Goal: Task Accomplishment & Management: Complete application form

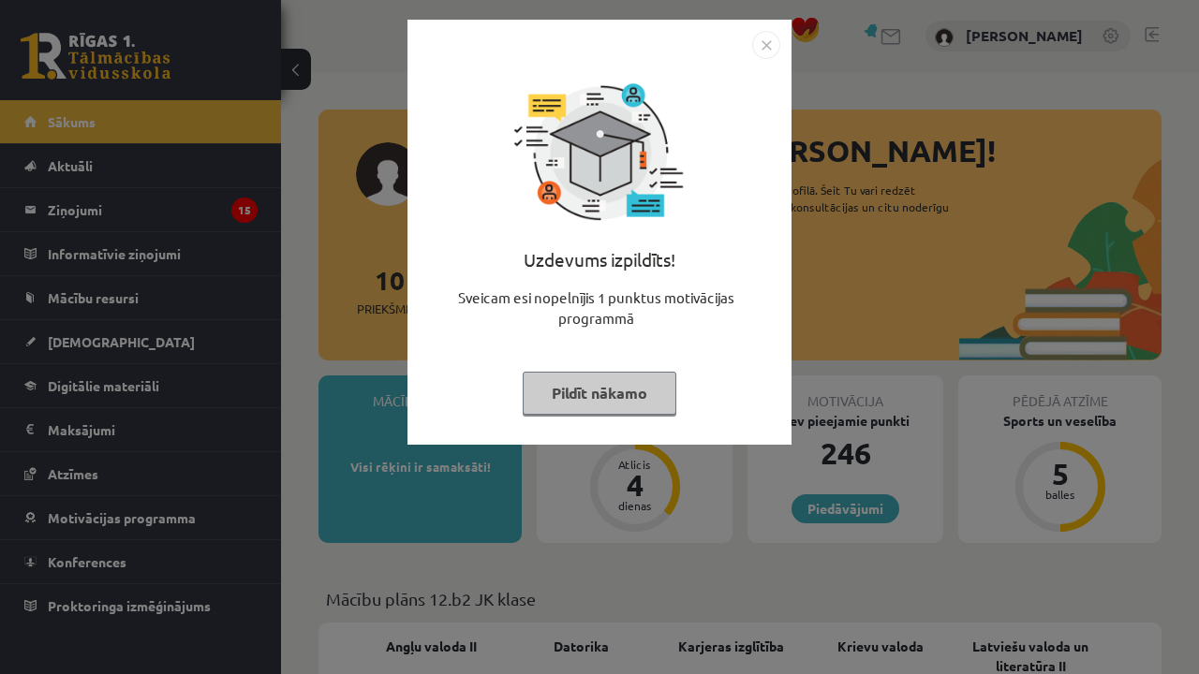
click at [629, 385] on button "Pildīt nākamo" at bounding box center [600, 393] width 154 height 43
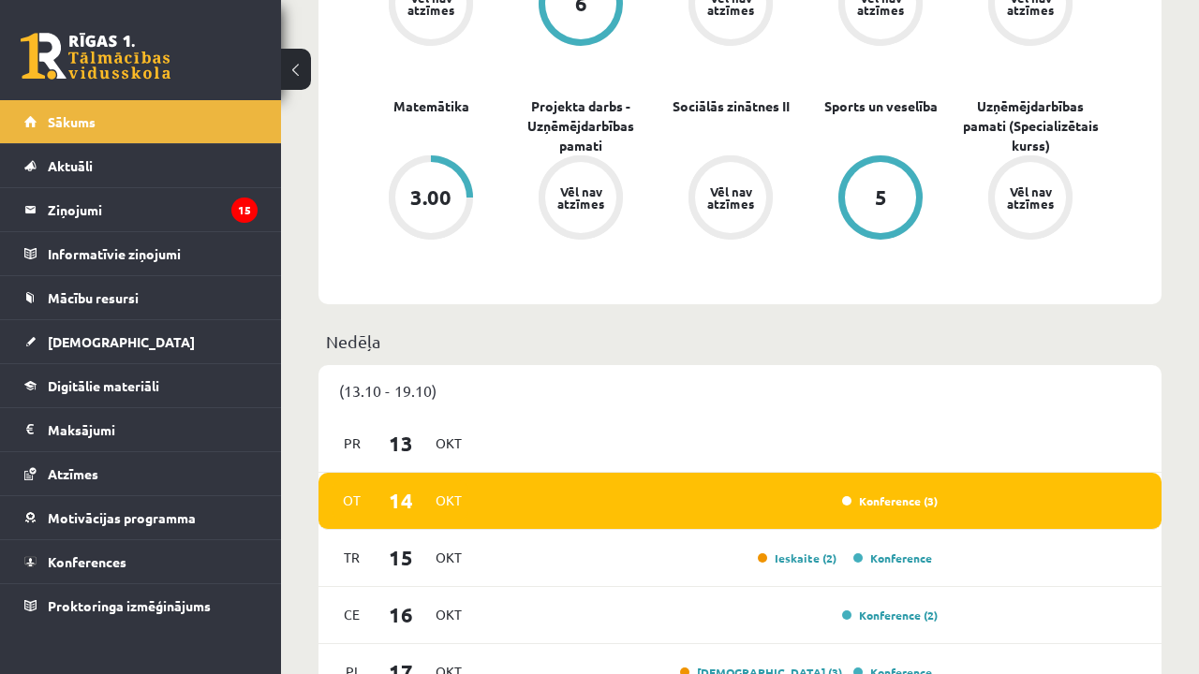
scroll to position [725, 0]
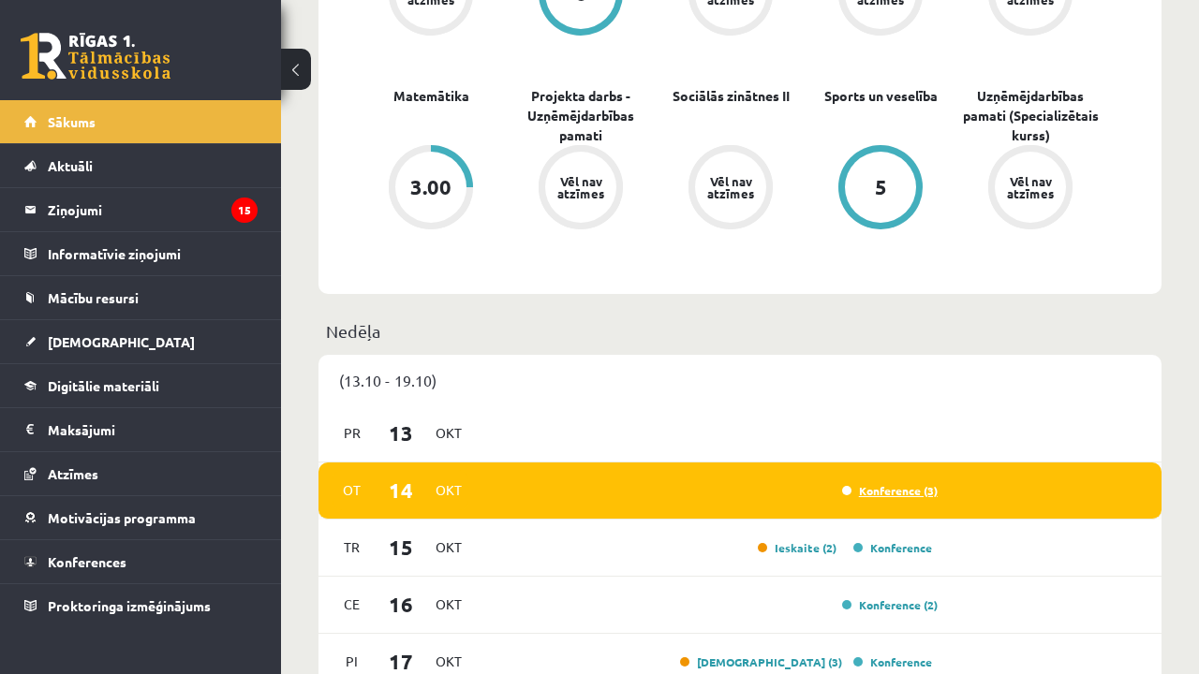
click at [896, 483] on link "Konference (3)" at bounding box center [890, 490] width 96 height 15
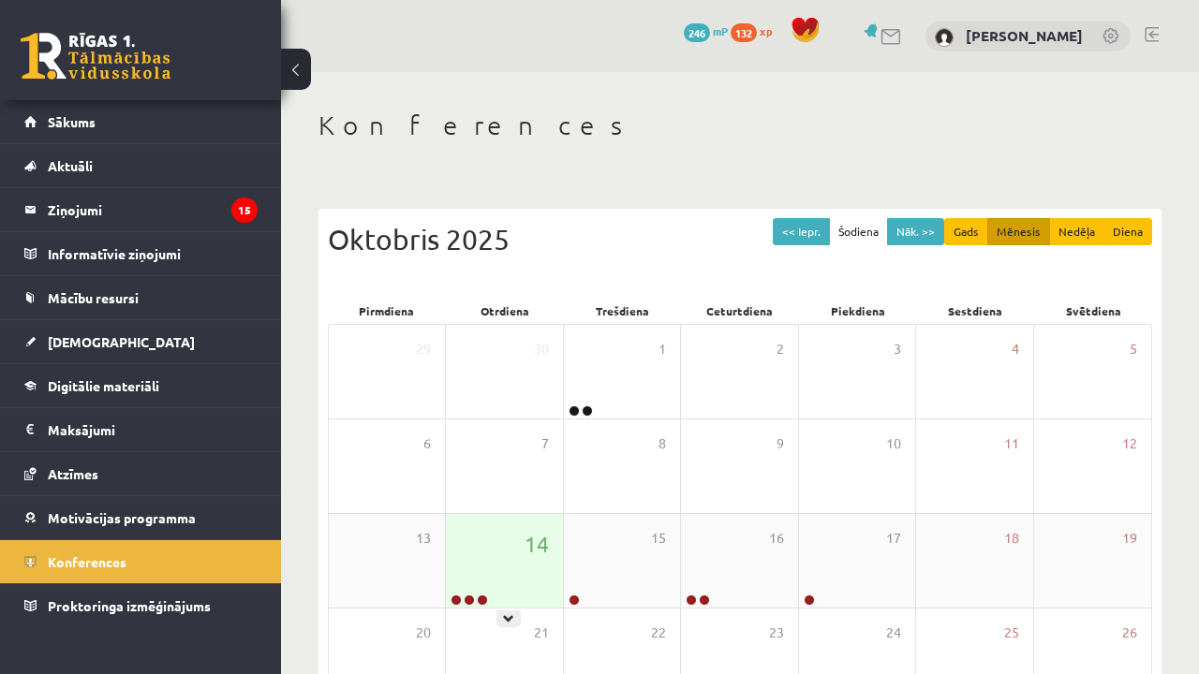
click at [511, 570] on div "14" at bounding box center [504, 561] width 116 height 94
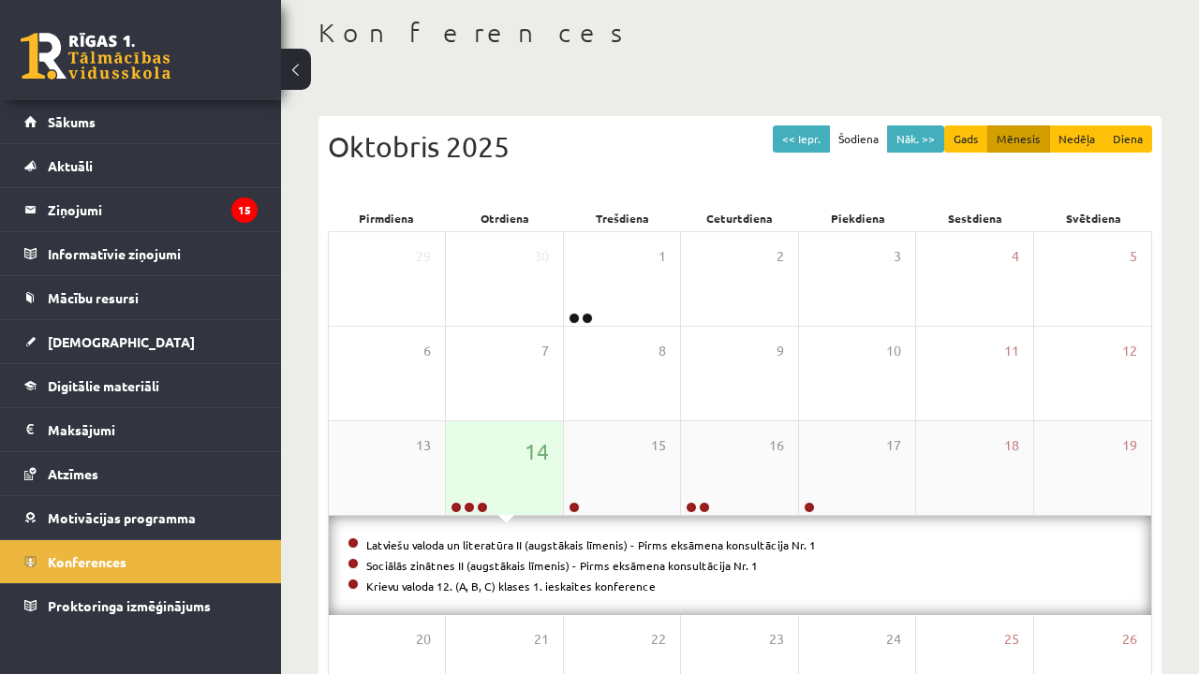
scroll to position [96, 0]
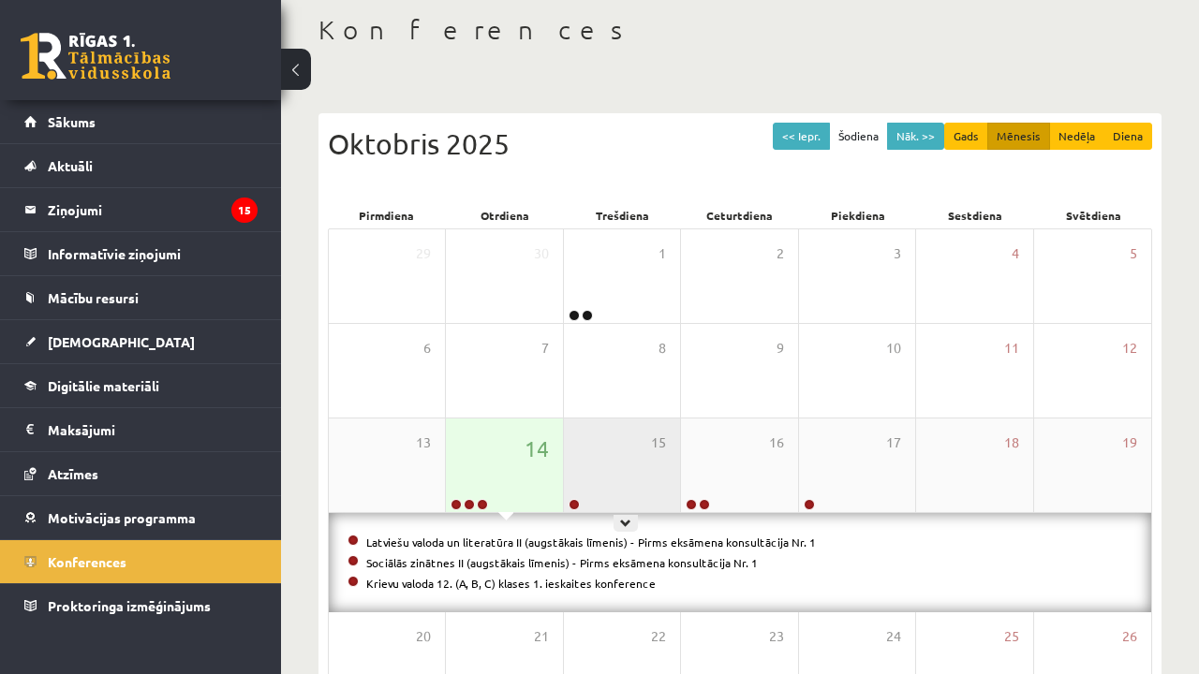
click at [605, 490] on div "15" at bounding box center [622, 466] width 116 height 94
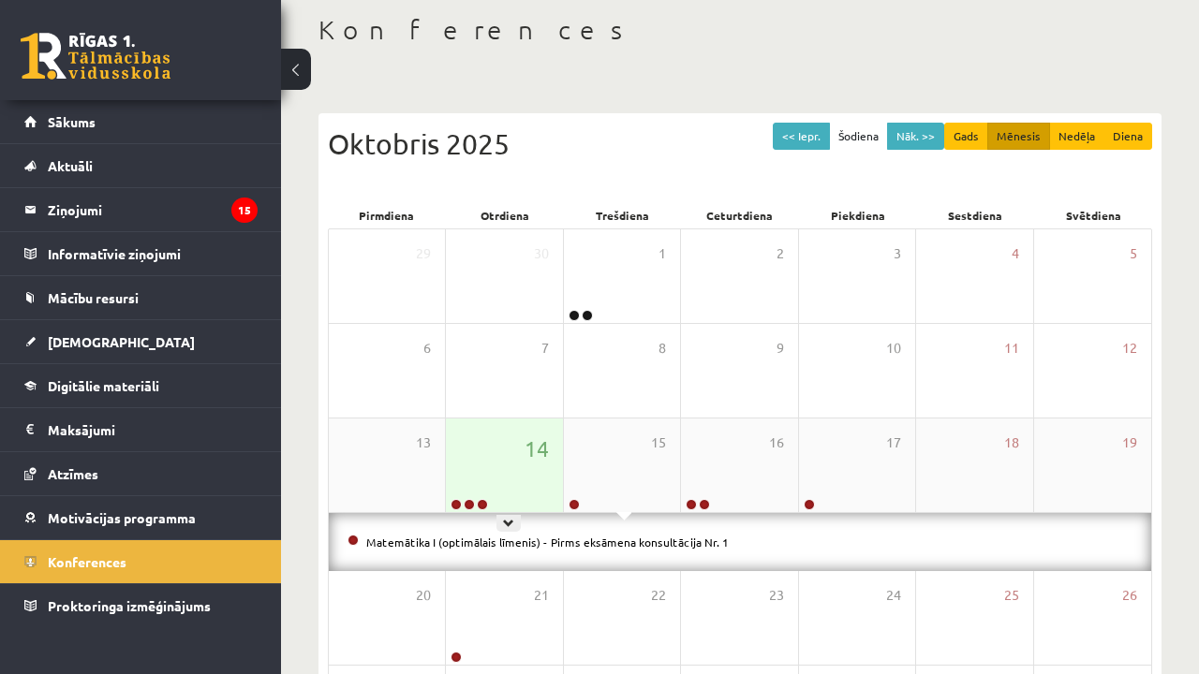
click at [541, 492] on div "14" at bounding box center [504, 466] width 116 height 94
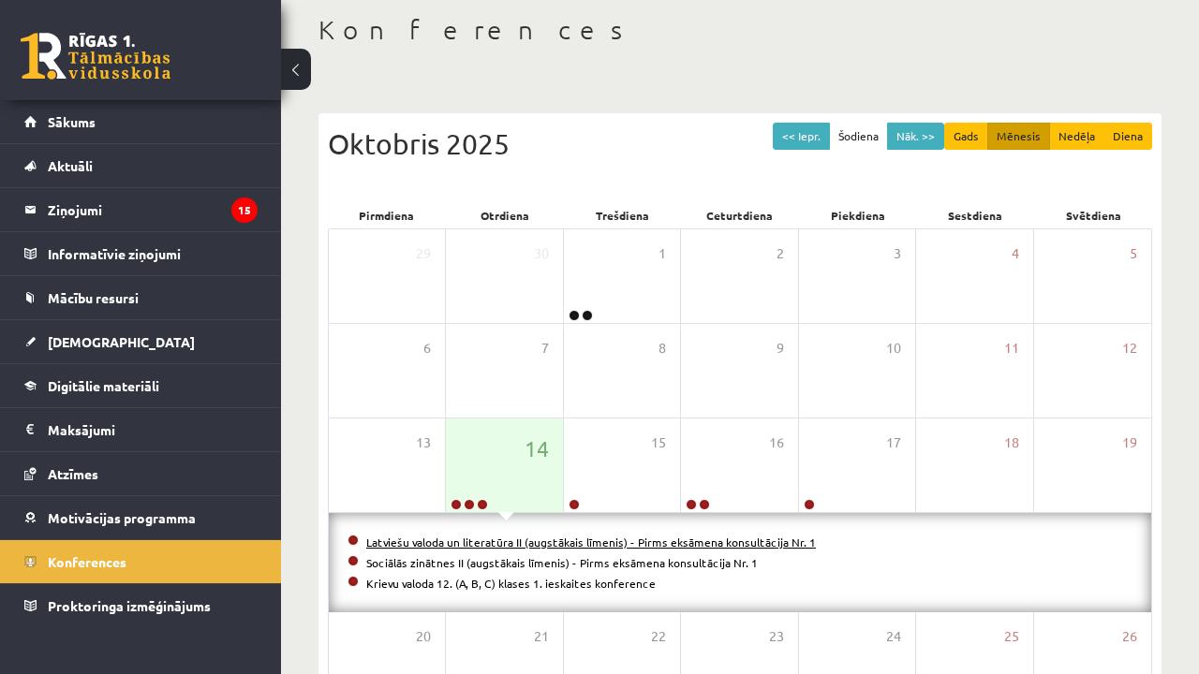
click at [534, 543] on link "Latviešu valoda un literatūra II (augstākais līmenis) - Pirms eksāmena konsultā…" at bounding box center [591, 542] width 450 height 15
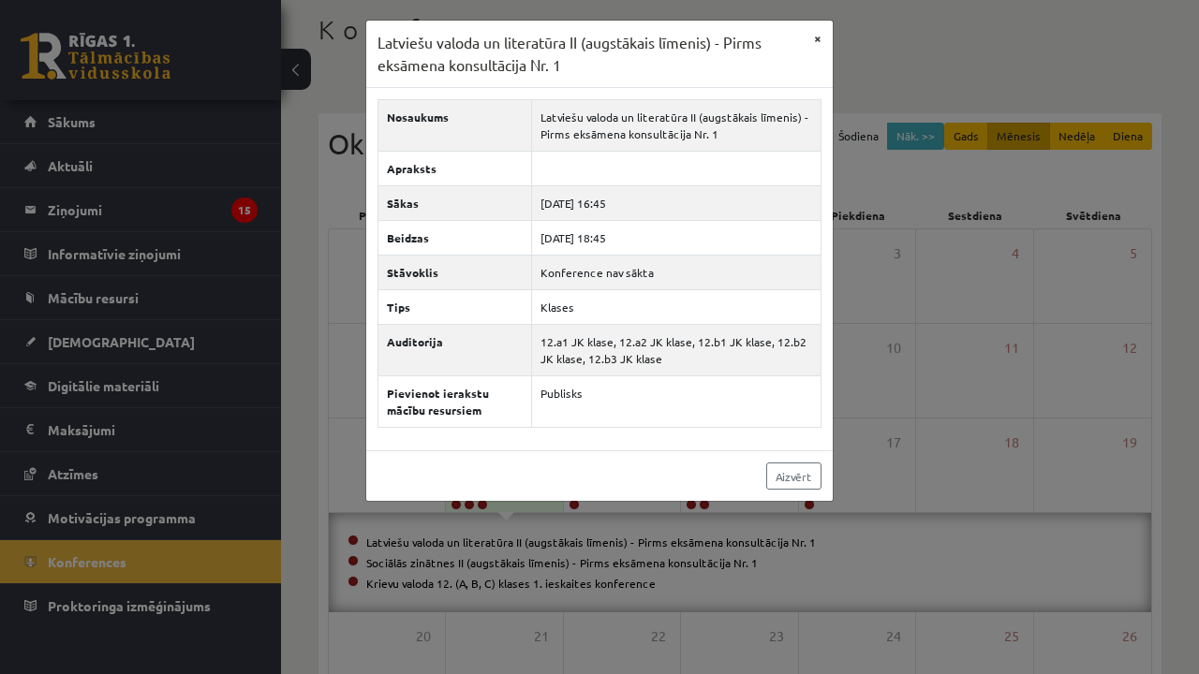
click at [823, 35] on button "×" at bounding box center [818, 39] width 30 height 36
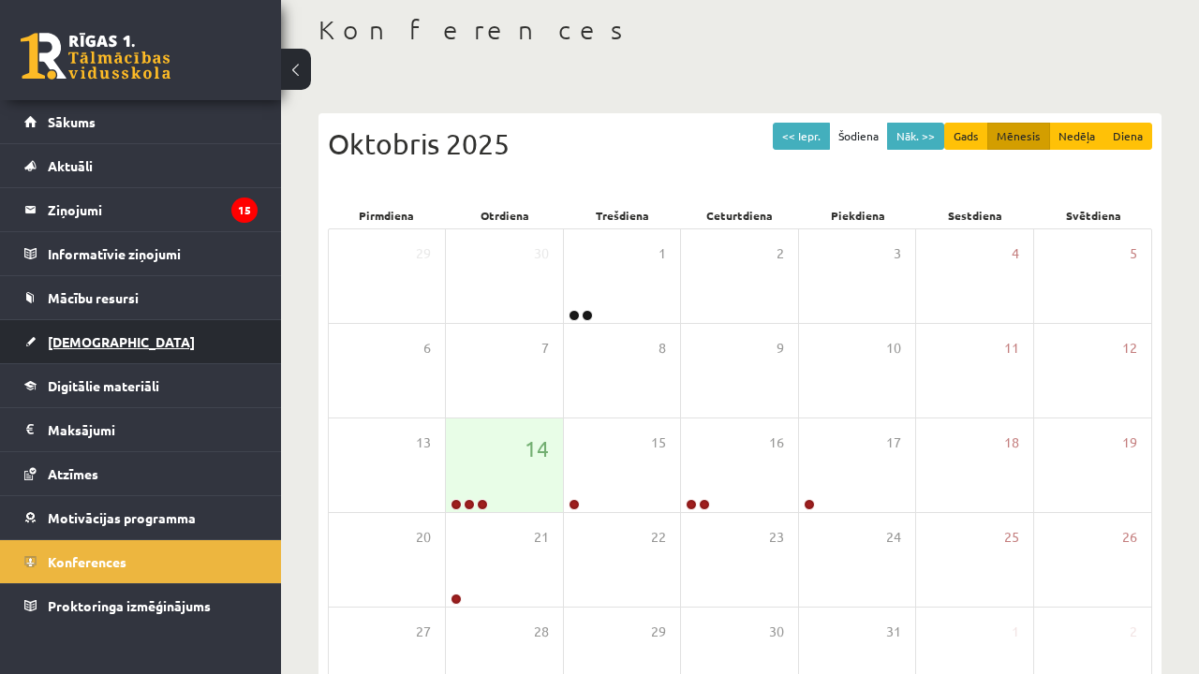
click at [118, 348] on link "[DEMOGRAPHIC_DATA]" at bounding box center [140, 341] width 233 height 43
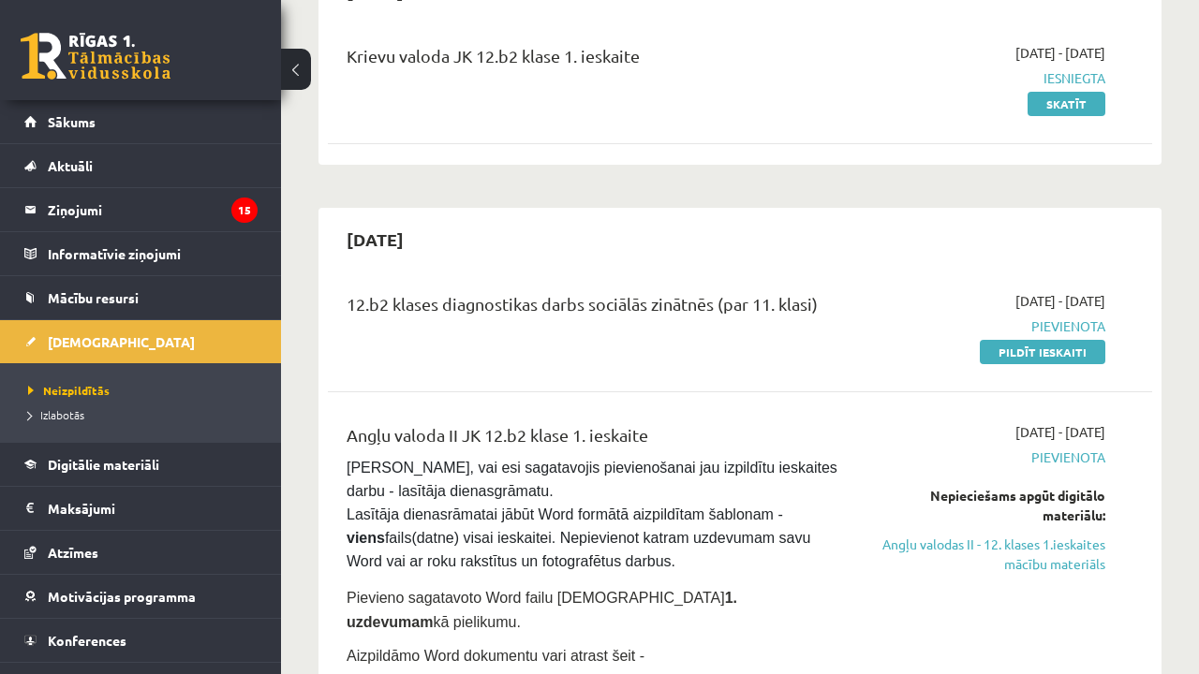
scroll to position [244, 0]
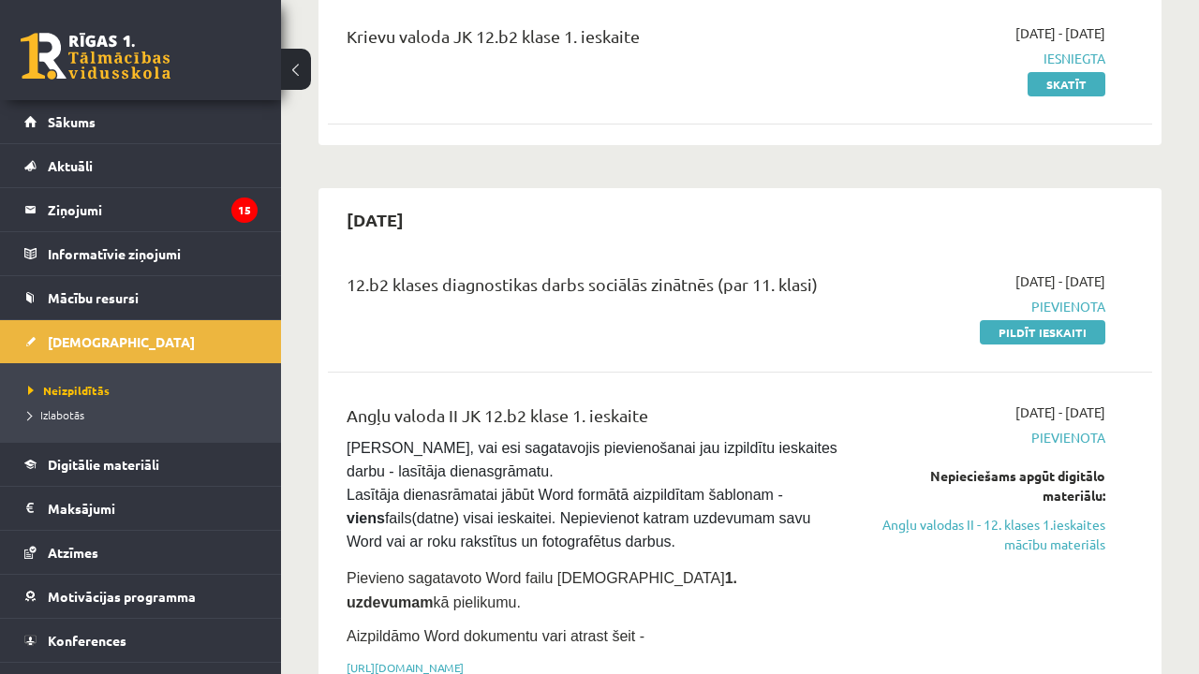
click at [1047, 556] on div "2025-10-14 - 2025-10-17 Pievienota Nepieciešams apgūt digitālo materiālu: Angļu…" at bounding box center [988, 545] width 262 height 285
click at [1047, 527] on link "Angļu valodas II - 12. klases 1.ieskaites mācību materiāls" at bounding box center [988, 534] width 234 height 39
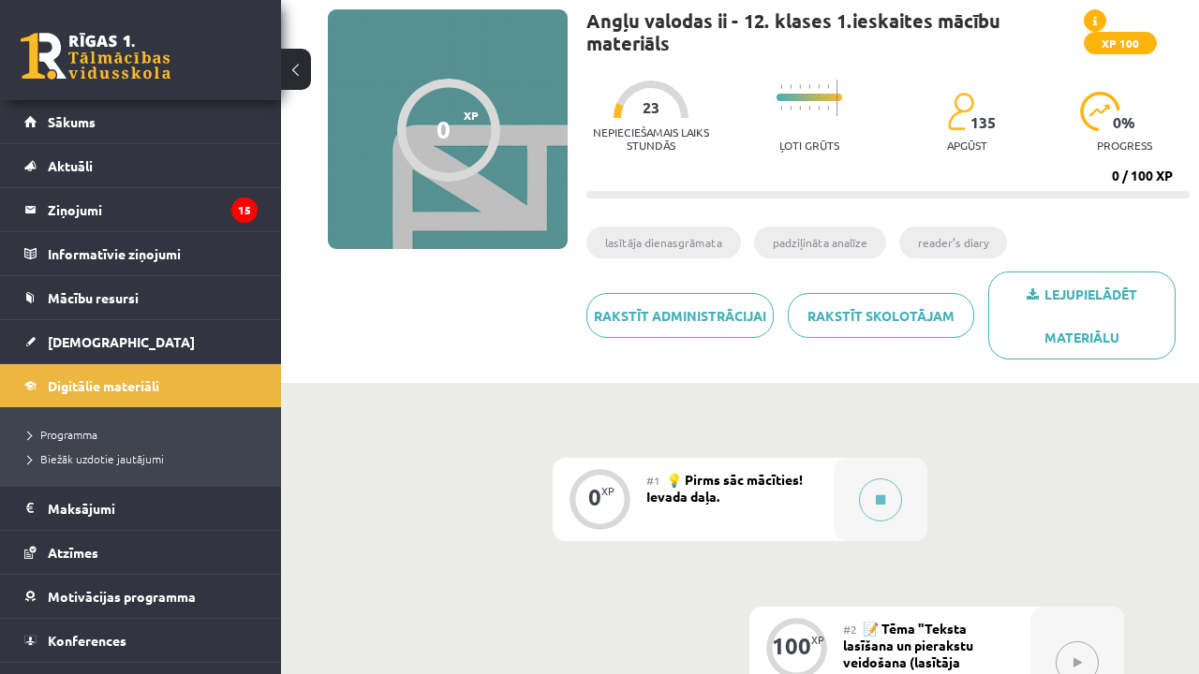
scroll to position [147, 0]
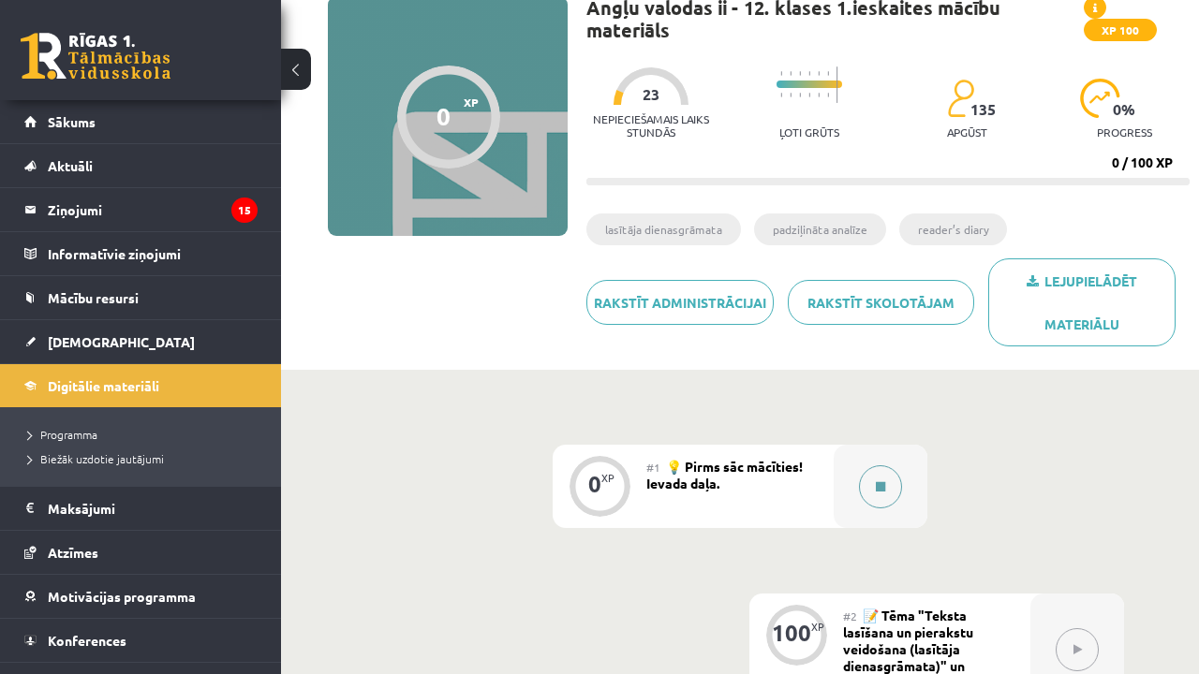
click at [870, 489] on button at bounding box center [880, 486] width 43 height 43
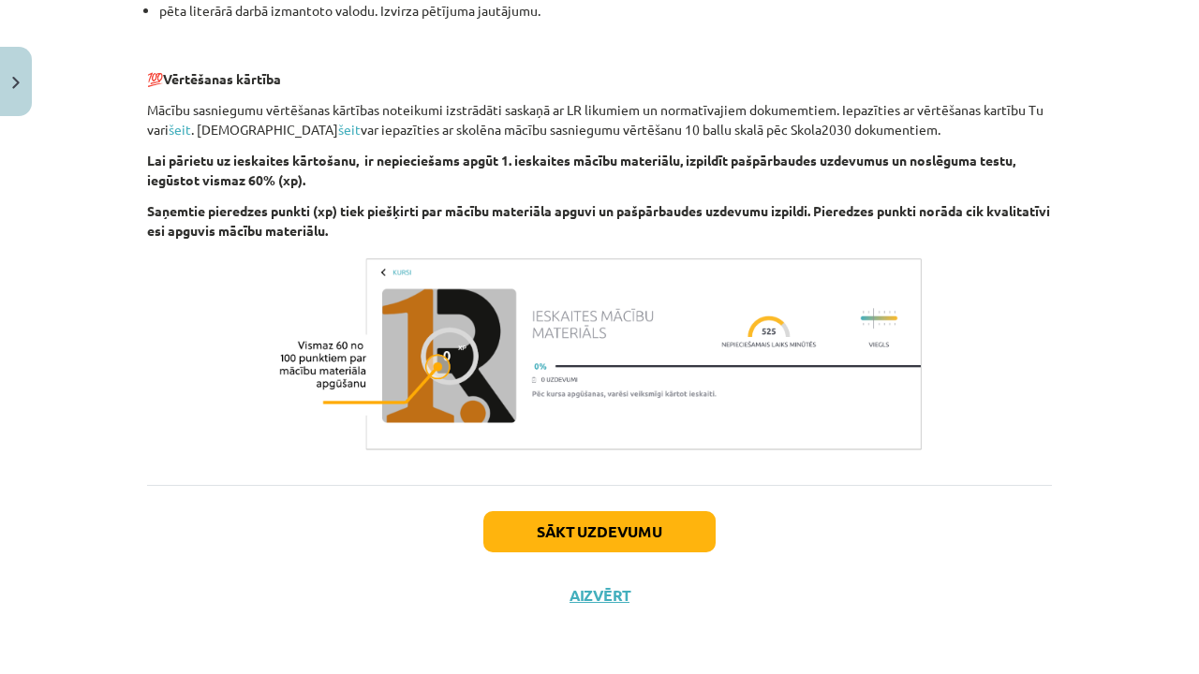
scroll to position [1301, 0]
click at [619, 531] on button "Sākt uzdevumu" at bounding box center [599, 531] width 232 height 41
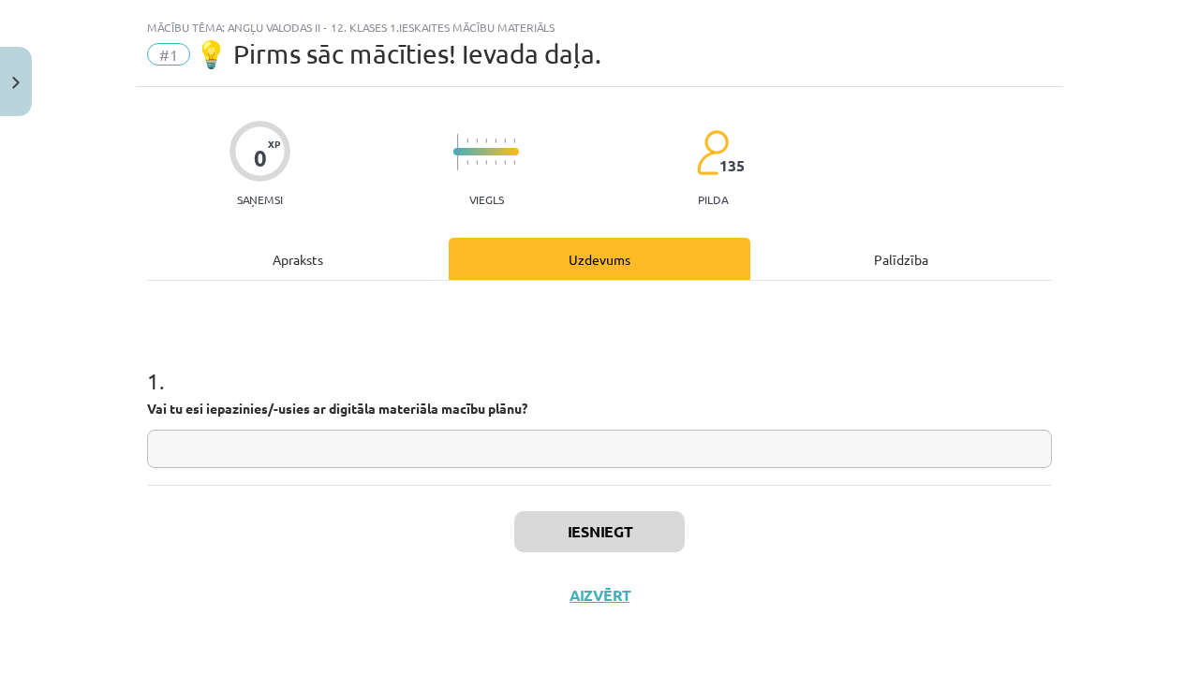
click at [539, 450] on input "text" at bounding box center [599, 449] width 905 height 38
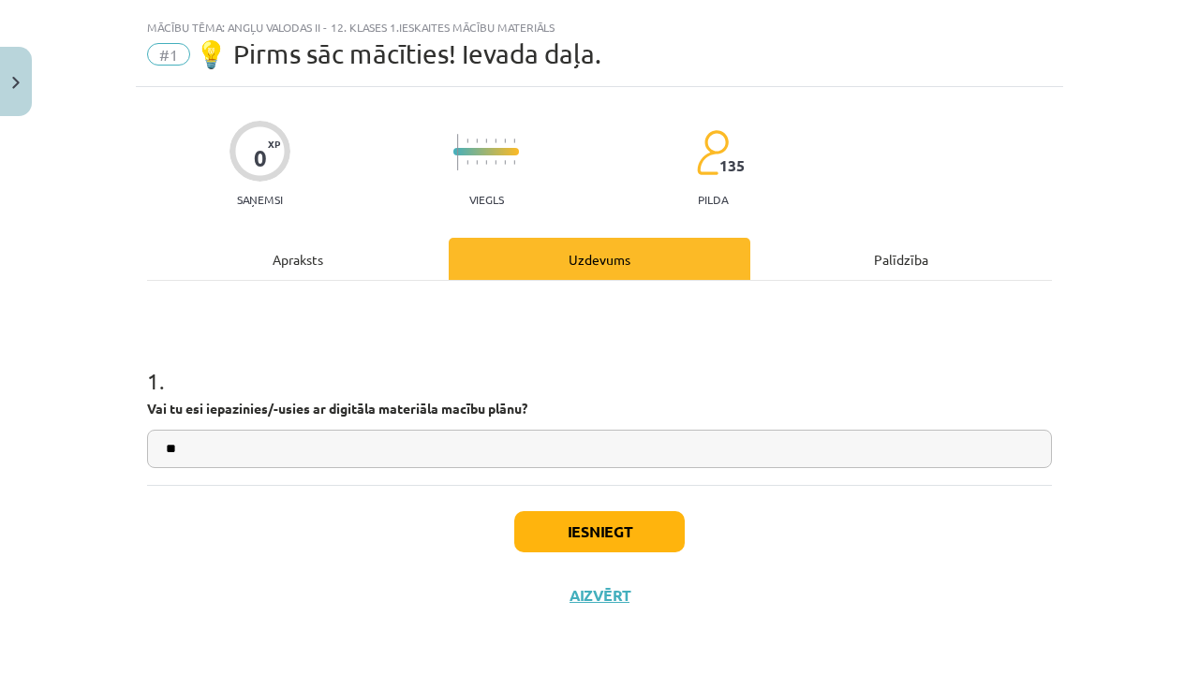
type input "**"
click at [612, 511] on button "Iesniegt" at bounding box center [599, 531] width 170 height 41
click at [639, 553] on div "Iesniegt Aizvērt" at bounding box center [599, 550] width 905 height 131
click at [641, 526] on button "Iesniegt" at bounding box center [599, 531] width 170 height 41
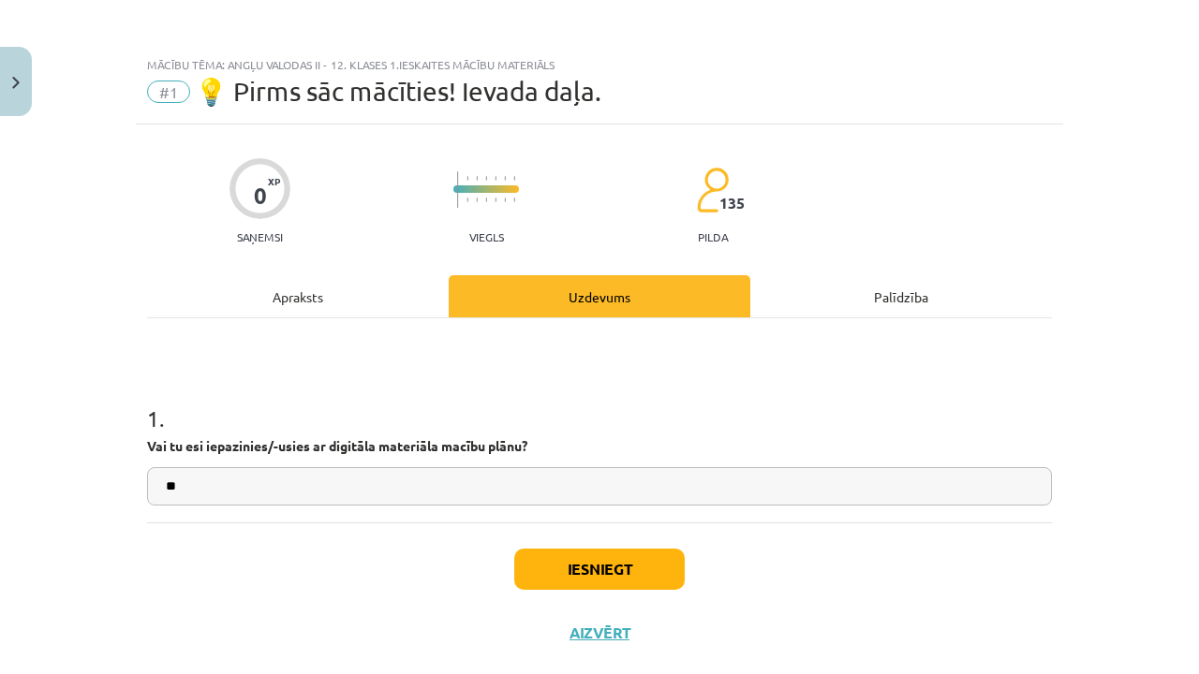
scroll to position [0, 0]
click at [14, 56] on button "Close" at bounding box center [16, 81] width 32 height 69
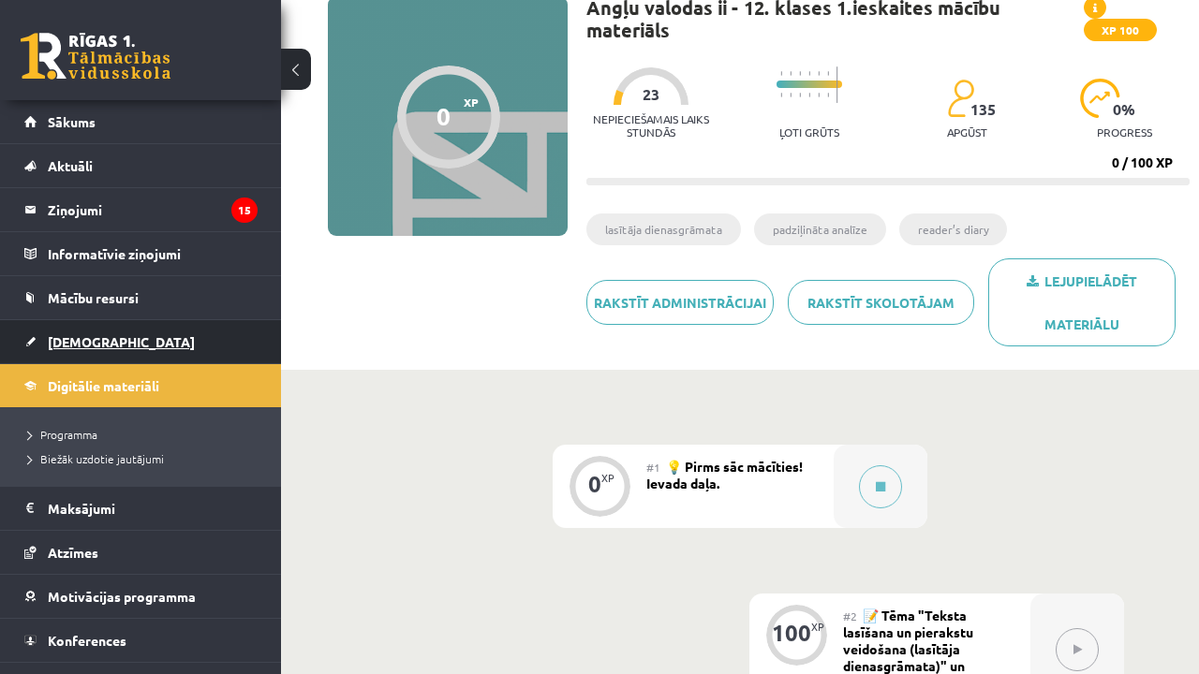
click at [159, 332] on link "[DEMOGRAPHIC_DATA]" at bounding box center [140, 341] width 233 height 43
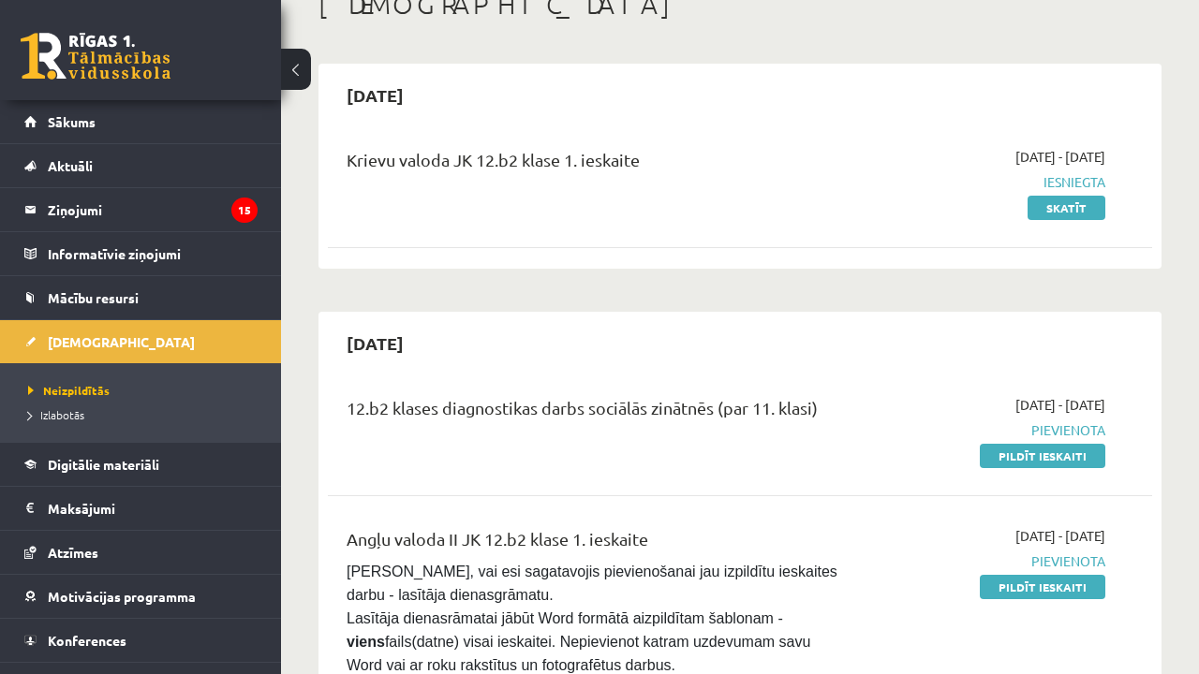
scroll to position [121, 0]
click at [1078, 210] on link "Skatīt" at bounding box center [1066, 208] width 78 height 24
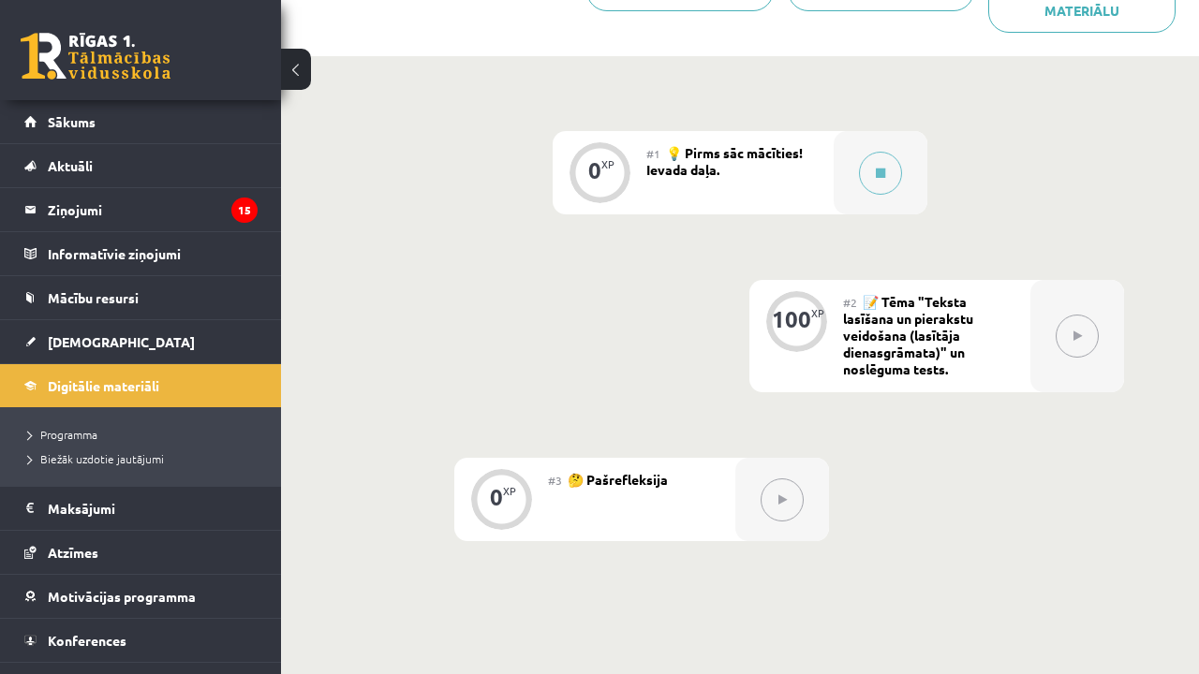
scroll to position [462, 0]
click at [621, 534] on div "#3 🤔 Pašrefleksija" at bounding box center [641, 498] width 187 height 83
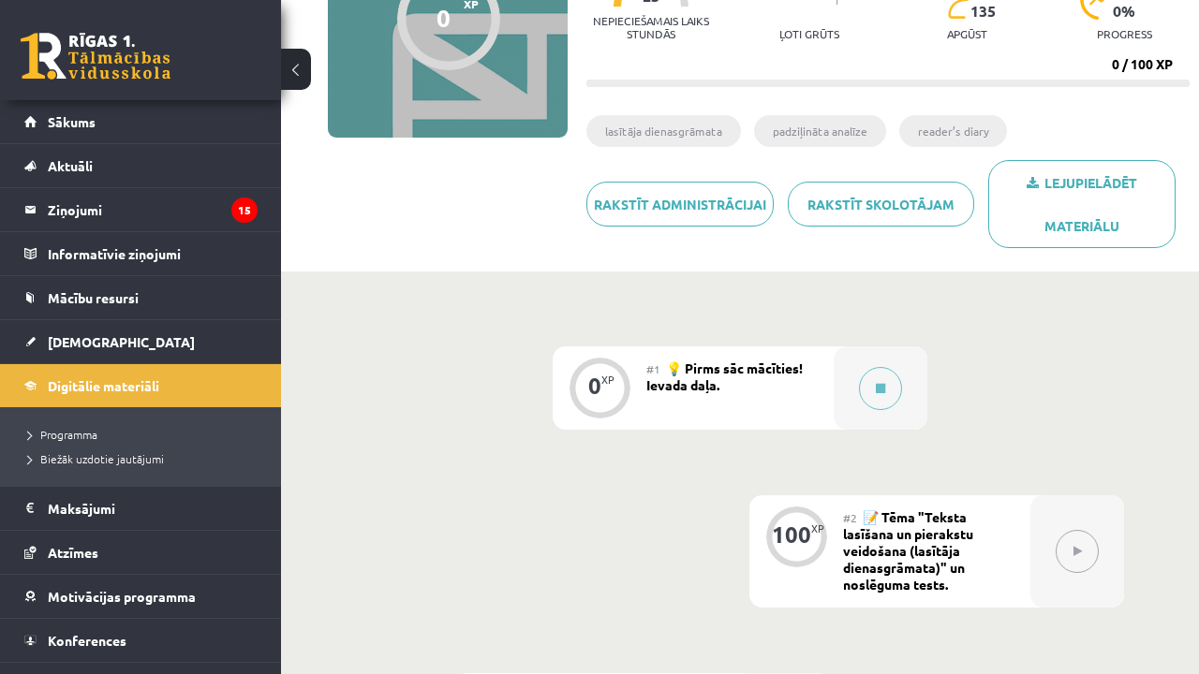
scroll to position [210, 0]
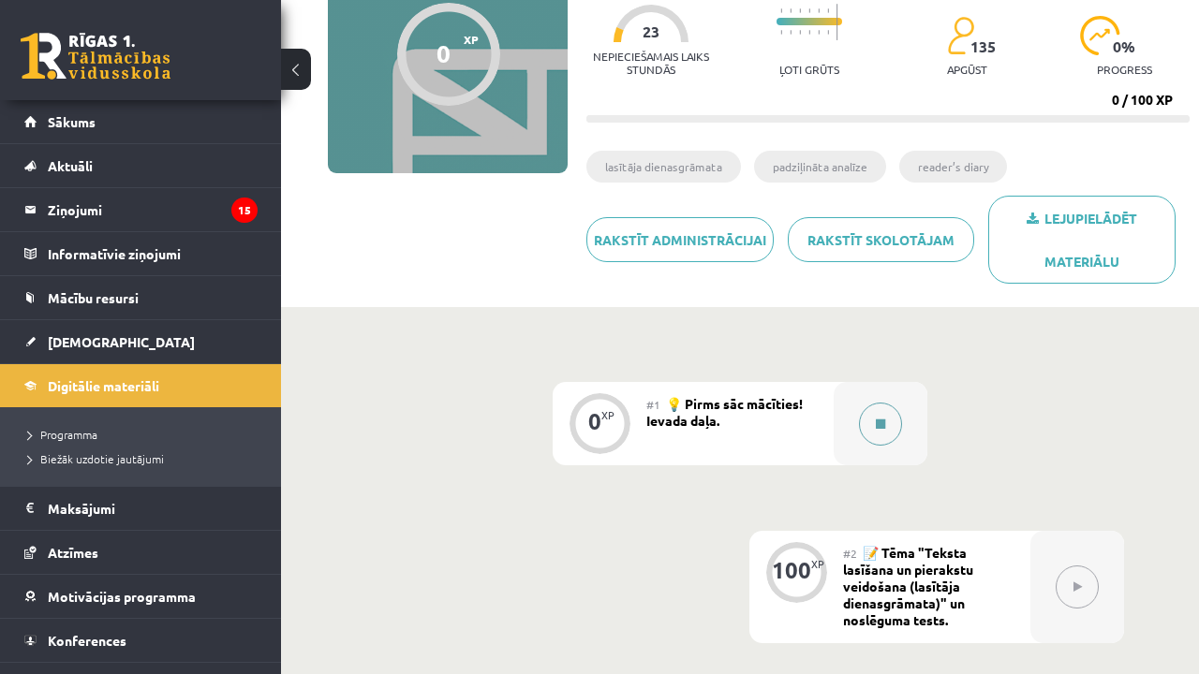
click at [860, 415] on button at bounding box center [880, 424] width 43 height 43
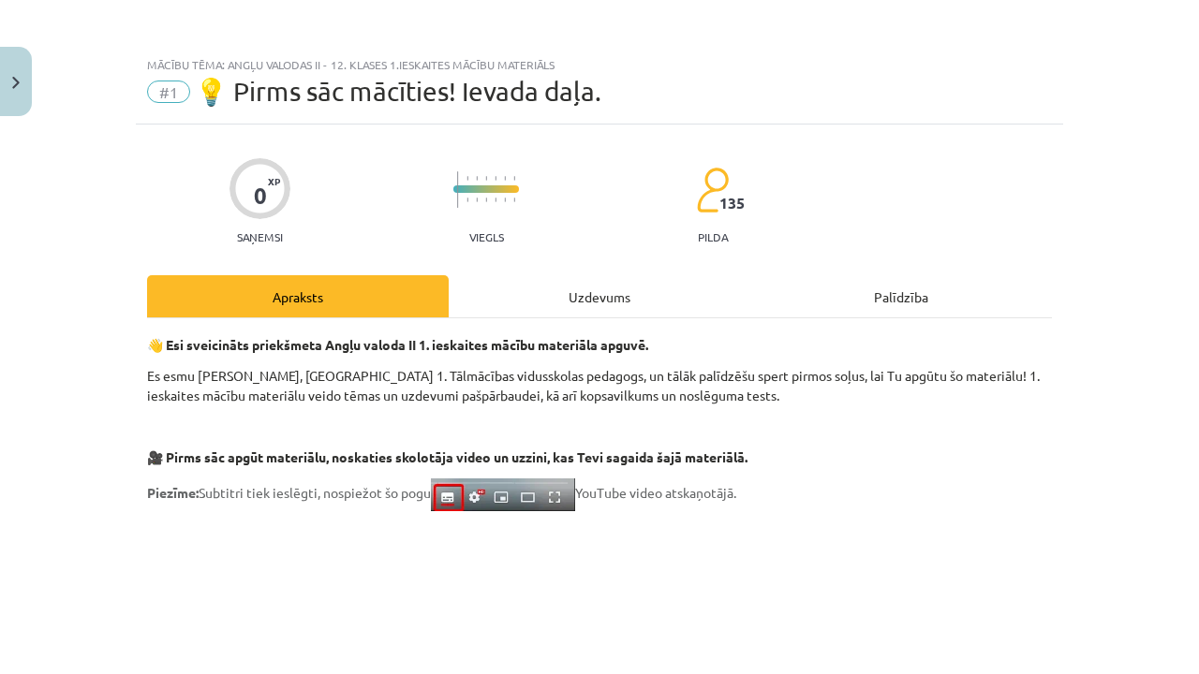
click at [596, 302] on div "Uzdevums" at bounding box center [600, 296] width 302 height 42
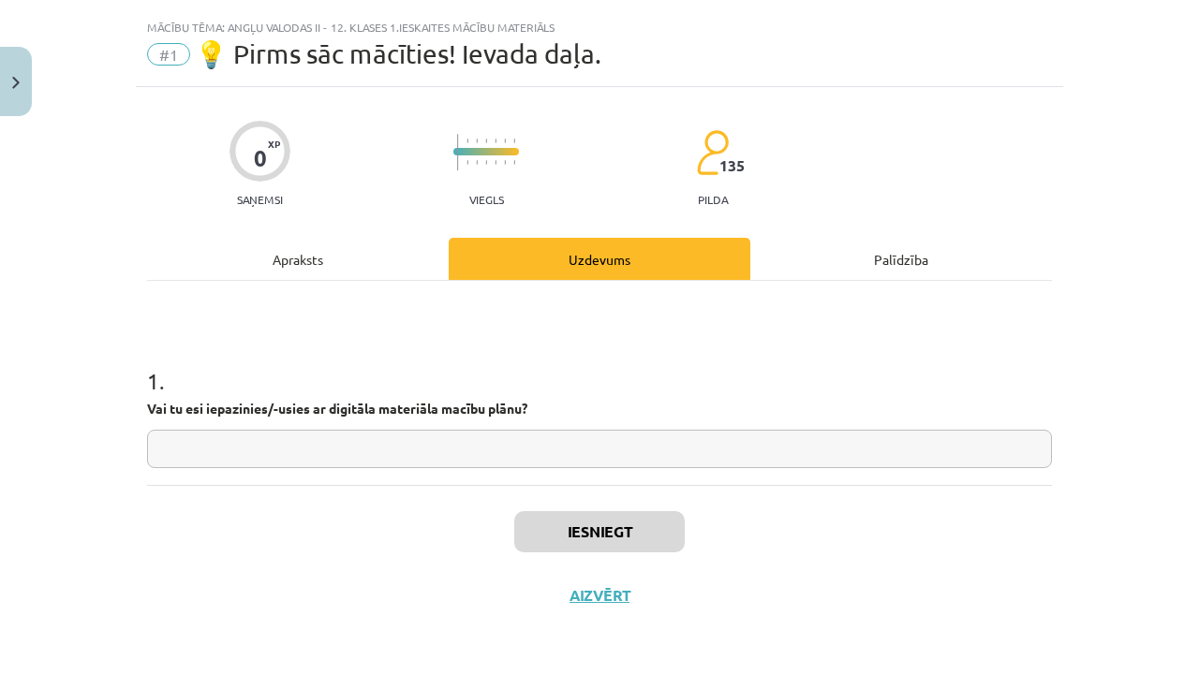
click at [649, 444] on input "text" at bounding box center [599, 449] width 905 height 38
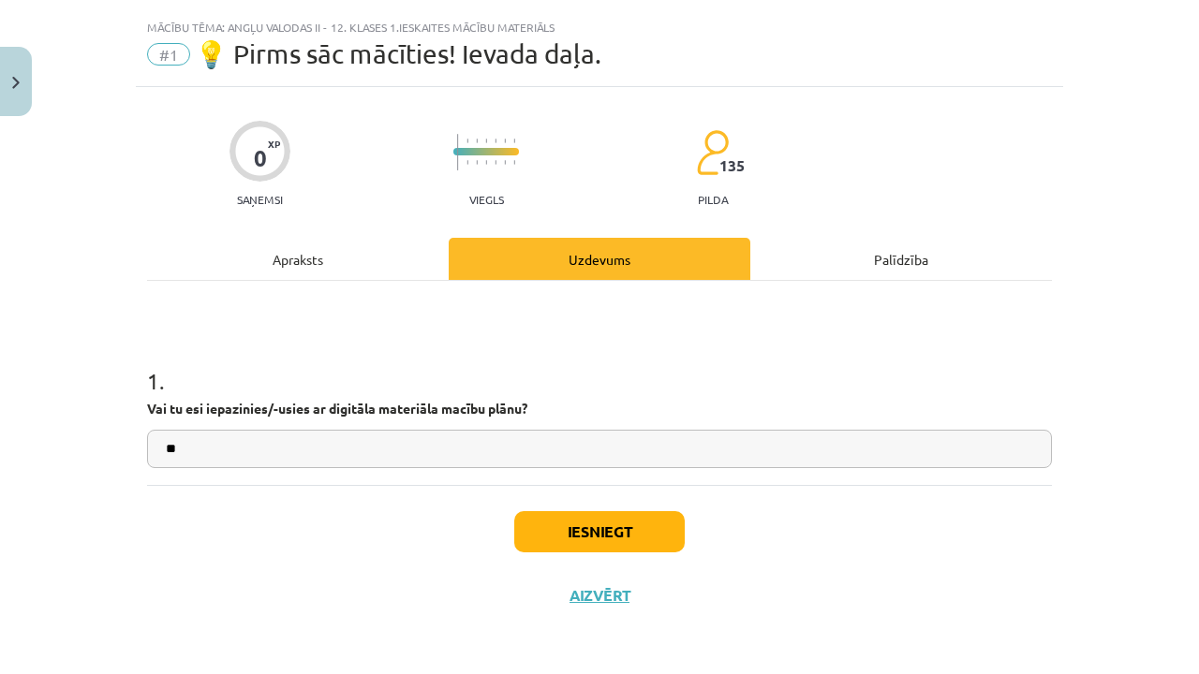
type input "**"
click at [637, 521] on button "Iesniegt" at bounding box center [599, 531] width 170 height 41
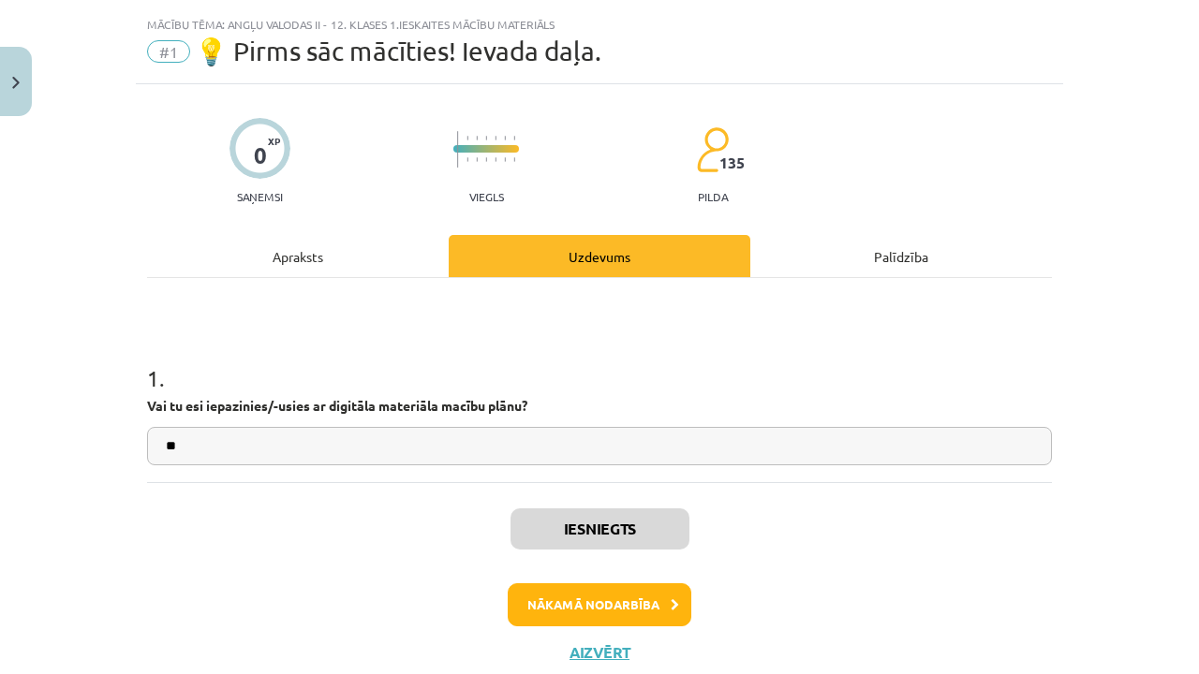
click at [613, 590] on button "Nākamā nodarbība" at bounding box center [600, 604] width 184 height 43
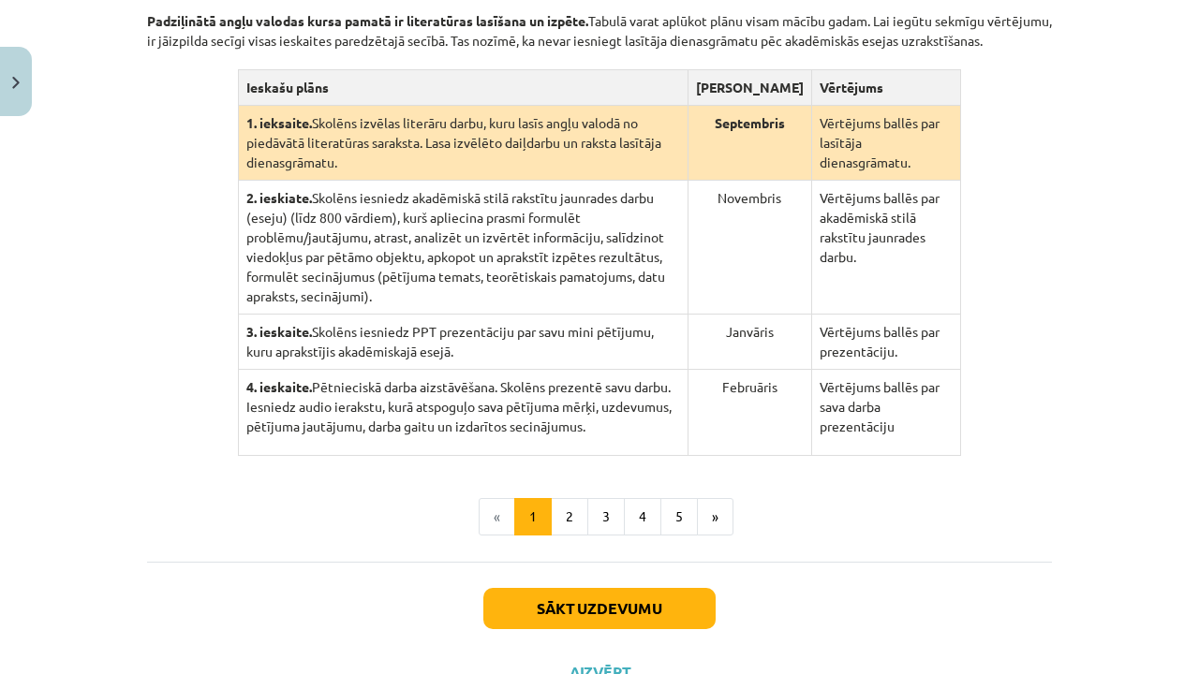
scroll to position [452, 0]
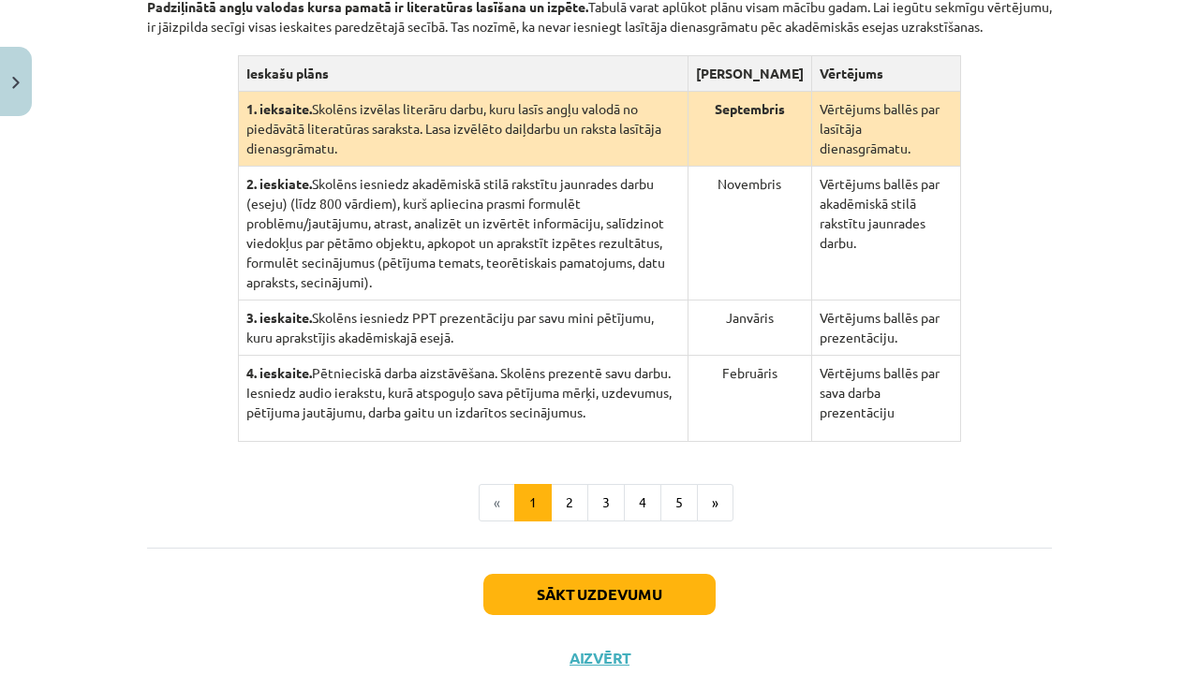
click at [587, 615] on button "Sākt uzdevumu" at bounding box center [599, 594] width 232 height 41
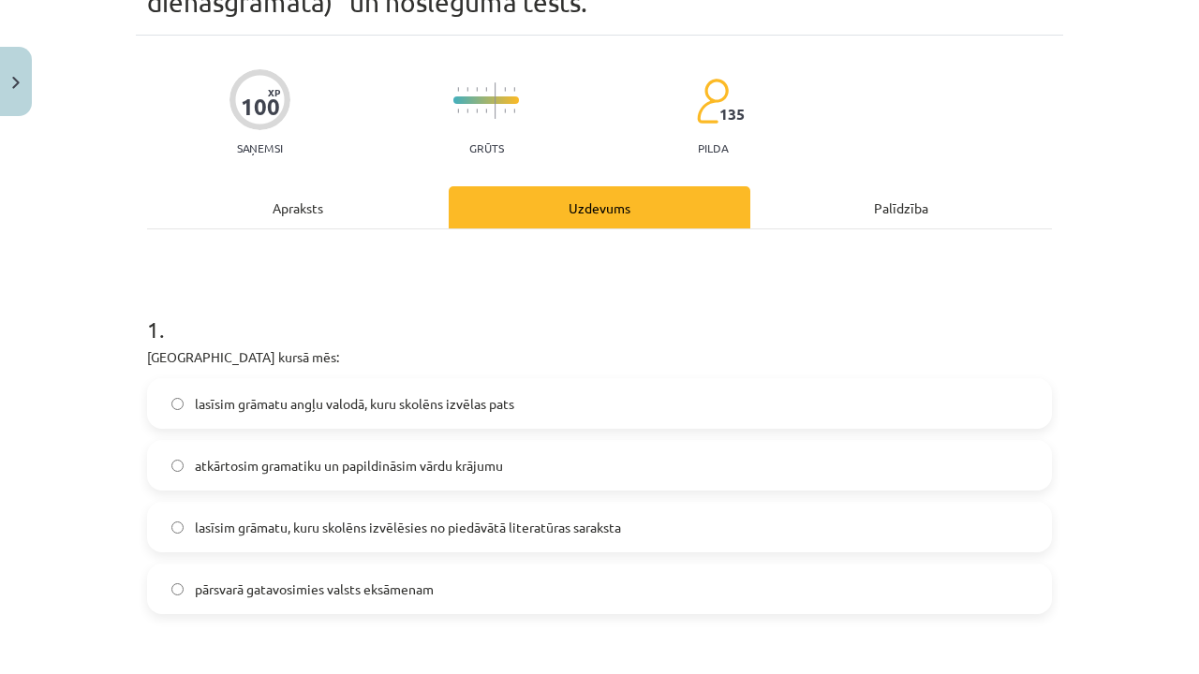
scroll to position [140, 0]
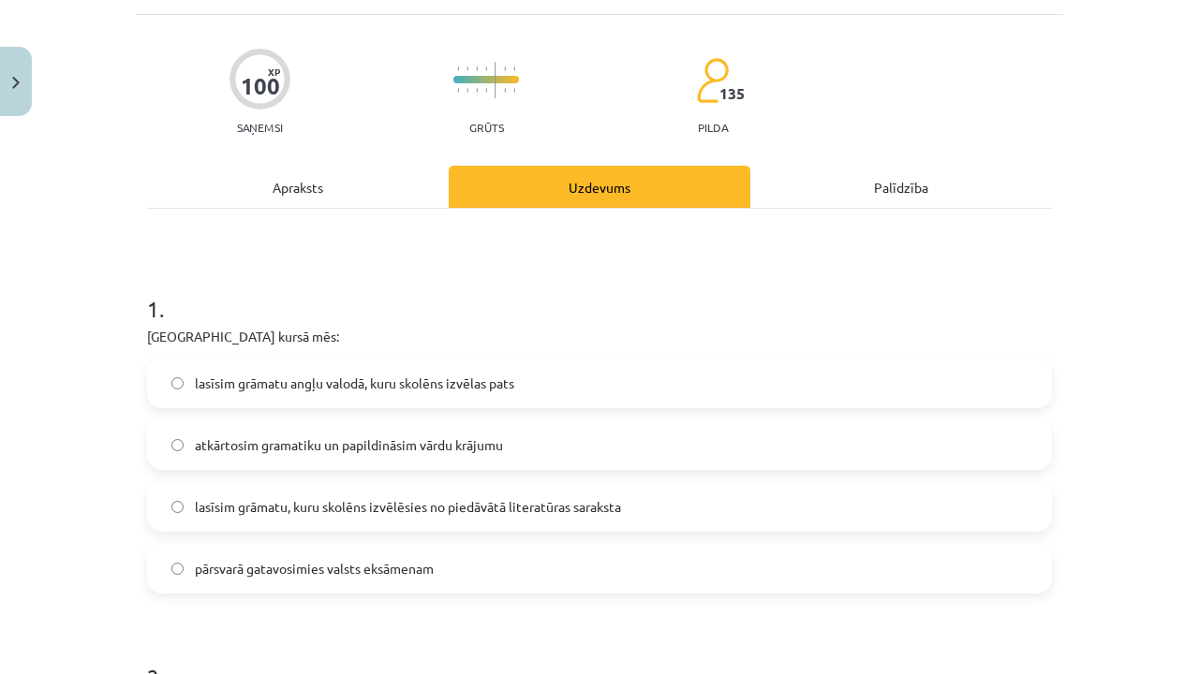
click at [276, 449] on span "atkārtosim gramatiku un papildināsim vārdu krājumu" at bounding box center [349, 445] width 308 height 20
click at [267, 504] on span "lasīsim grāmatu, kuru skolēns izvēlēsies no piedāvātā literatūras saraksta" at bounding box center [408, 507] width 426 height 20
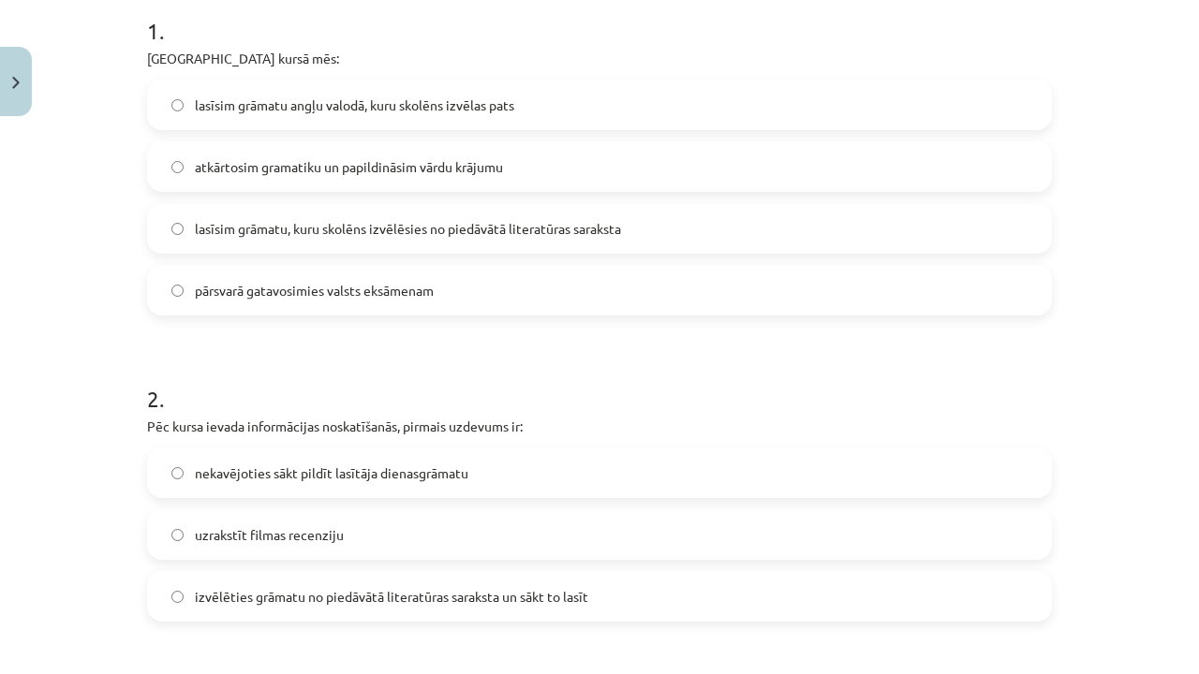
scroll to position [431, 0]
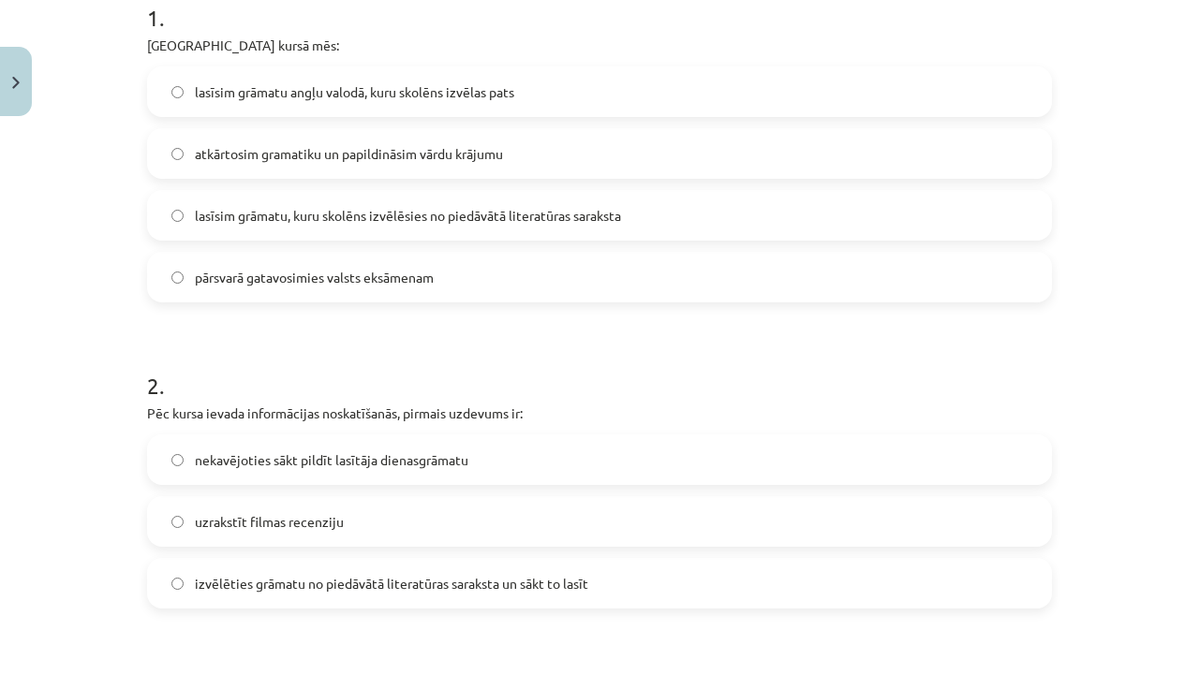
click at [331, 453] on span "nekavējoties sākt pildīt lasītāja dienasgrāmatu" at bounding box center [331, 460] width 273 height 20
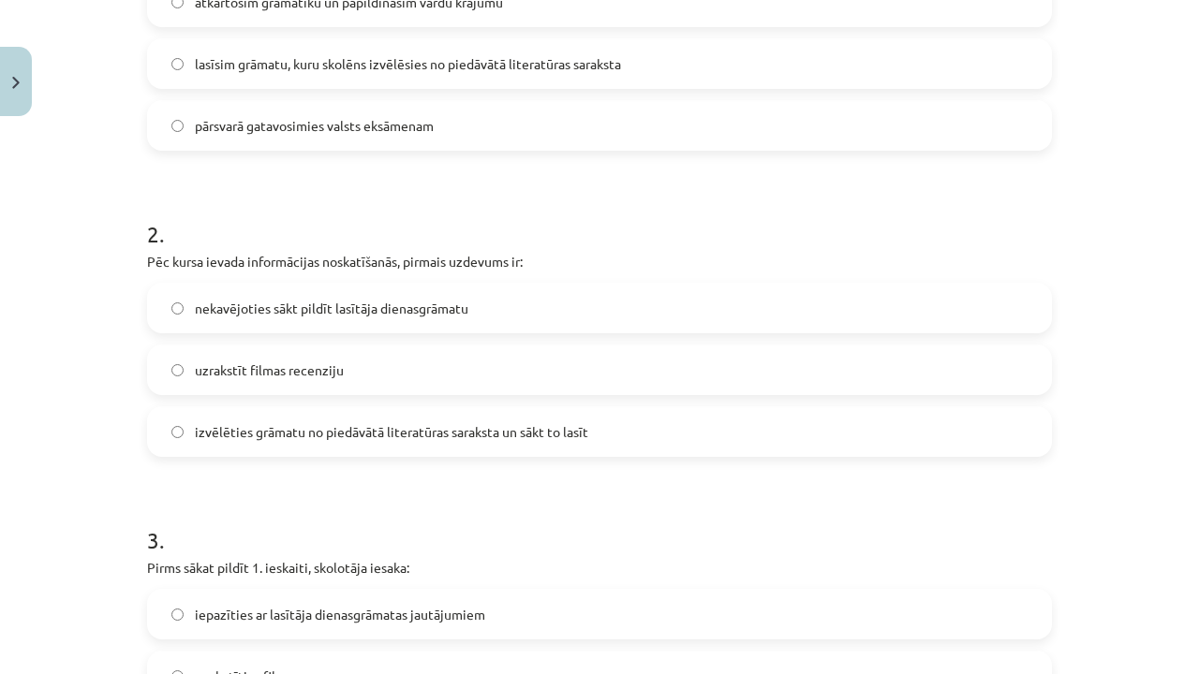
scroll to position [581, 0]
click at [263, 442] on span "izvēlēties grāmatu no piedāvātā literatūras saraksta un sākt to lasīt" at bounding box center [391, 434] width 393 height 20
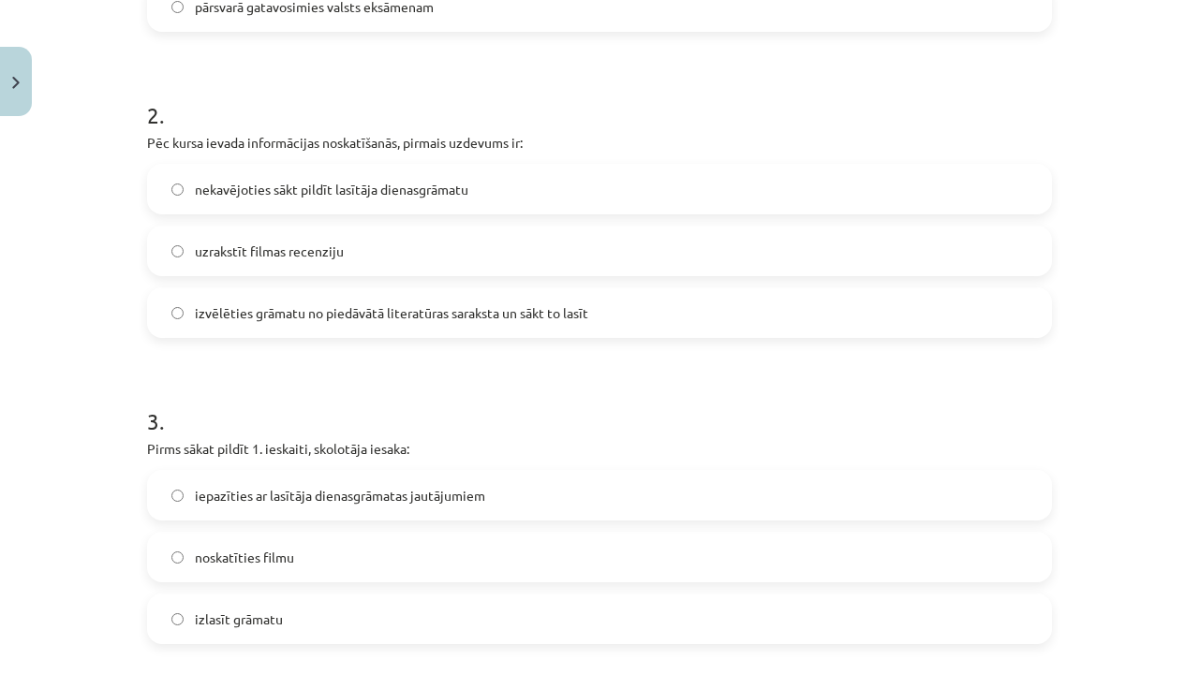
scroll to position [702, 0]
click at [316, 503] on span "iepazīties ar lasītāja dienasgrāmatas jautājumiem" at bounding box center [340, 495] width 290 height 20
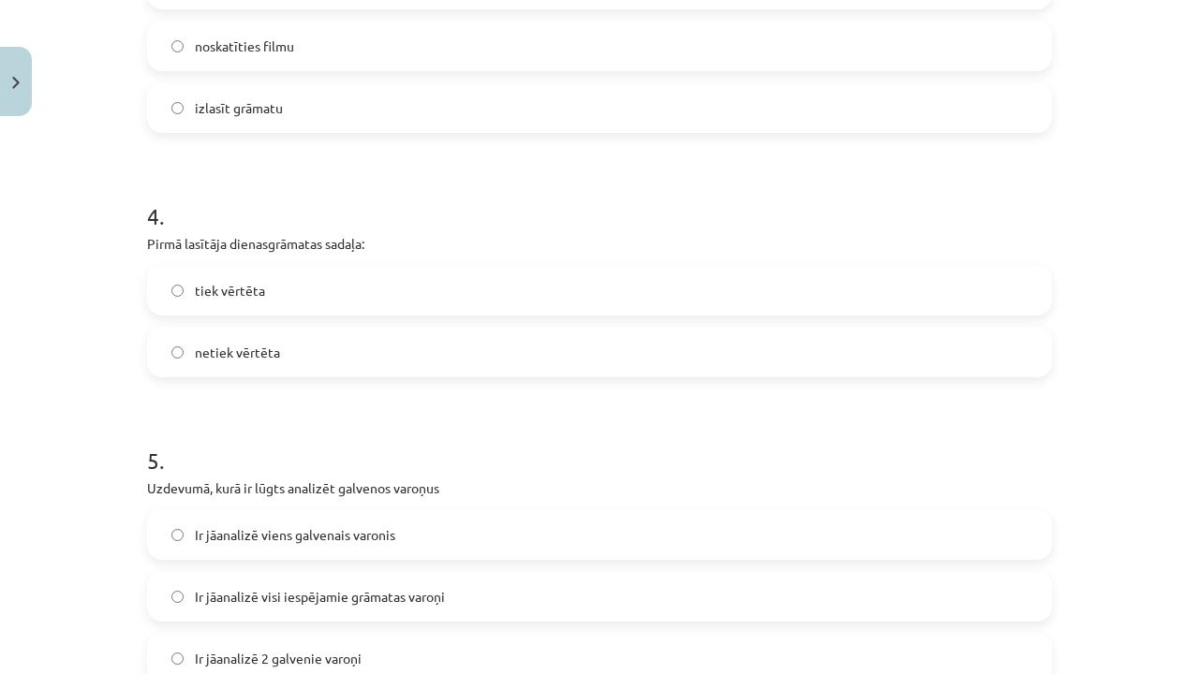
scroll to position [1254, 0]
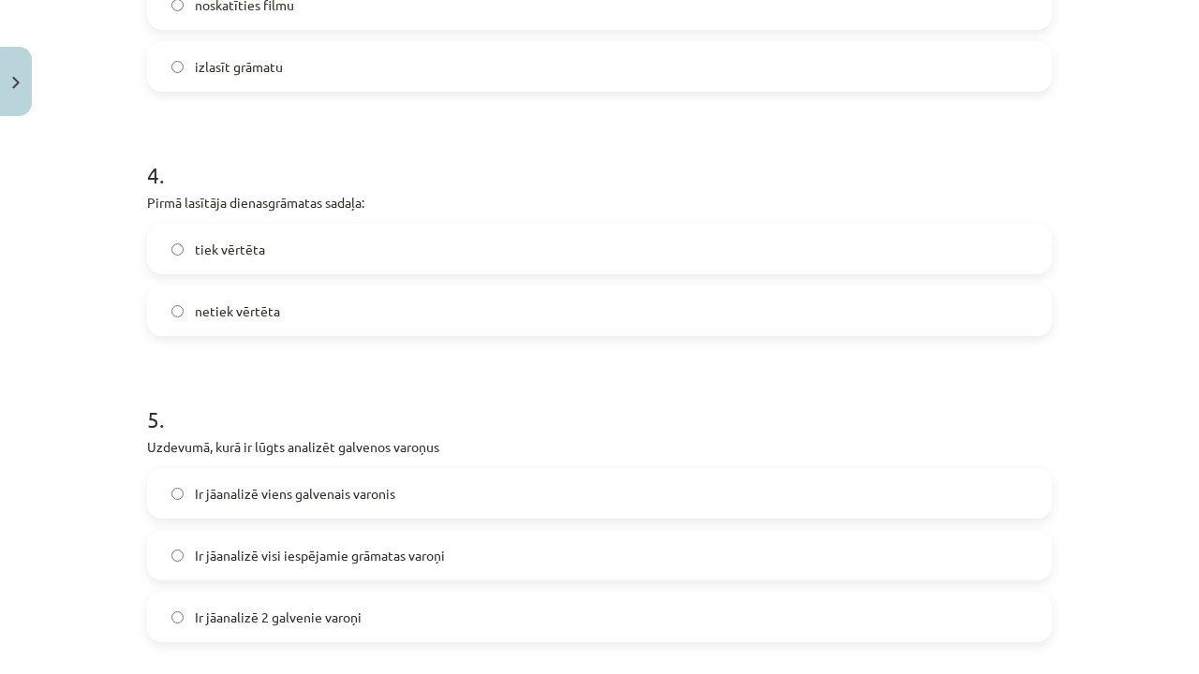
click at [223, 255] on span "tiek vērtēta" at bounding box center [230, 250] width 70 height 20
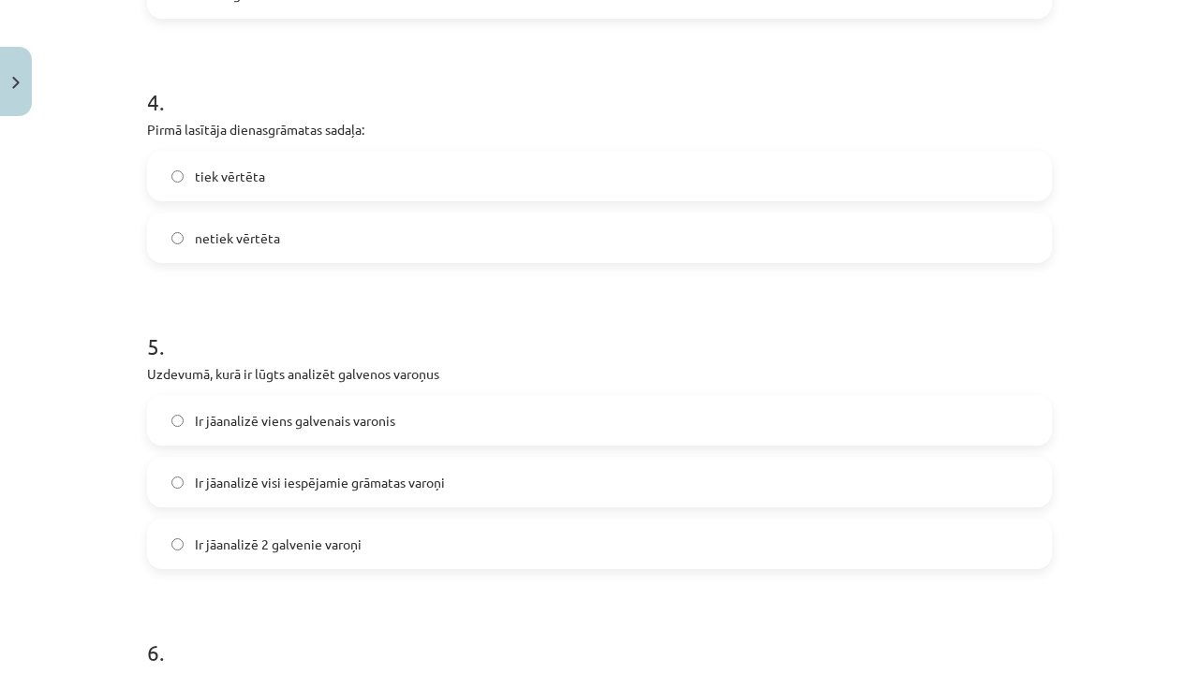
scroll to position [1347, 0]
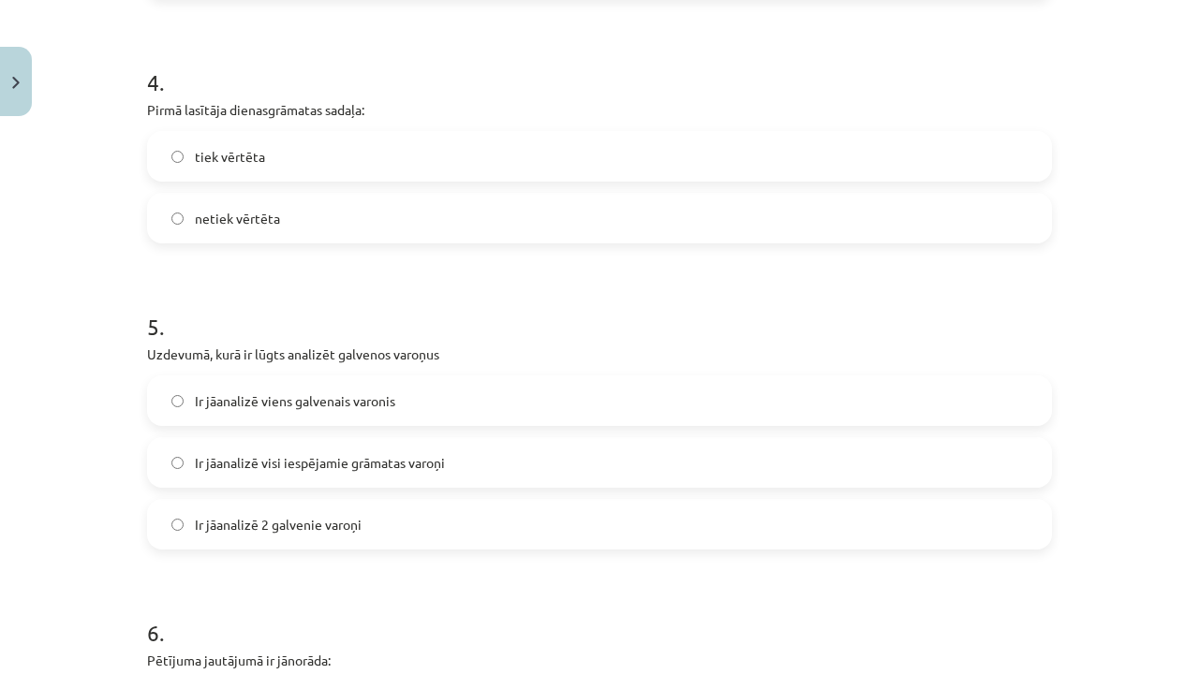
click at [299, 510] on label "Ir jāanalizē 2 galvenie varoņi" at bounding box center [599, 524] width 901 height 47
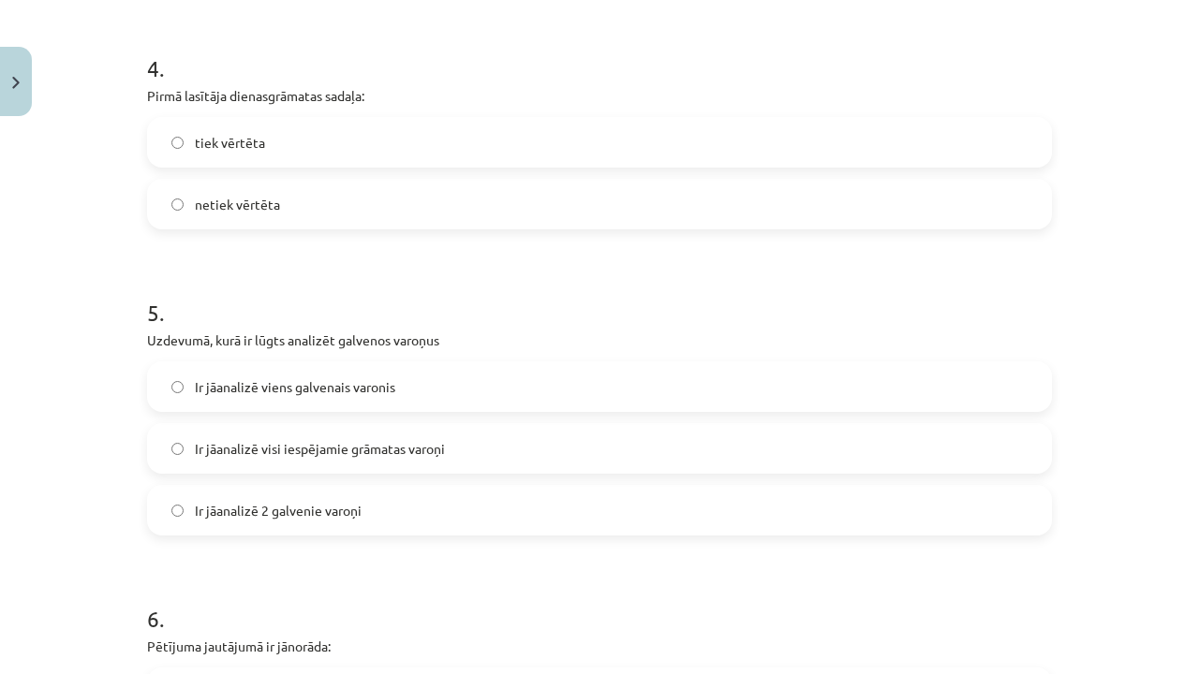
scroll to position [1360, 0]
click at [341, 440] on span "Ir jāanalizē visi iespējamie grāmatas varoņi" at bounding box center [320, 450] width 250 height 20
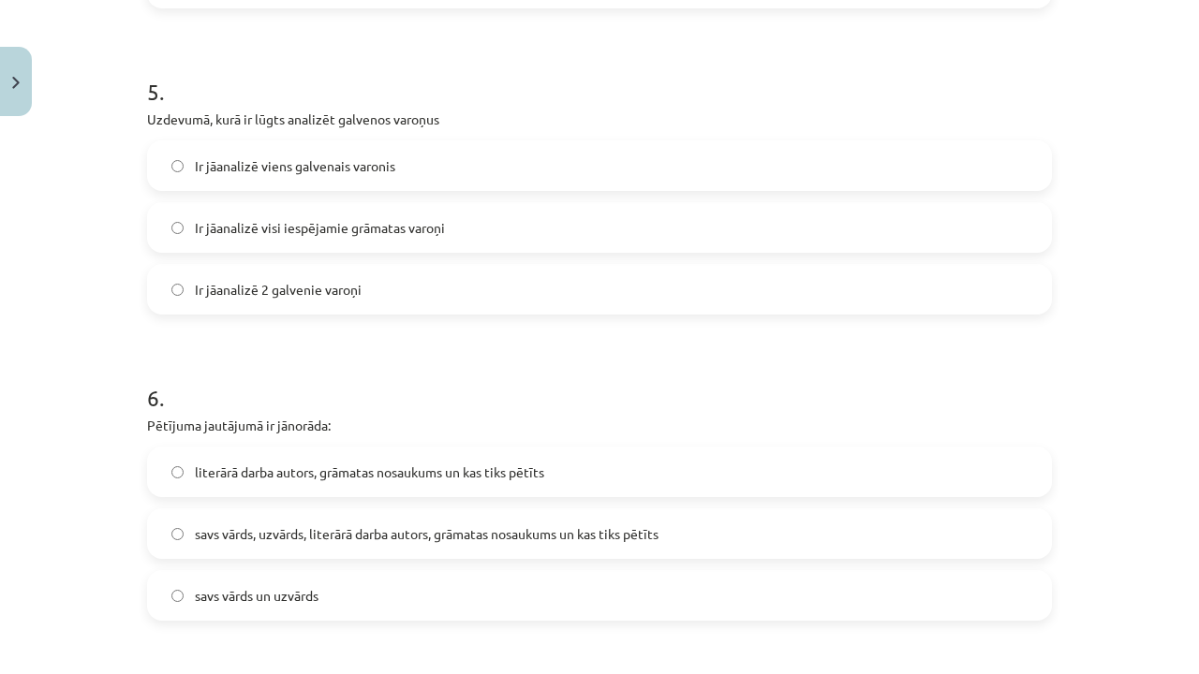
scroll to position [1583, 0]
click at [336, 533] on span "savs vārds, uzvārds, literārā darba autors, grāmatas nosaukums un kas tiks pētī…" at bounding box center [427, 533] width 464 height 20
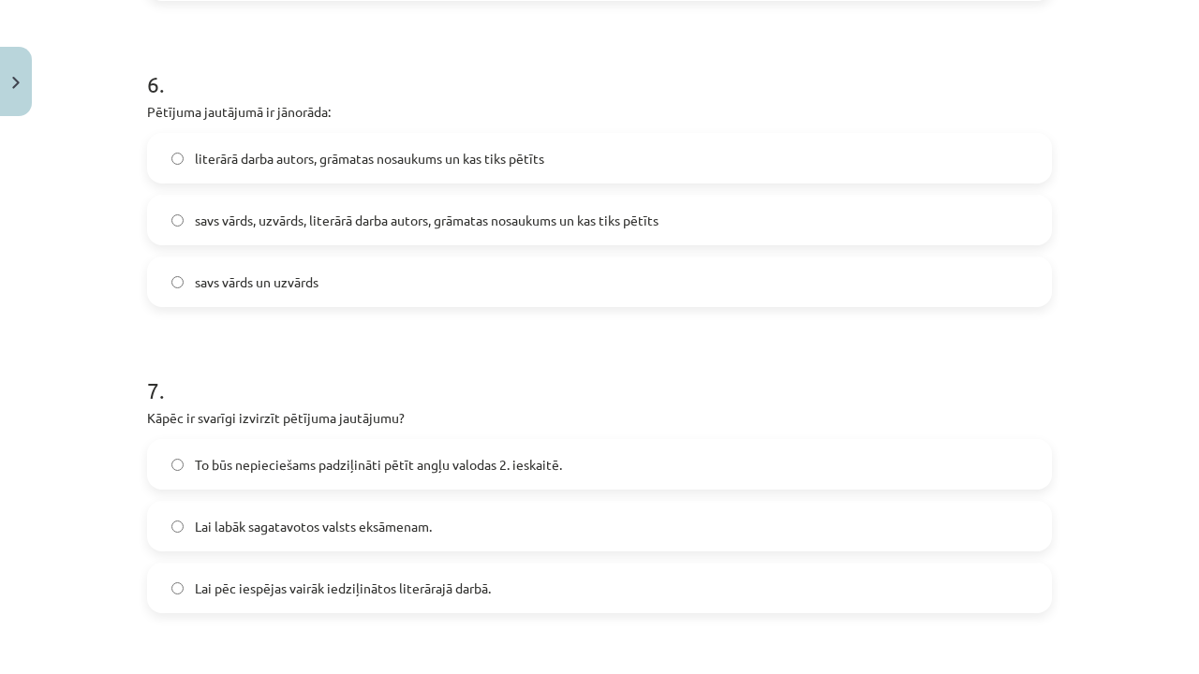
scroll to position [1919, 0]
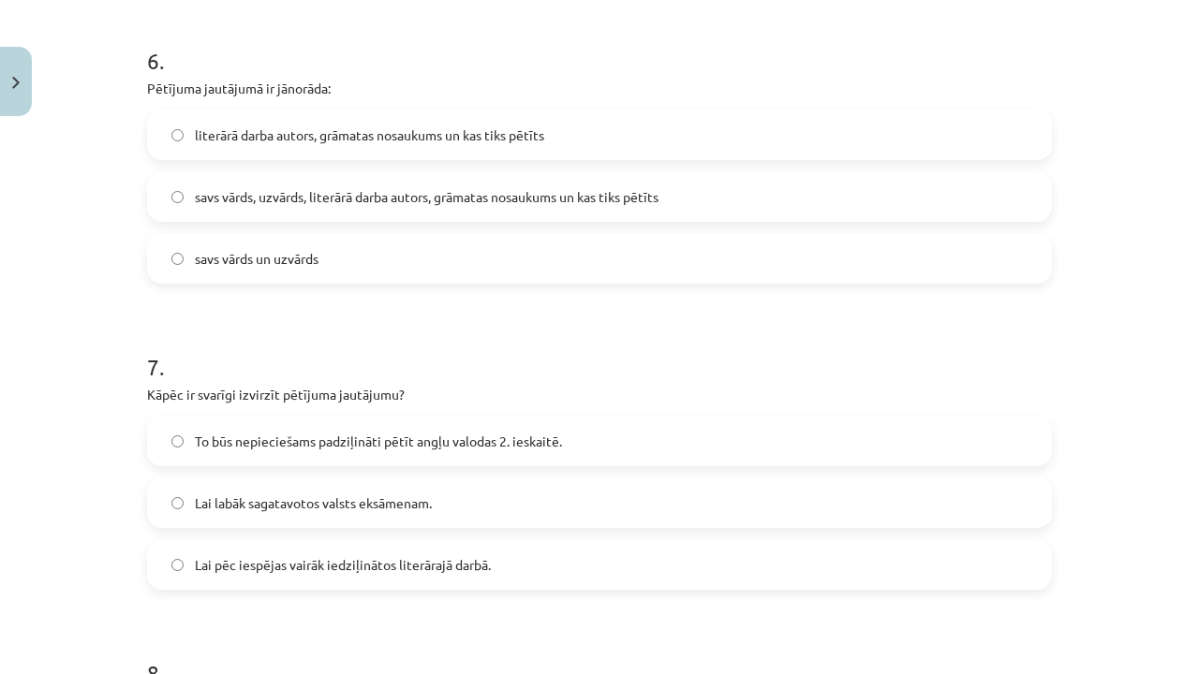
click at [352, 443] on span "To būs nepieciešams padziļināti pētīt angļu valodas 2. ieskaitē." at bounding box center [378, 442] width 367 height 20
click at [291, 575] on label "Lai pēc iespējas vairāk iedziļinātos literārajā darbā." at bounding box center [599, 564] width 901 height 47
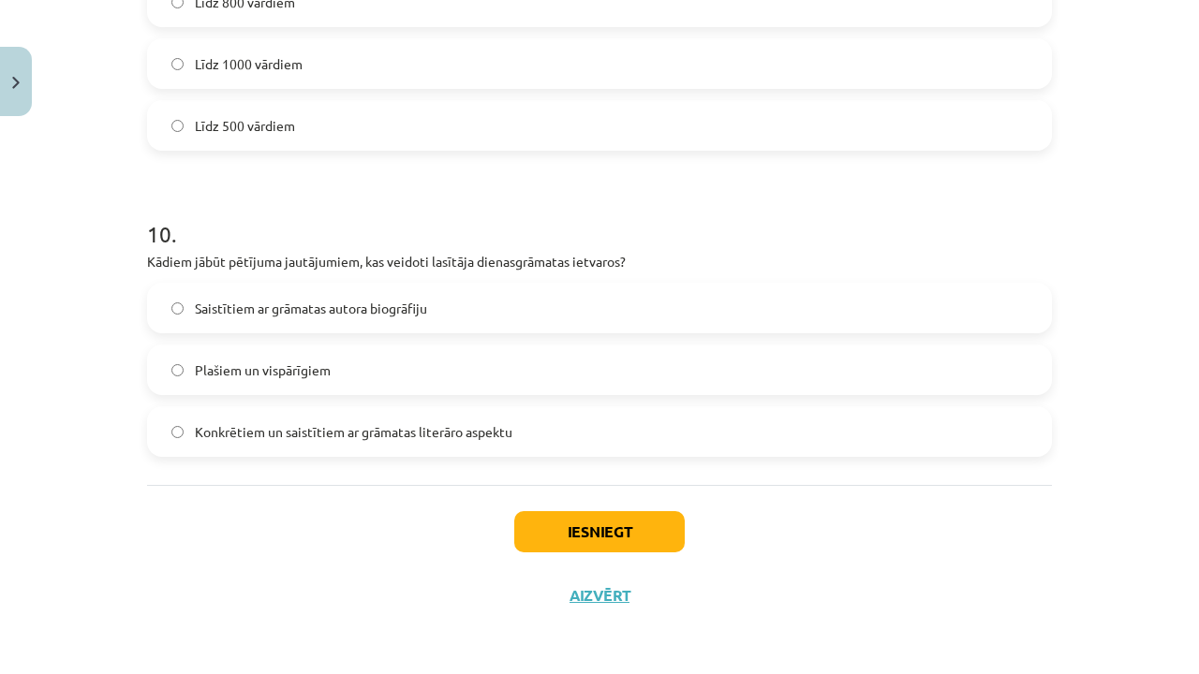
scroll to position [2993, 0]
click at [311, 444] on label "Konkrētiem un saistītiem ar grāmatas literāro aspektu" at bounding box center [599, 431] width 901 height 47
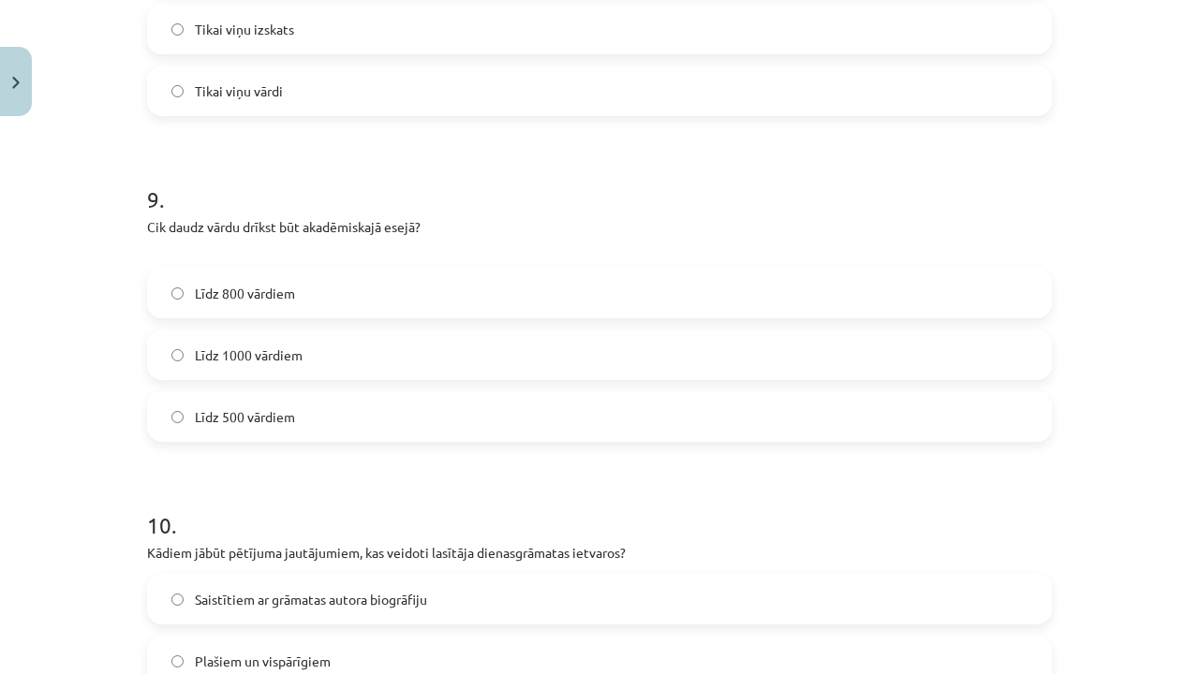
scroll to position [2680, 0]
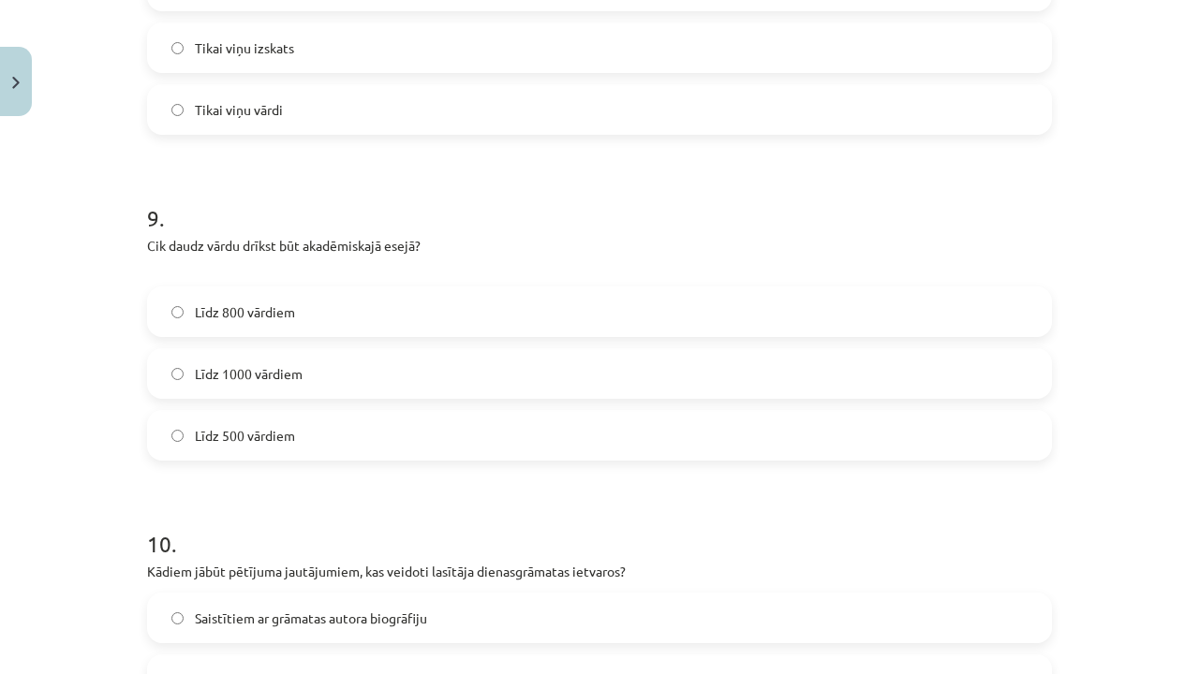
click at [288, 329] on label "Līdz 800 vārdiem" at bounding box center [599, 311] width 901 height 47
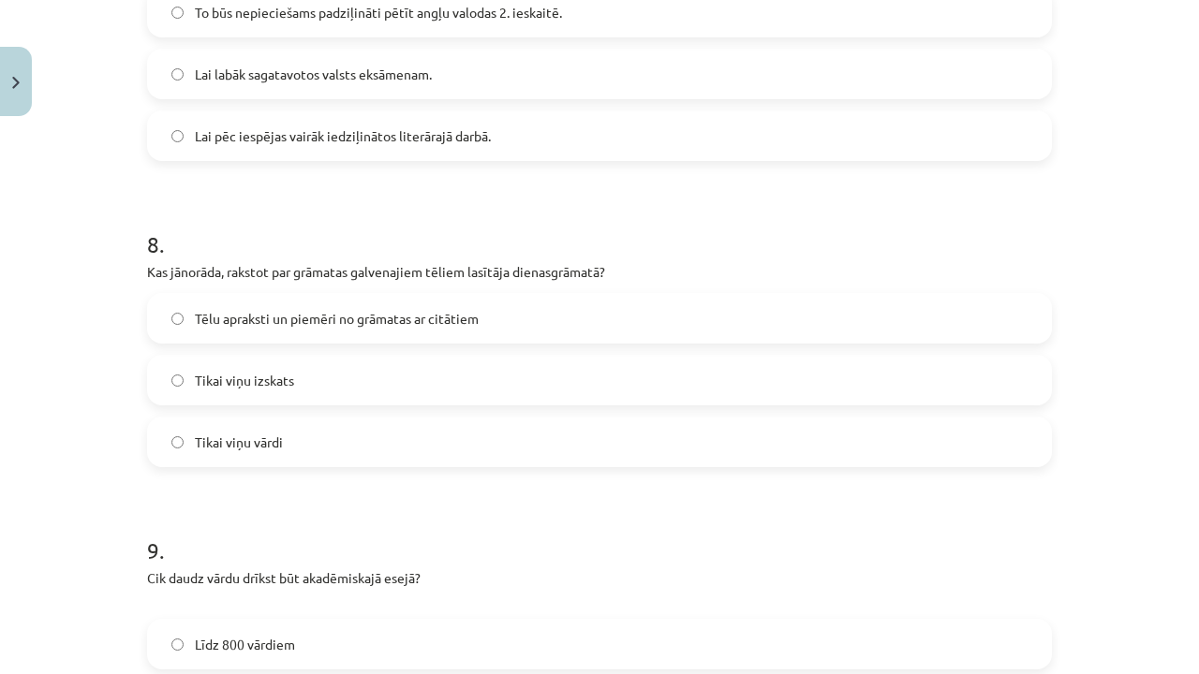
scroll to position [2279, 0]
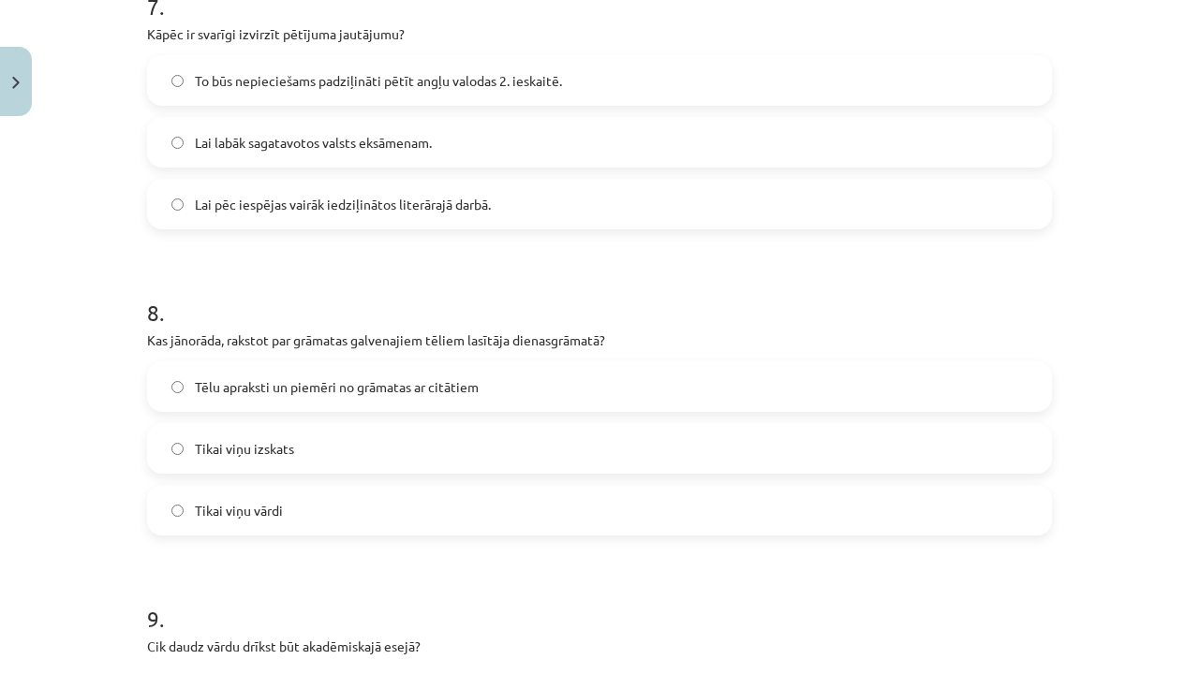
click at [354, 389] on span "Tēlu apraksti un piemēri no grāmatas ar citātiem" at bounding box center [337, 387] width 284 height 20
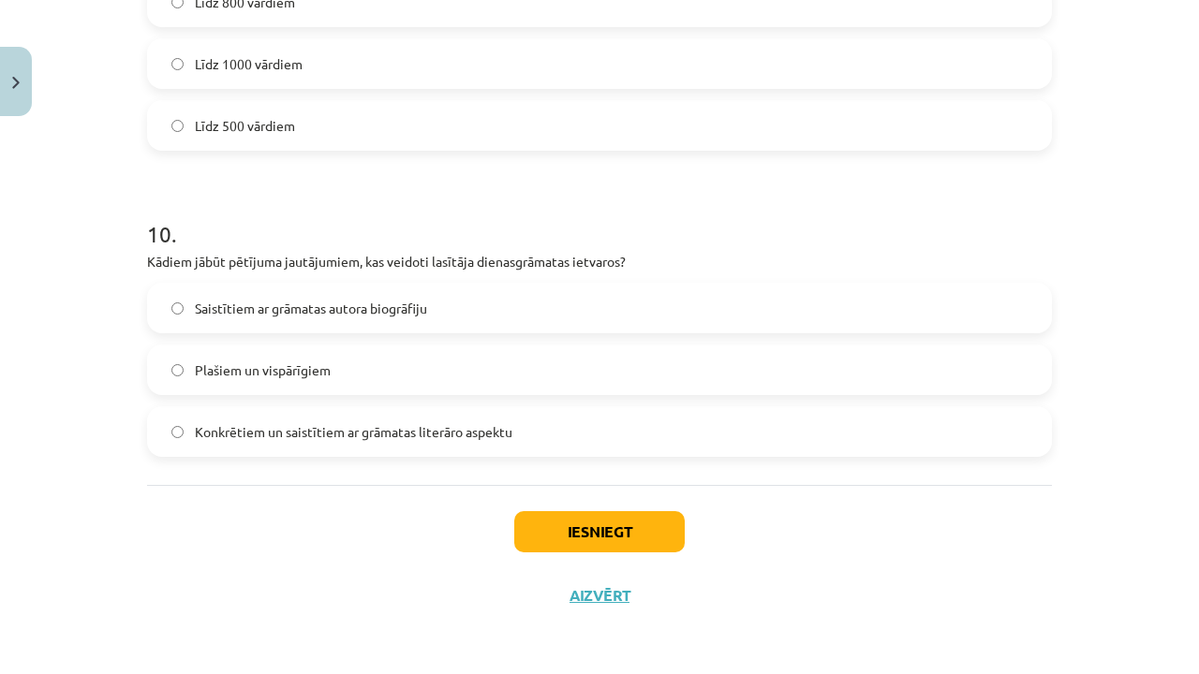
scroll to position [2993, 0]
click at [592, 530] on button "Iesniegt" at bounding box center [599, 531] width 170 height 41
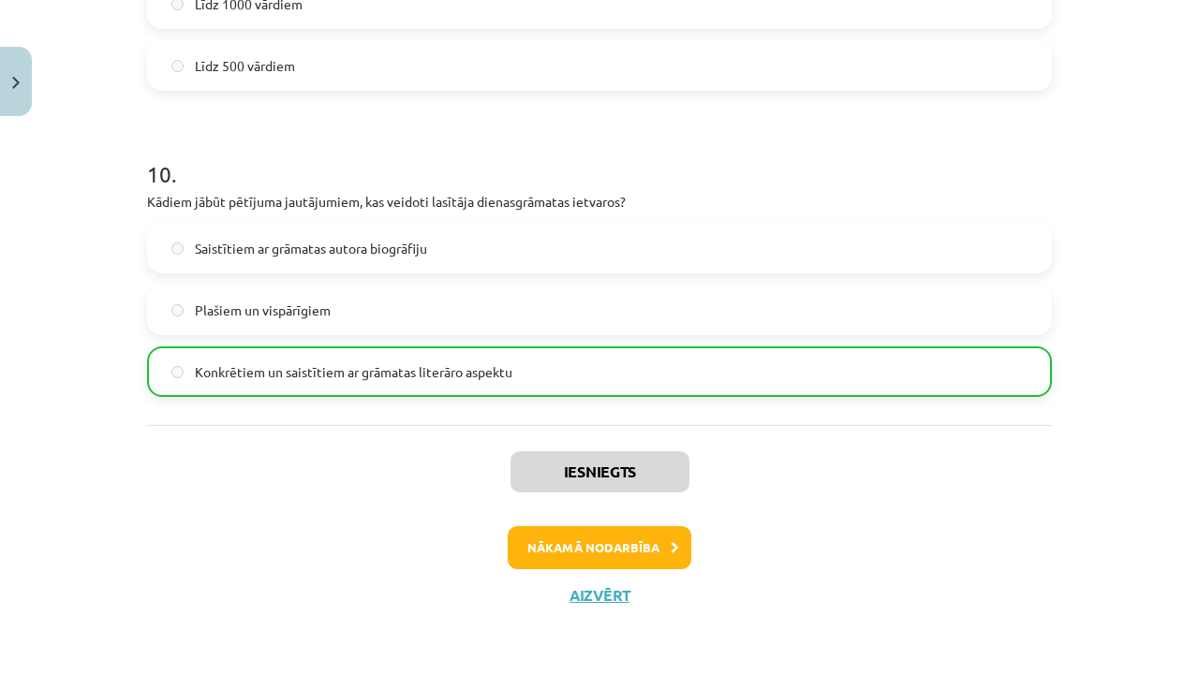
scroll to position [3052, 0]
click at [626, 559] on button "Nākamā nodarbība" at bounding box center [600, 547] width 184 height 43
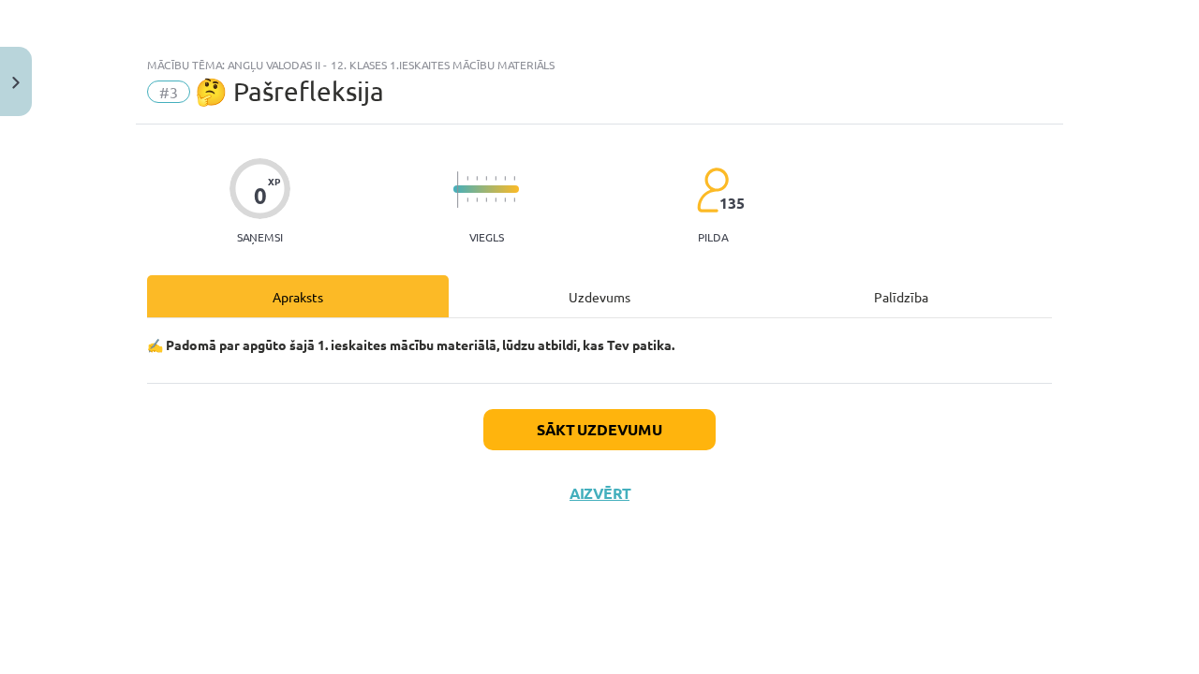
scroll to position [0, 0]
click at [592, 426] on button "Sākt uzdevumu" at bounding box center [599, 429] width 232 height 41
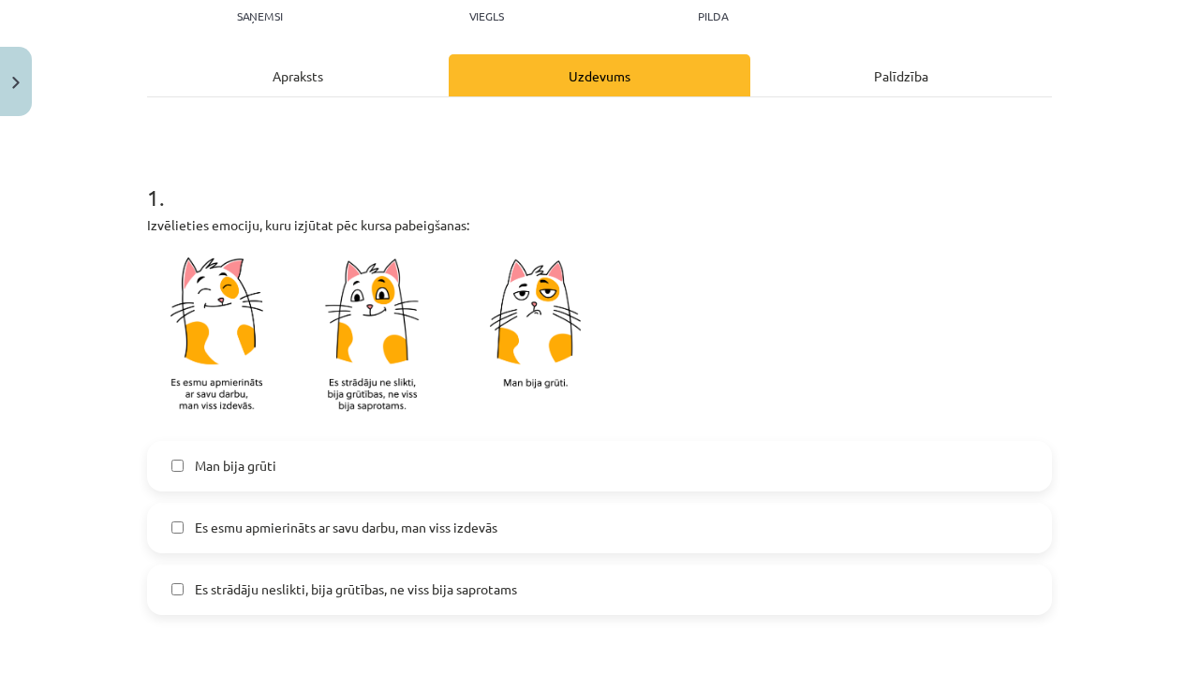
scroll to position [260, 0]
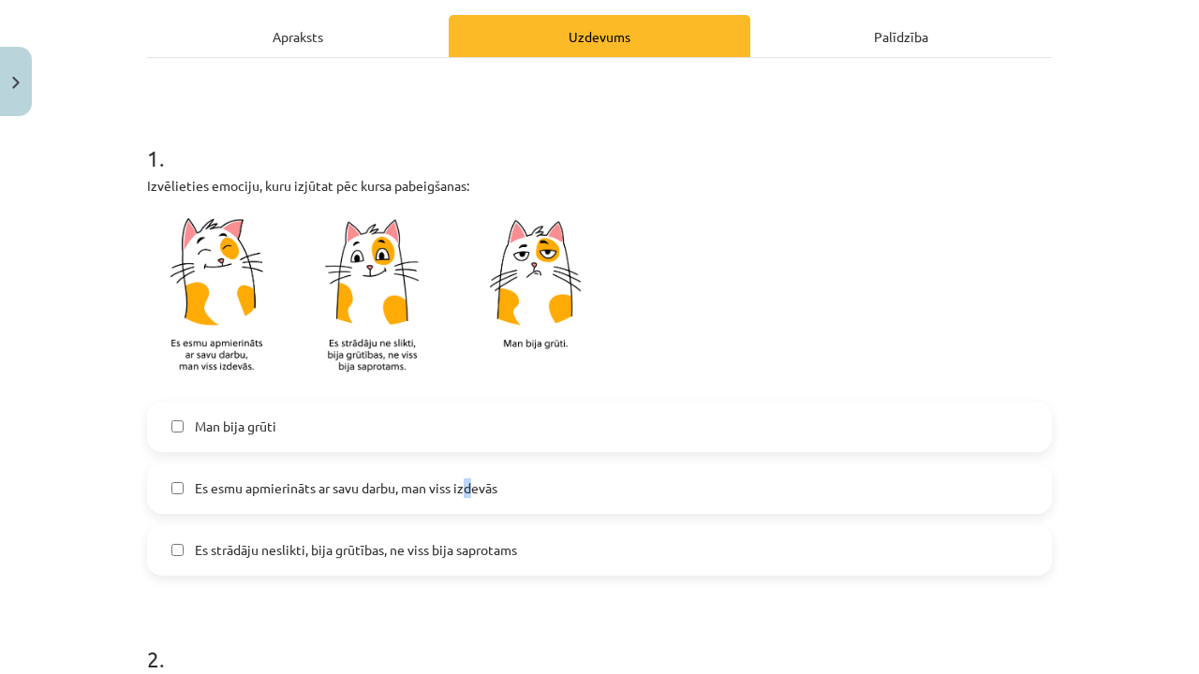
click at [472, 491] on span "Es esmu apmierināts ar savu darbu, man viss izdevās" at bounding box center [346, 489] width 302 height 20
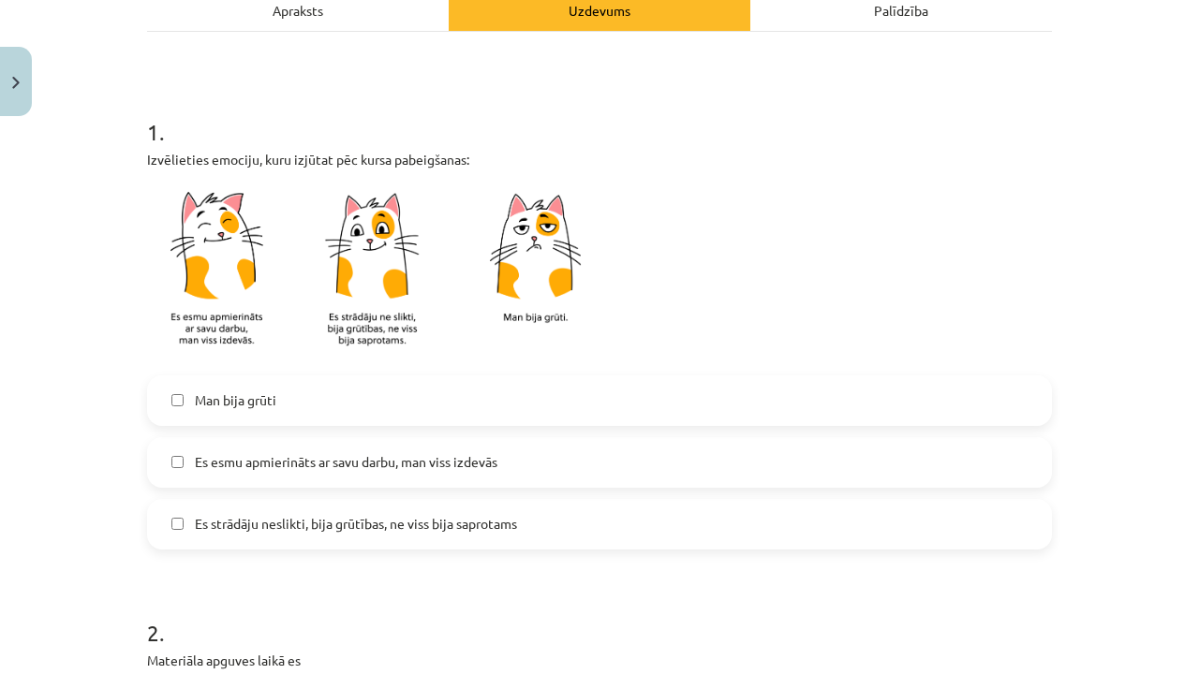
click at [476, 512] on label "Es strādāju neslikti, bija grūtības, ne viss bija saprotams" at bounding box center [599, 524] width 901 height 47
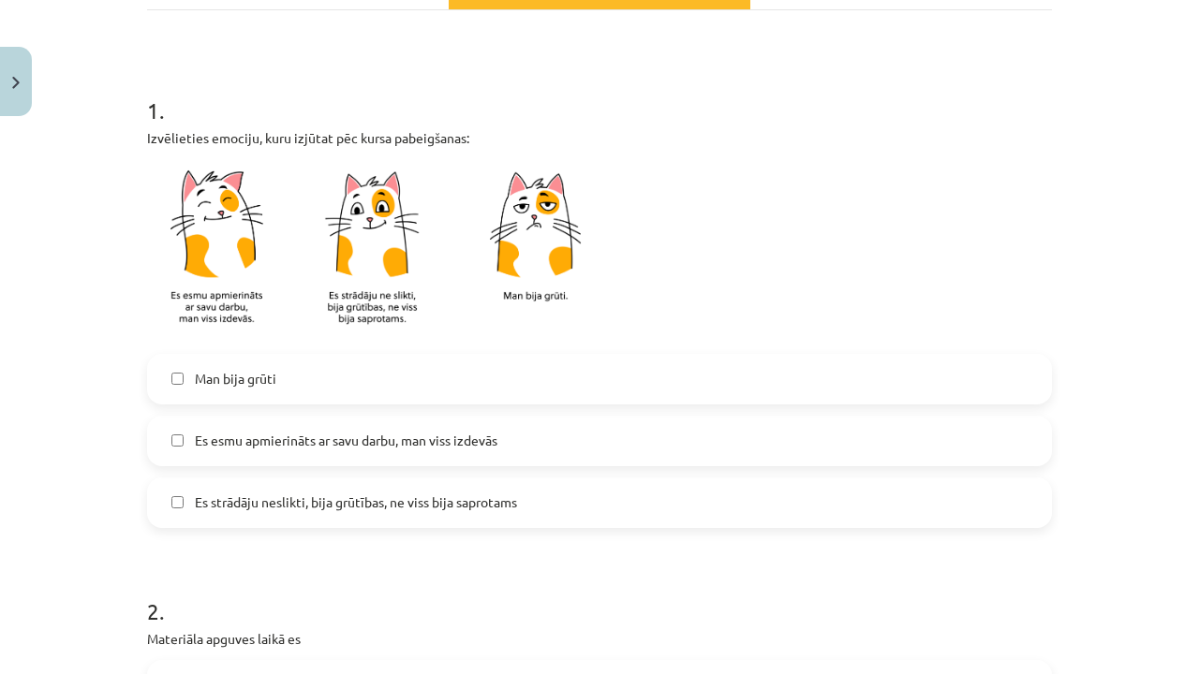
click at [455, 445] on span "Es esmu apmierināts ar savu darbu, man viss izdevās" at bounding box center [346, 441] width 302 height 20
click at [455, 443] on span "Es esmu apmierināts ar savu darbu, man viss izdevās" at bounding box center [346, 441] width 302 height 20
click at [472, 445] on span "Es esmu apmierināts ar savu darbu, man viss izdevās" at bounding box center [346, 441] width 302 height 20
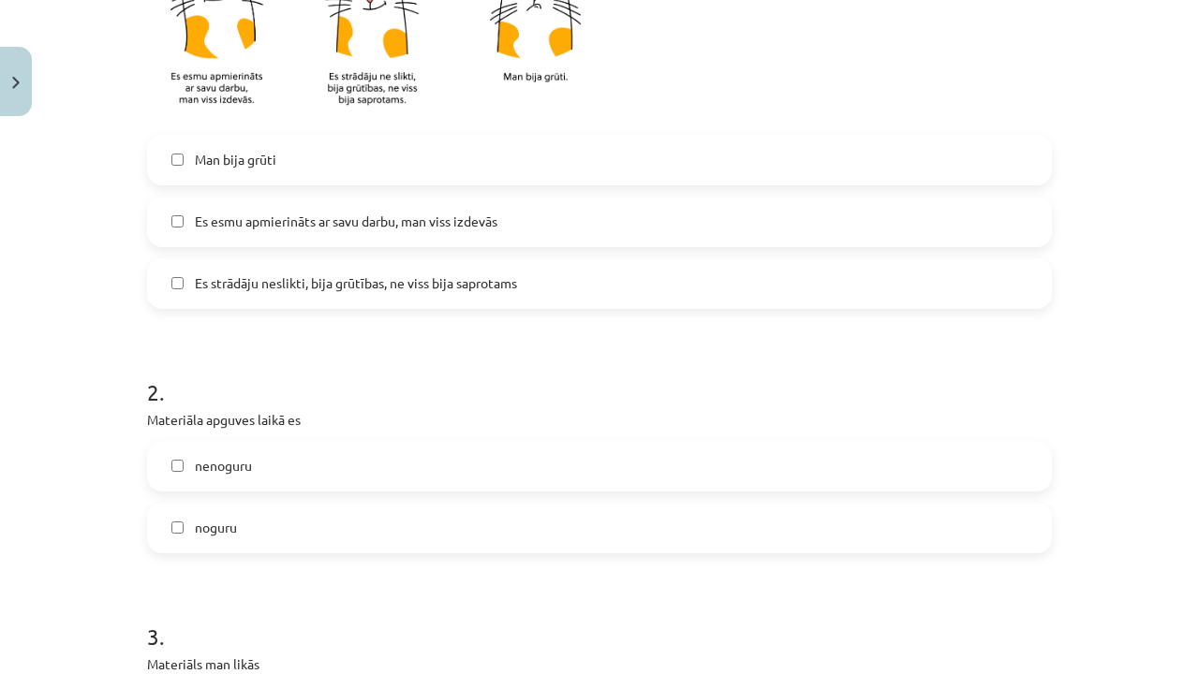
scroll to position [528, 0]
drag, startPoint x: 388, startPoint y: 470, endPoint x: 389, endPoint y: 494, distance: 24.4
click at [389, 494] on div "nenoguru noguru" at bounding box center [599, 496] width 905 height 112
click at [383, 463] on label "nenoguru" at bounding box center [599, 465] width 901 height 47
click at [376, 528] on label "noguru" at bounding box center [599, 527] width 901 height 47
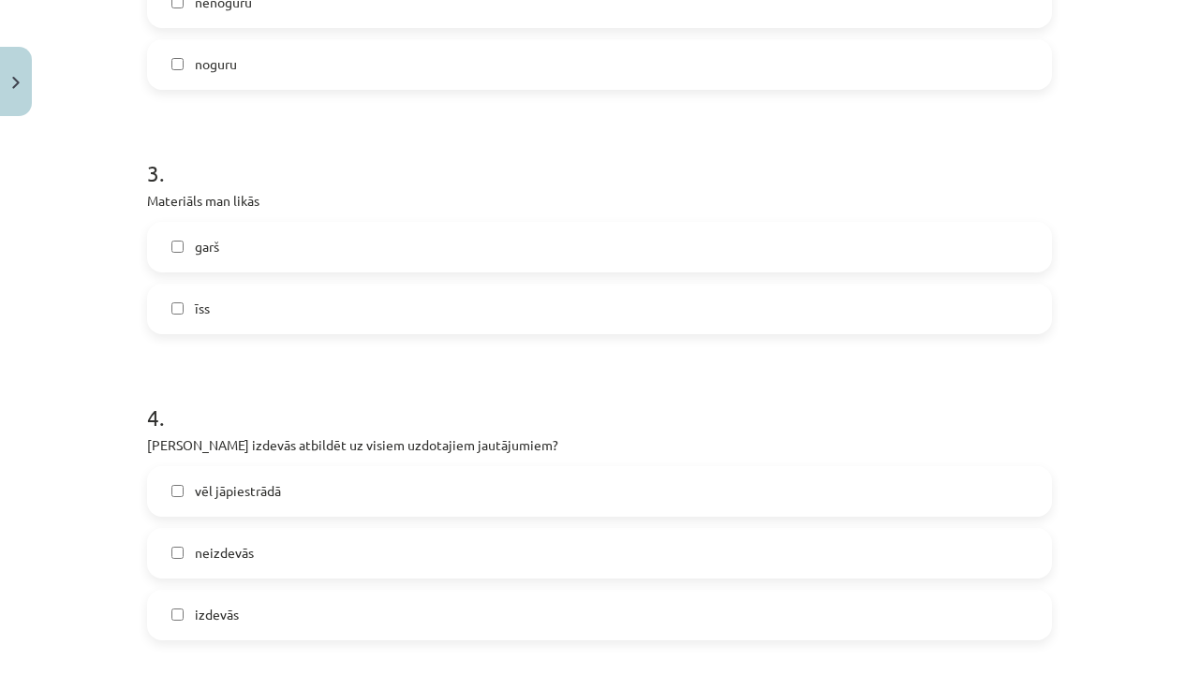
scroll to position [1027, 0]
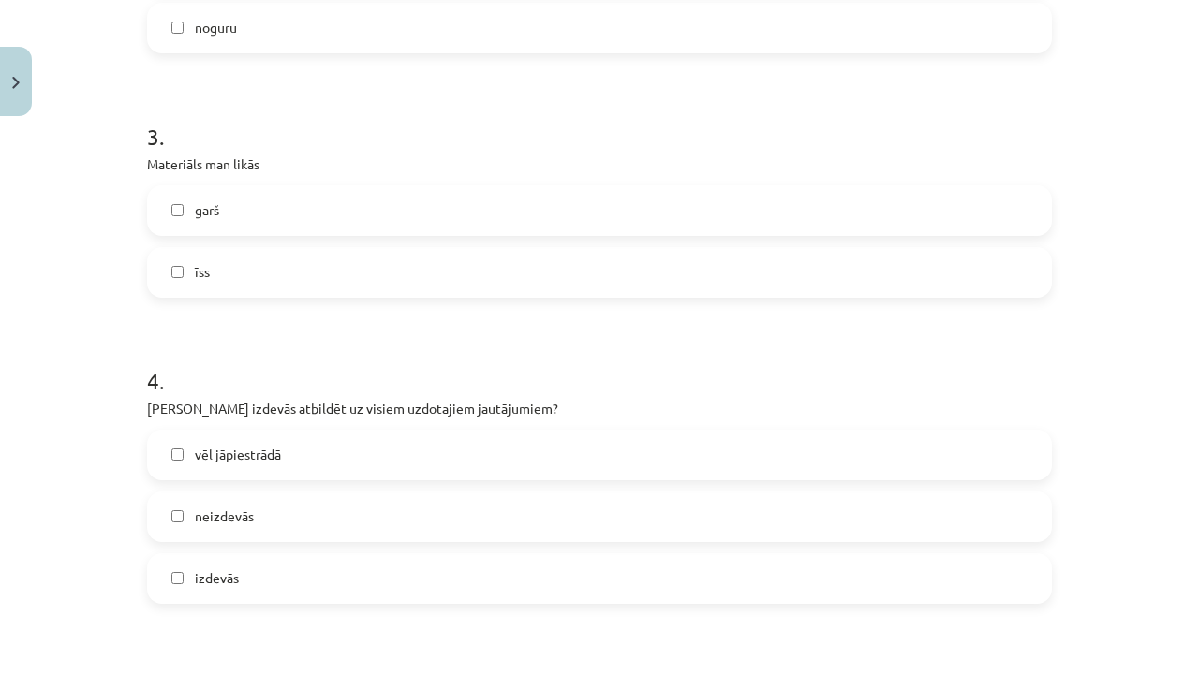
click at [448, 221] on label "garš" at bounding box center [599, 210] width 901 height 47
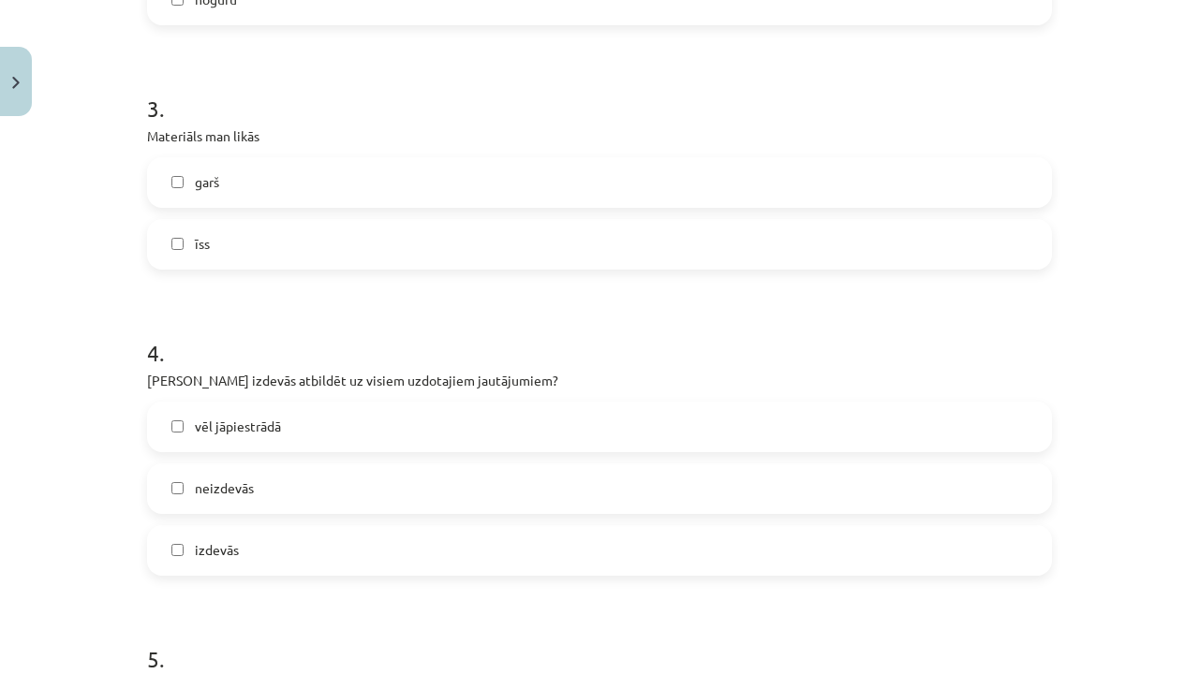
scroll to position [1054, 0]
click at [339, 432] on label "vēl jāpiestrādā" at bounding box center [599, 428] width 901 height 47
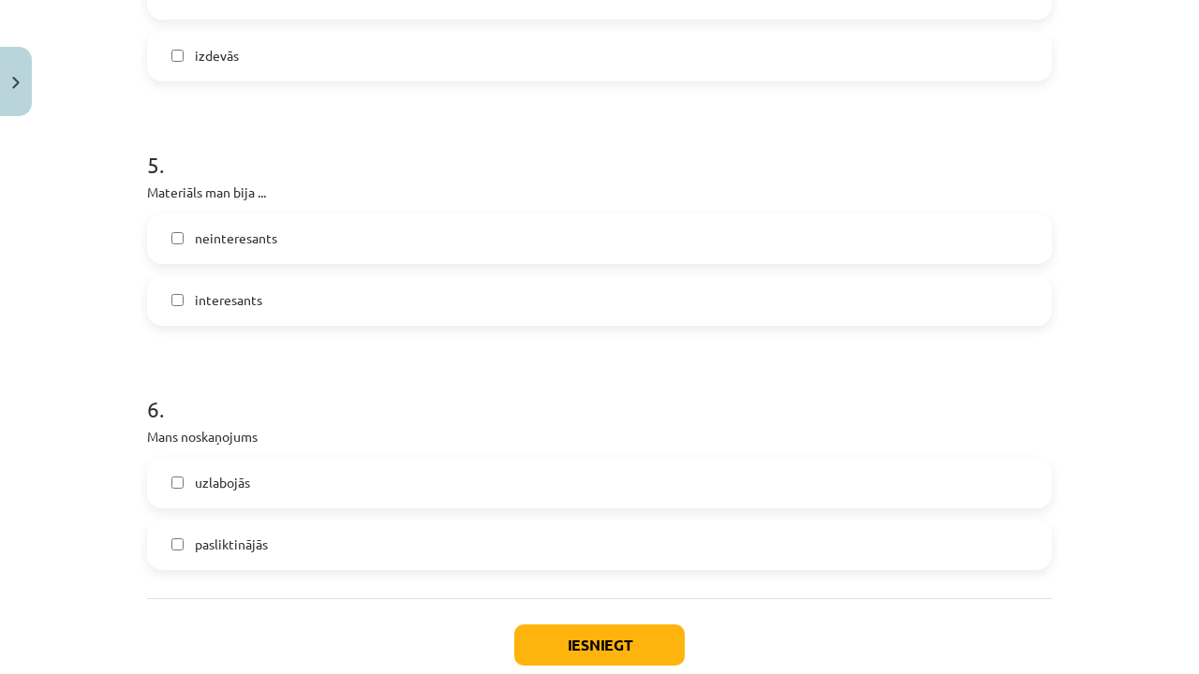
scroll to position [1548, 0]
click at [419, 294] on label "interesants" at bounding box center [599, 302] width 901 height 47
click at [317, 550] on label "pasliktinājās" at bounding box center [599, 546] width 901 height 47
click at [579, 635] on button "Iesniegt" at bounding box center [599, 647] width 170 height 41
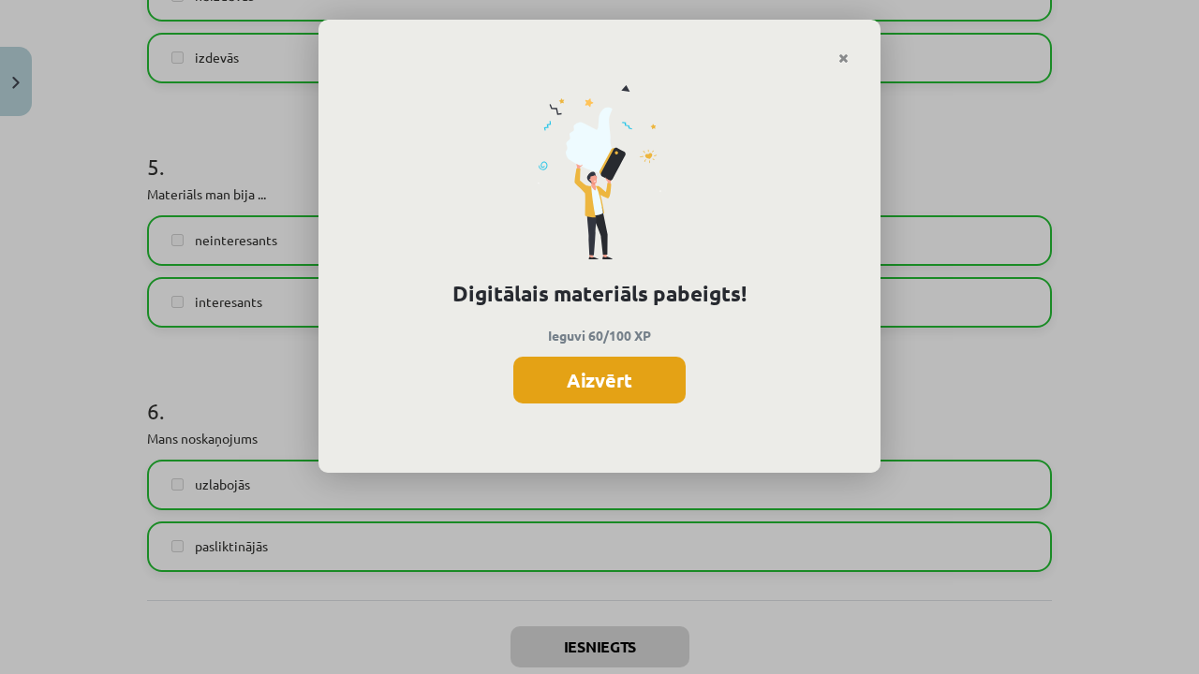
click at [622, 375] on button "Aizvērt" at bounding box center [599, 380] width 172 height 47
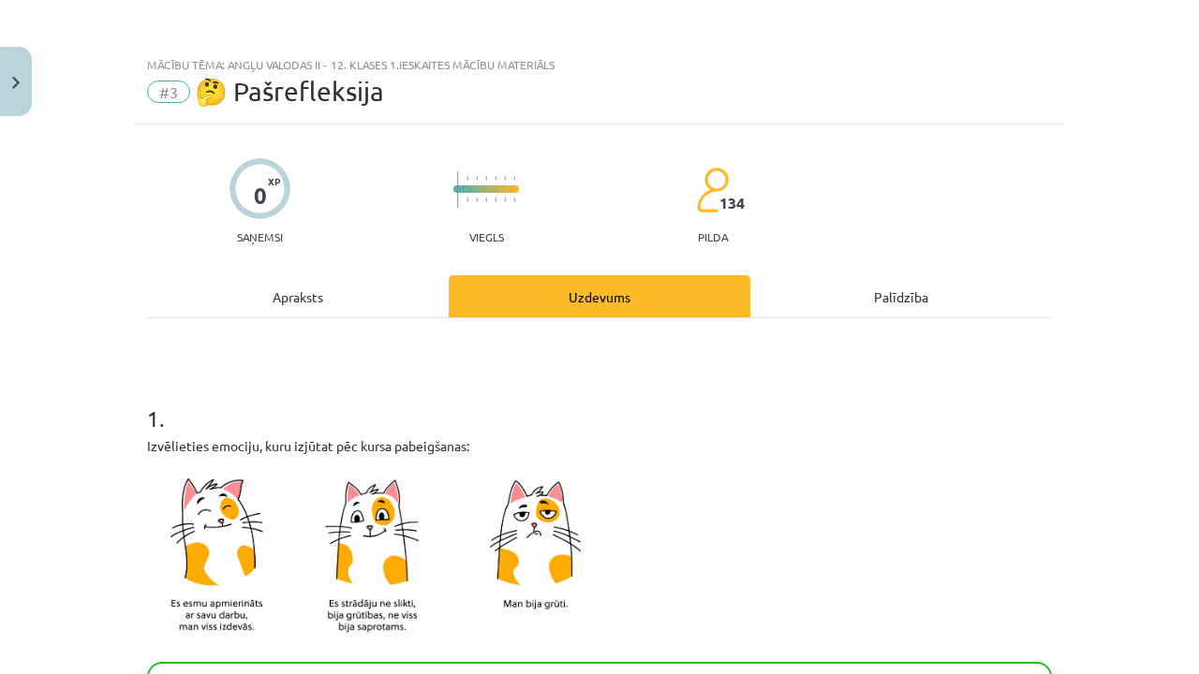
scroll to position [0, 0]
click at [566, 281] on div "Uzdevums" at bounding box center [600, 296] width 302 height 42
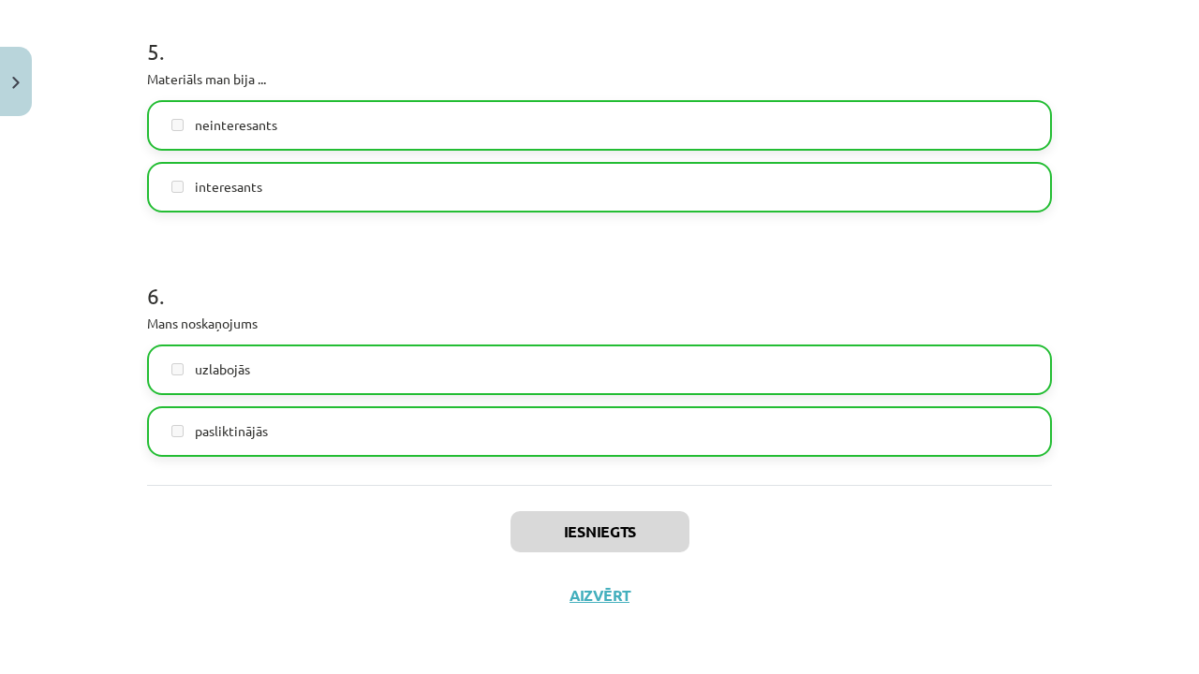
scroll to position [1666, 0]
click at [603, 590] on button "Aizvērt" at bounding box center [599, 595] width 71 height 19
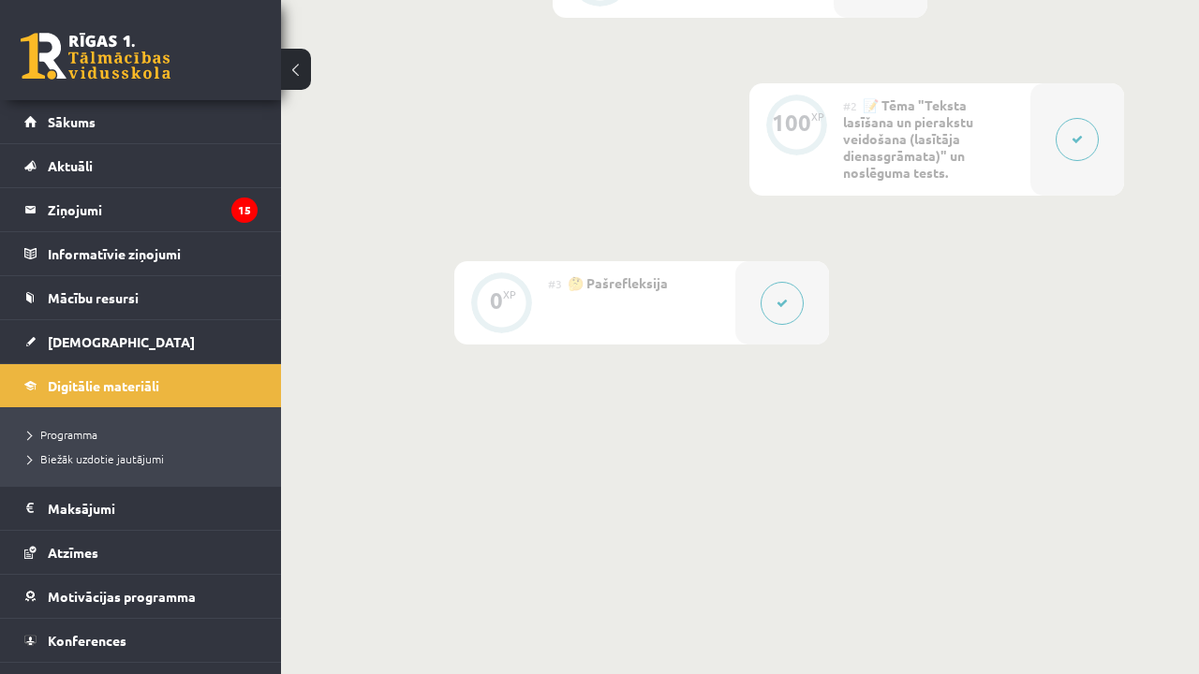
scroll to position [656, 0]
click at [1081, 137] on icon at bounding box center [1076, 141] width 11 height 11
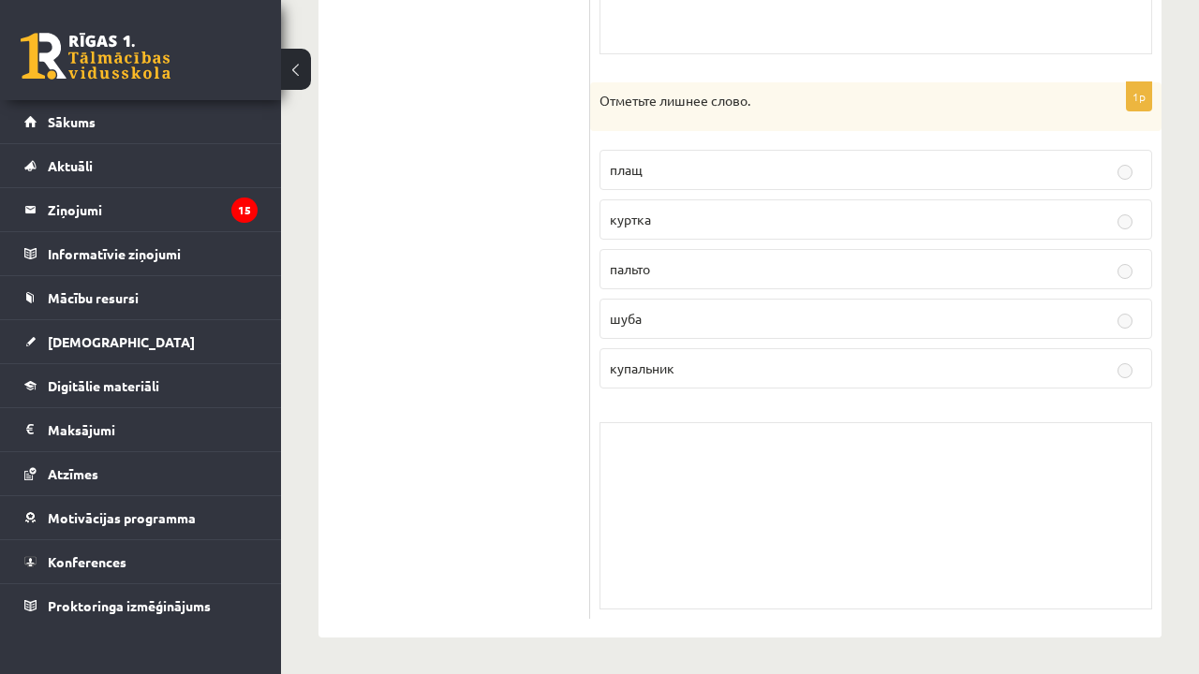
scroll to position [1440, 0]
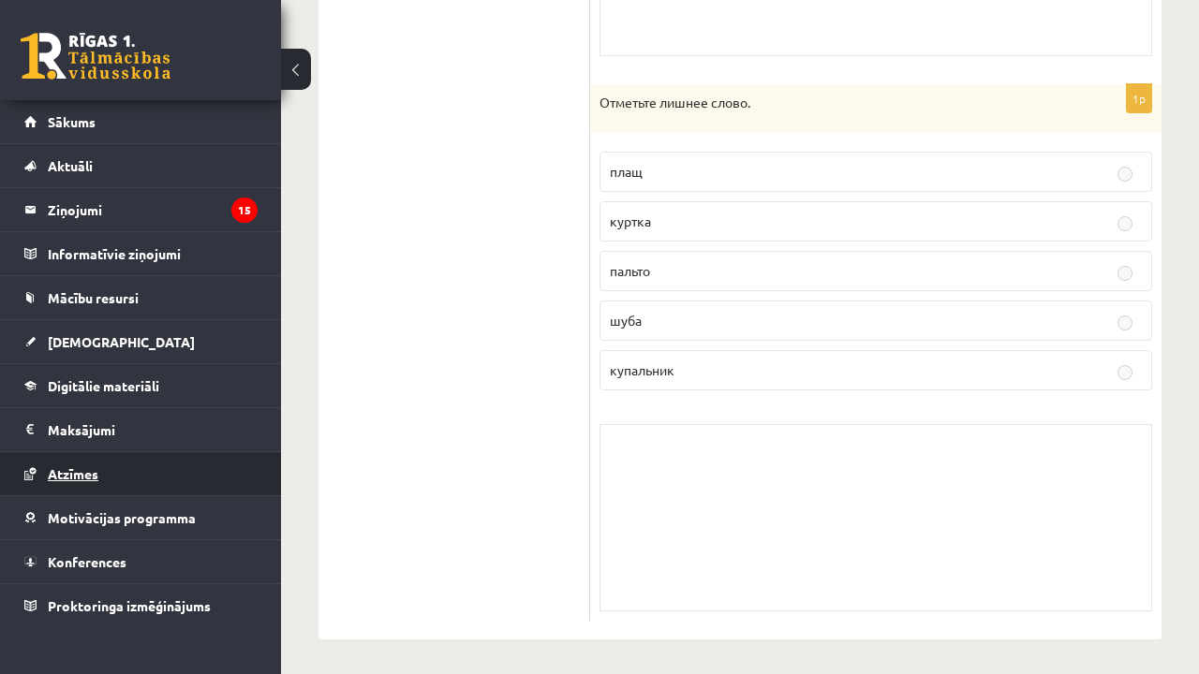
click at [188, 465] on link "Atzīmes" at bounding box center [140, 473] width 233 height 43
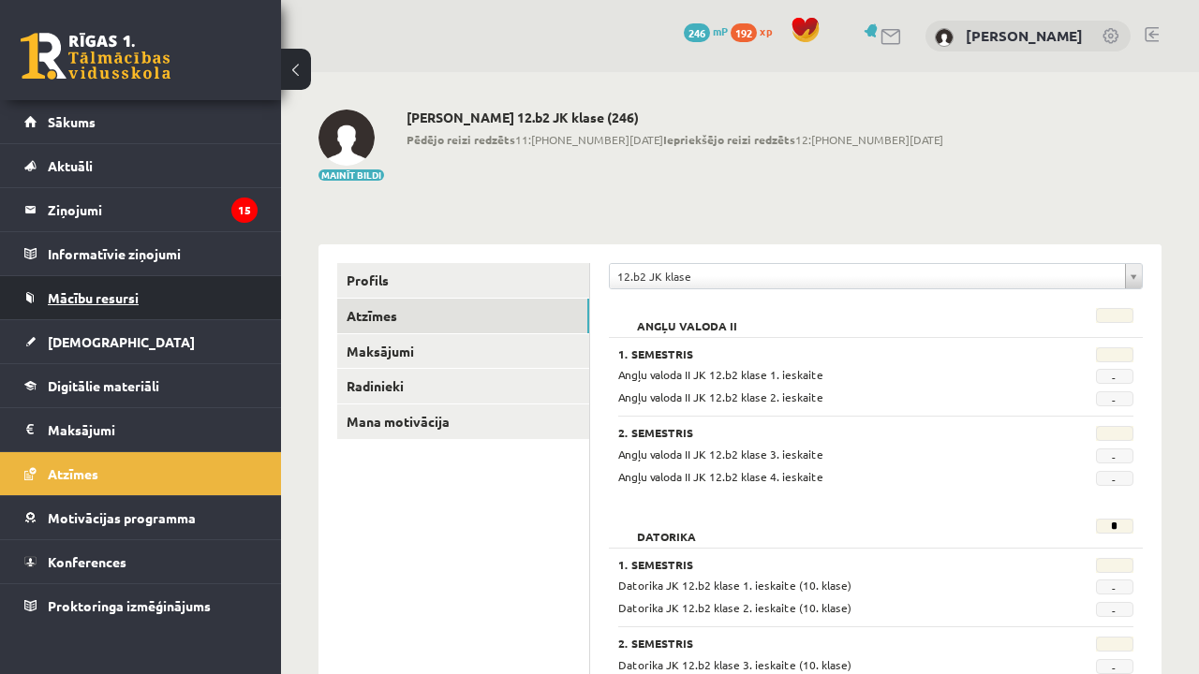
click at [220, 307] on link "Mācību resursi" at bounding box center [140, 297] width 233 height 43
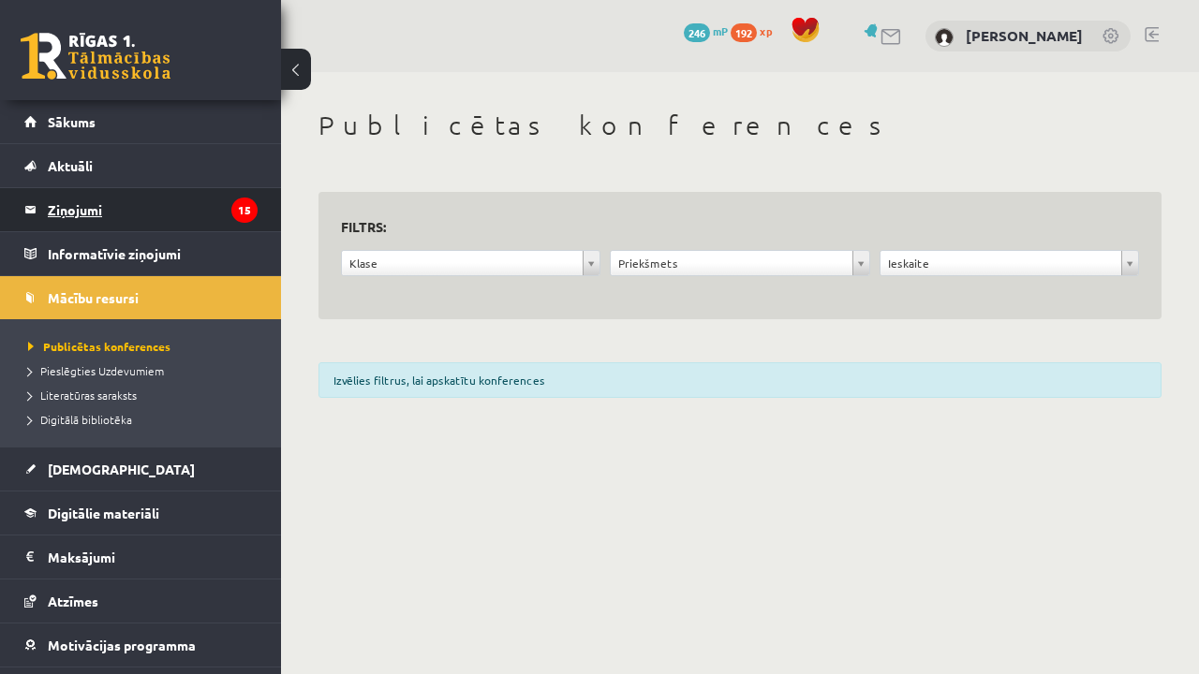
click at [197, 213] on legend "Ziņojumi 15" at bounding box center [153, 209] width 210 height 43
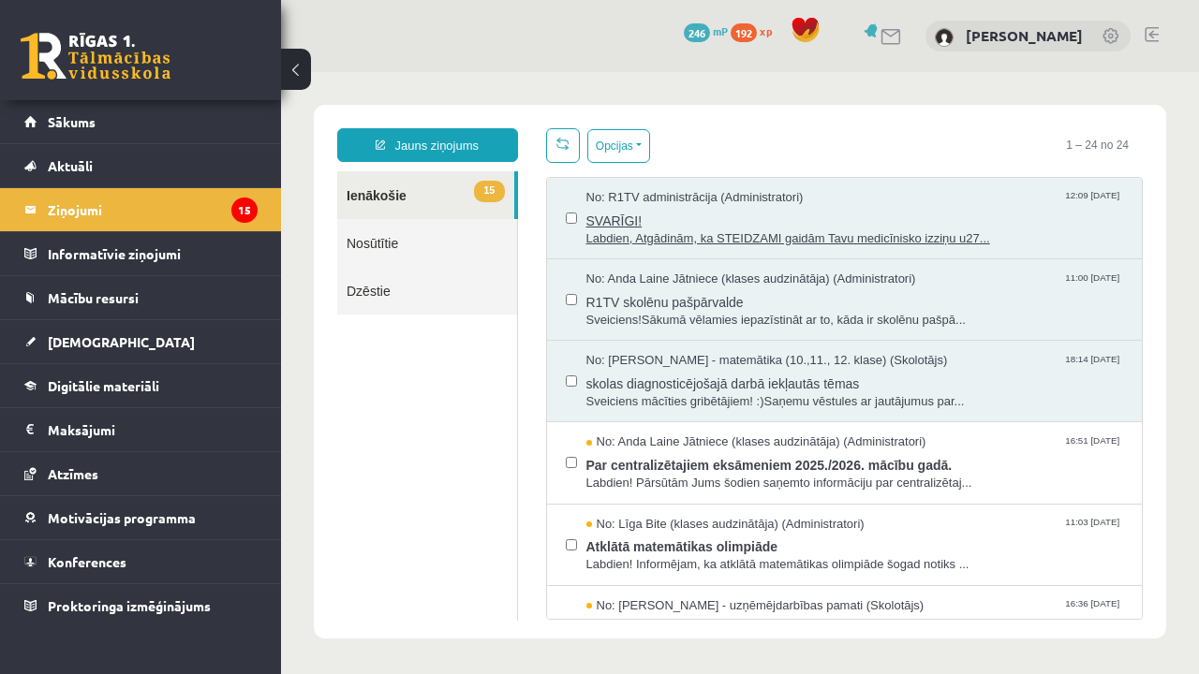
click at [846, 206] on div "No: R1TV administrācija (Administratori) 12:09 09/10/2025 SVARĪGI! Labdien, Atg…" at bounding box center [855, 218] width 538 height 58
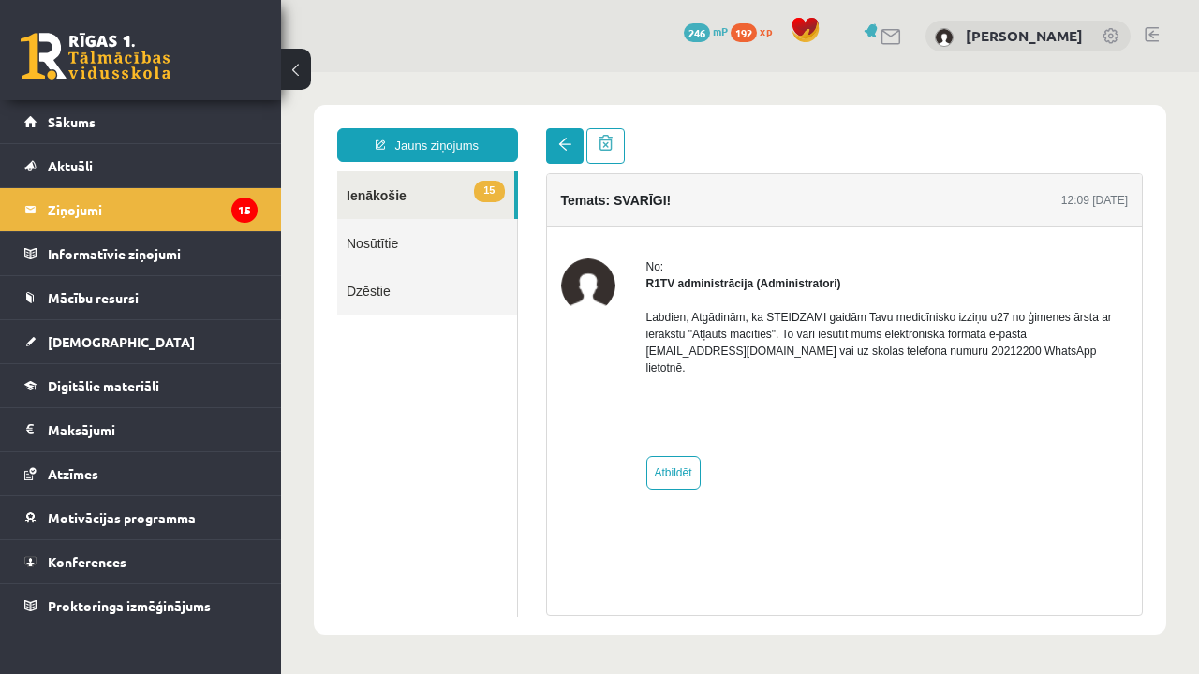
click at [561, 149] on span at bounding box center [564, 144] width 13 height 13
click at [569, 146] on span at bounding box center [564, 144] width 13 height 13
click at [601, 144] on span at bounding box center [605, 143] width 14 height 16
click at [603, 146] on span at bounding box center [605, 143] width 14 height 16
click at [613, 154] on link at bounding box center [605, 146] width 38 height 36
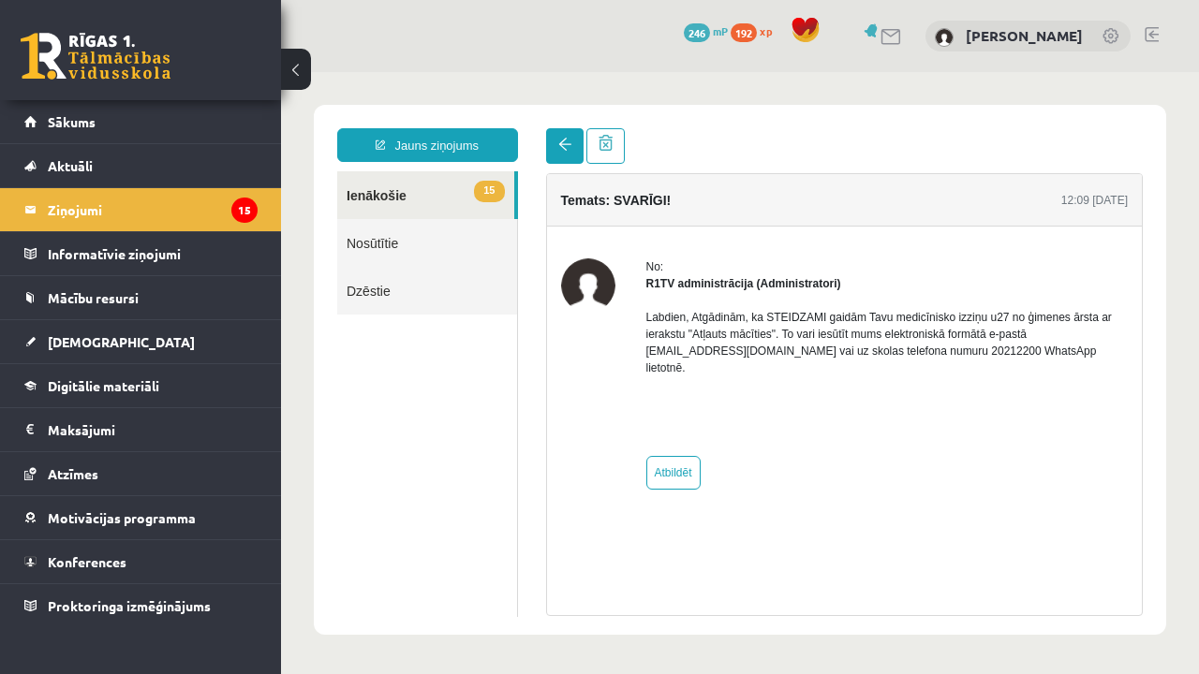
click at [577, 134] on link at bounding box center [564, 146] width 37 height 36
click at [410, 187] on link "15 Ienākošie" at bounding box center [425, 195] width 177 height 48
click at [379, 199] on link "15 Ienākošie" at bounding box center [425, 195] width 177 height 48
click at [386, 291] on link "Dzēstie" at bounding box center [427, 291] width 180 height 48
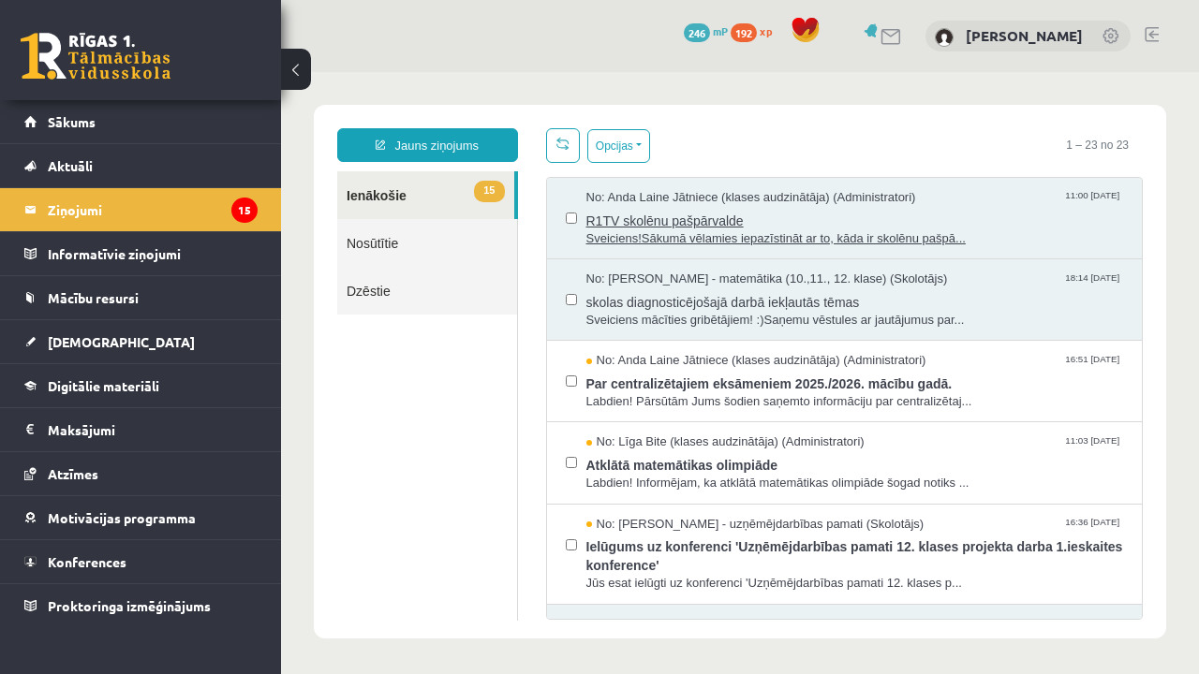
click at [830, 216] on span "R1TV skolēnu pašpārvalde" at bounding box center [855, 218] width 538 height 23
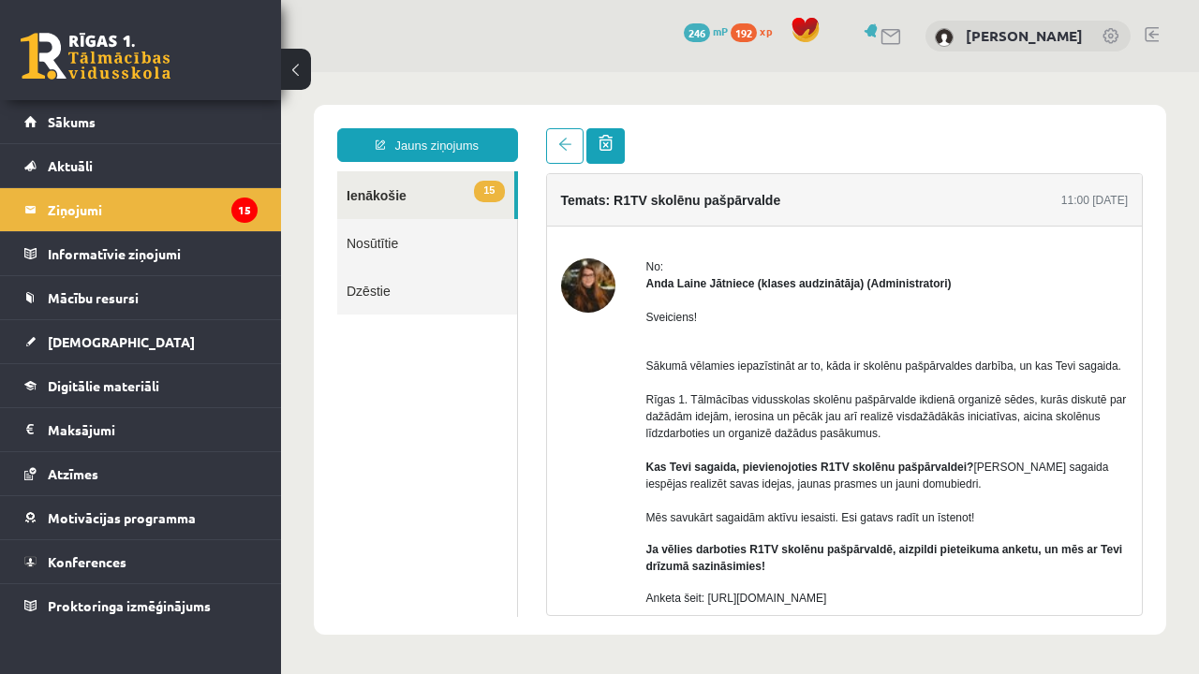
click at [605, 149] on span at bounding box center [605, 143] width 14 height 16
click at [612, 145] on link at bounding box center [605, 146] width 38 height 36
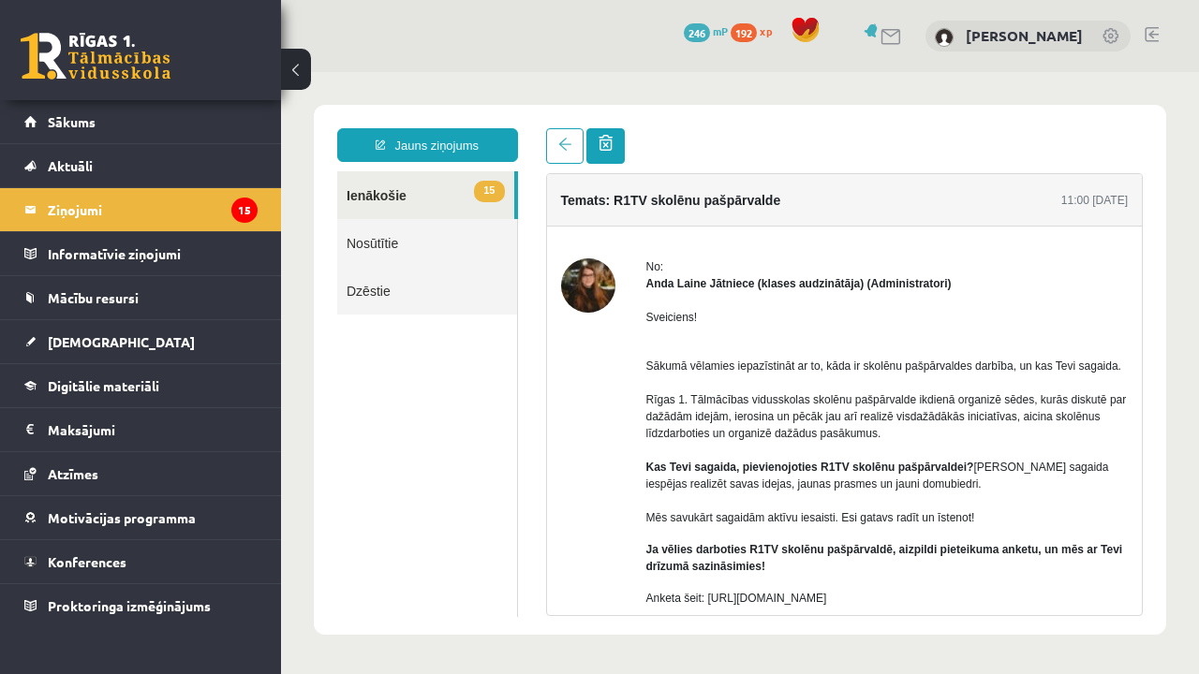
click at [612, 145] on link at bounding box center [605, 146] width 38 height 36
click at [455, 178] on link "15 Ienākošie" at bounding box center [425, 195] width 177 height 48
click at [404, 253] on link "Nosūtītie" at bounding box center [427, 243] width 180 height 48
click at [558, 154] on link at bounding box center [564, 146] width 37 height 36
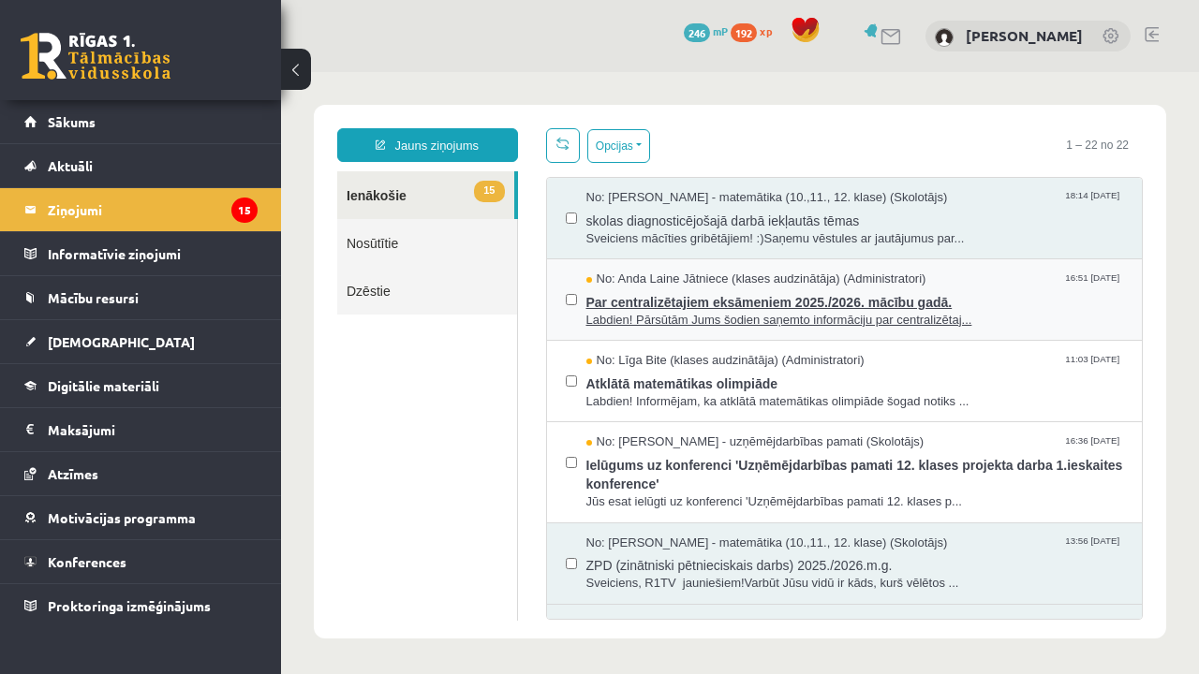
click at [961, 309] on span "Par centralizētajiem eksāmeniem 2025./2026. mācību gadā." at bounding box center [855, 299] width 538 height 23
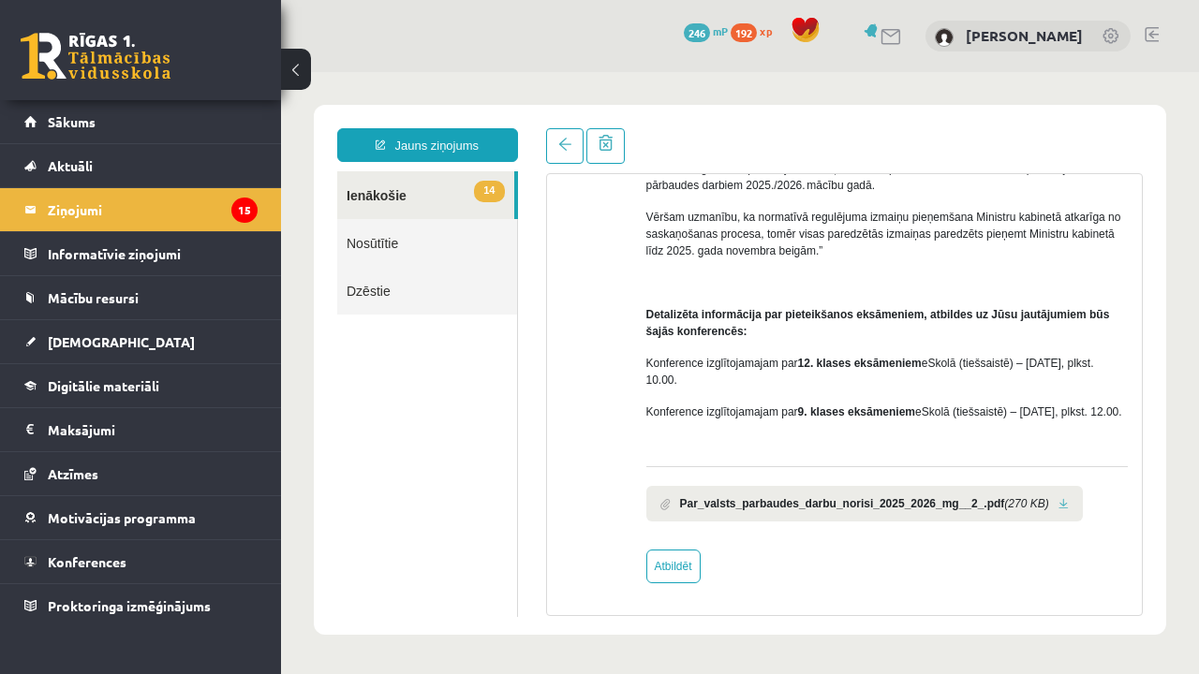
scroll to position [263, 0]
click at [413, 189] on link "14 Ienākošie" at bounding box center [425, 195] width 177 height 48
click at [449, 147] on link "Jauns ziņojums" at bounding box center [427, 145] width 181 height 34
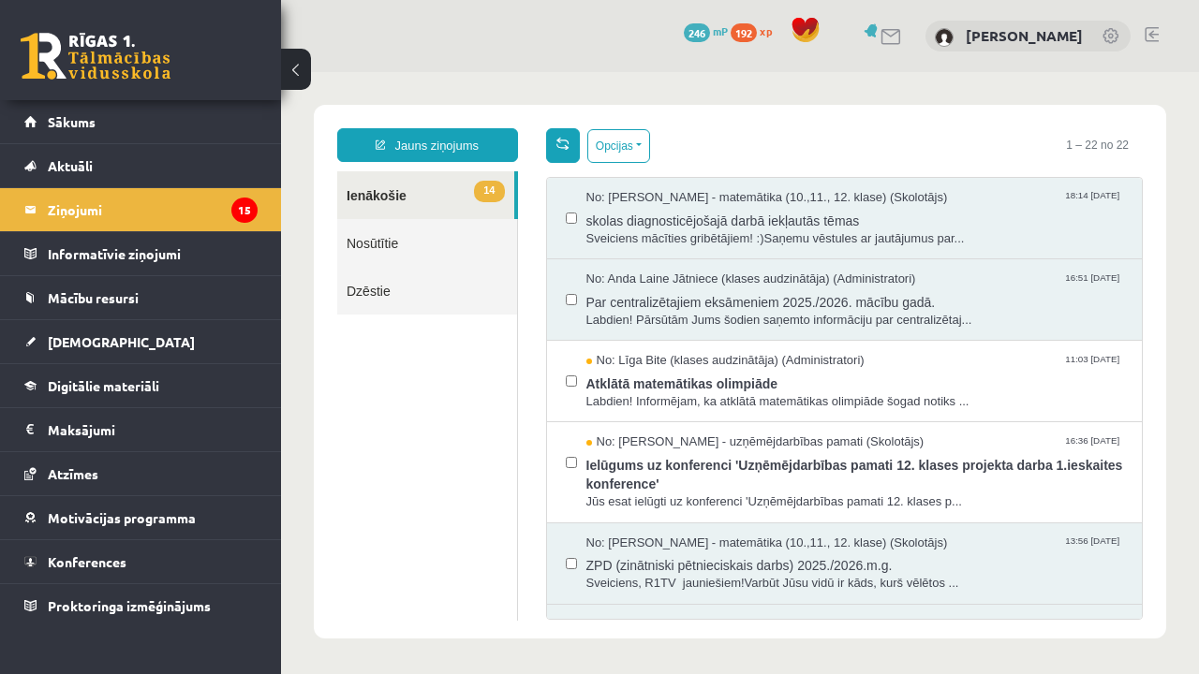
scroll to position [0, 0]
click at [632, 147] on button "Opcijas" at bounding box center [618, 146] width 63 height 34
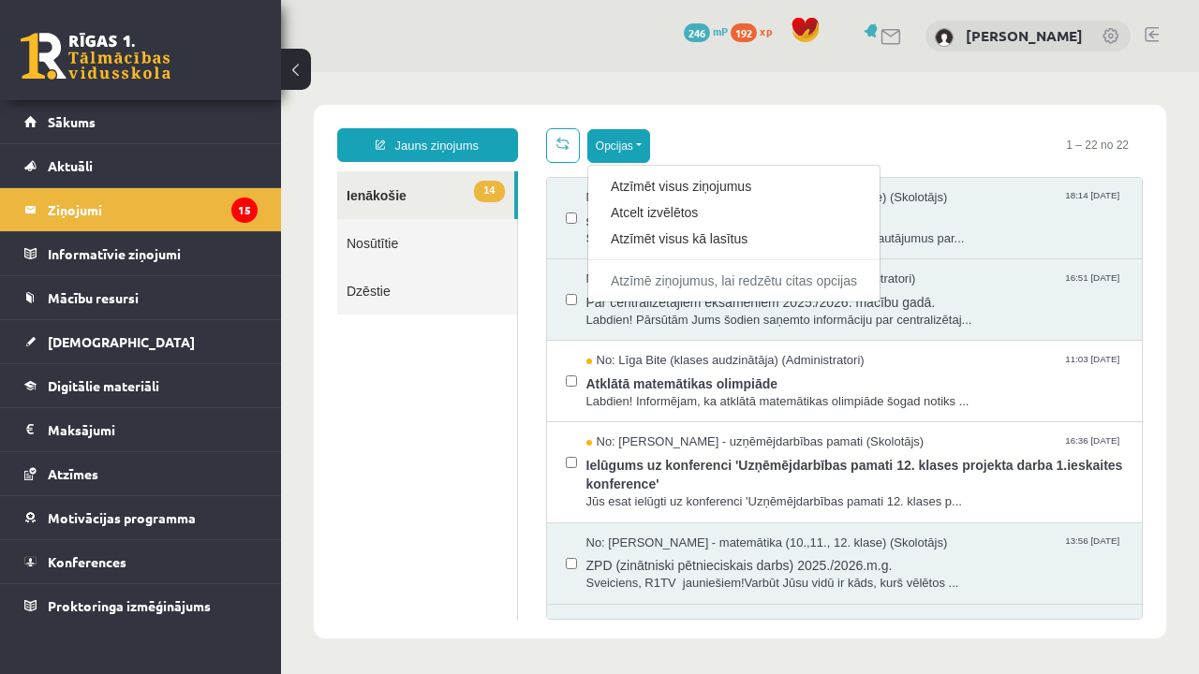
click at [758, 149] on div "Opcijas Atzīmēt visus ziņojumus Atcelt izvēlētos Atzīmēt visus kā lasītus Atzīm…" at bounding box center [844, 145] width 597 height 35
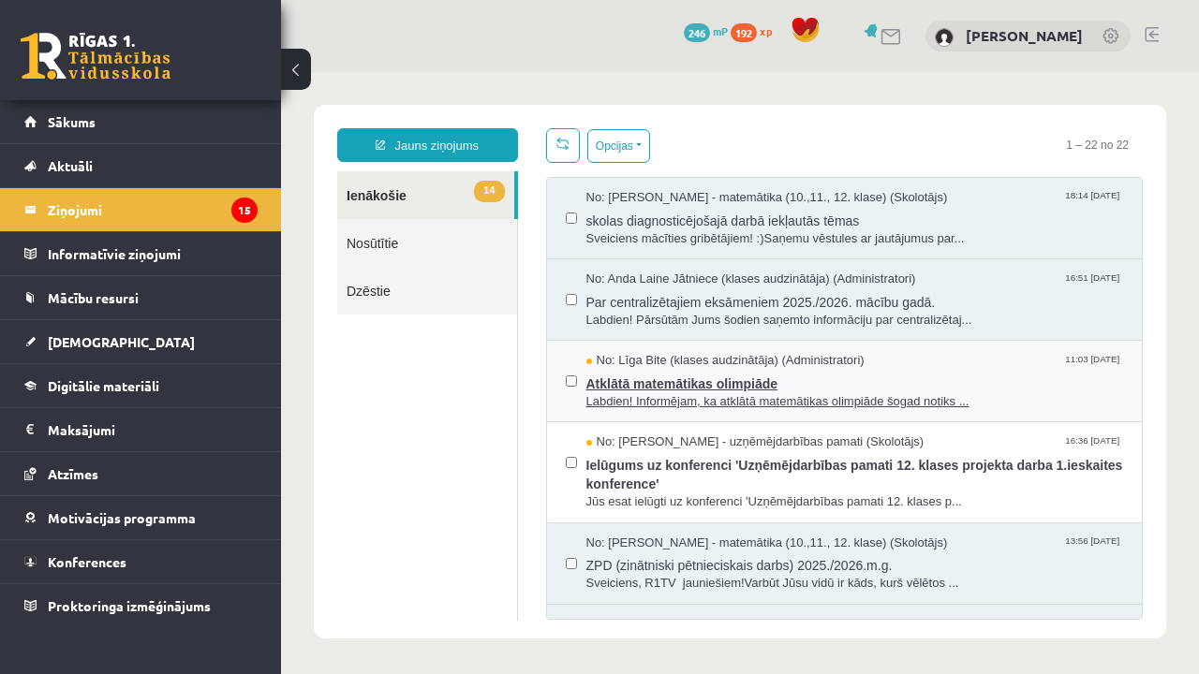
click at [980, 357] on div "No: Līga Bite (klases audzinātāja) (Administratori) 11:03 03/10/2025" at bounding box center [855, 361] width 538 height 18
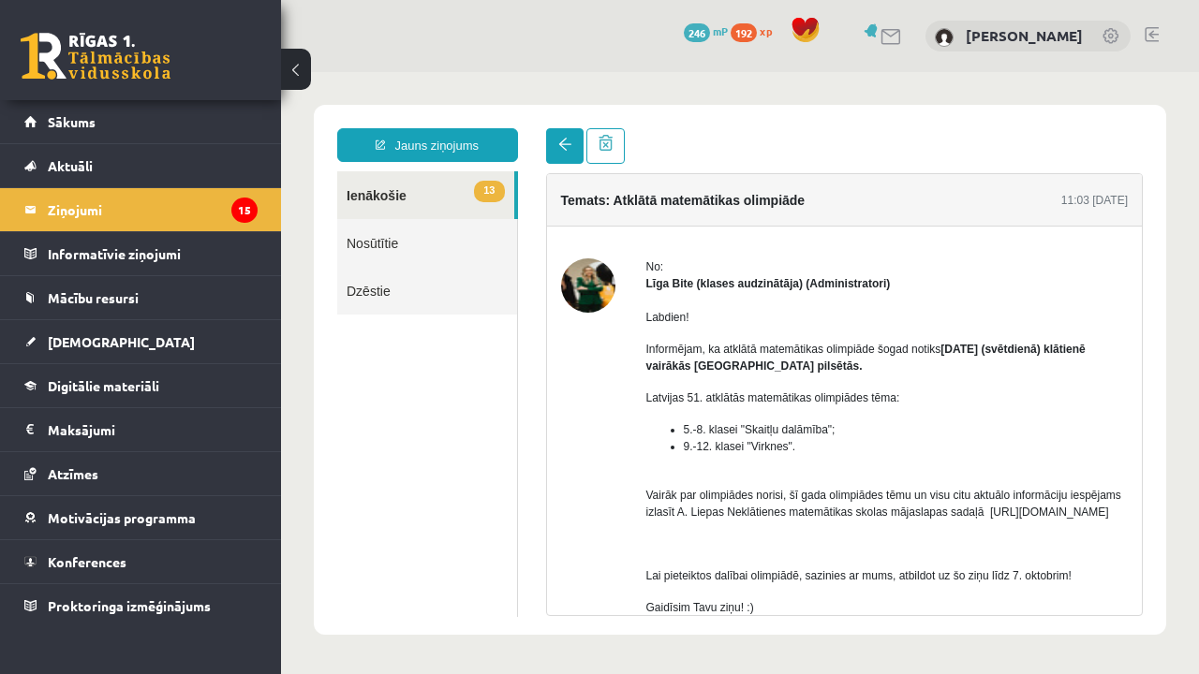
click at [570, 150] on span at bounding box center [564, 144] width 13 height 13
click at [405, 192] on link "13 Ienākošie" at bounding box center [425, 195] width 177 height 48
click at [383, 190] on link "13 Ienākošie" at bounding box center [425, 195] width 177 height 48
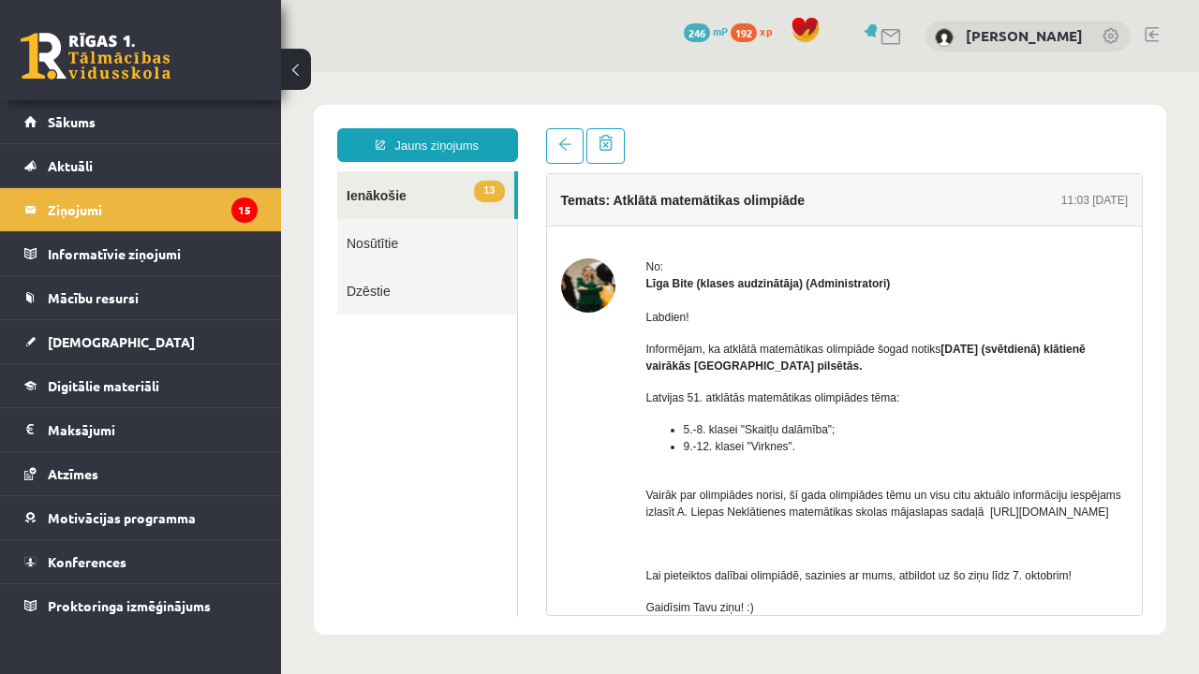
click at [383, 190] on link "13 Ienākošie" at bounding box center [425, 195] width 177 height 48
click at [716, 213] on div "Temats: Atklātā matemātikas olimpiāde" at bounding box center [683, 200] width 244 height 26
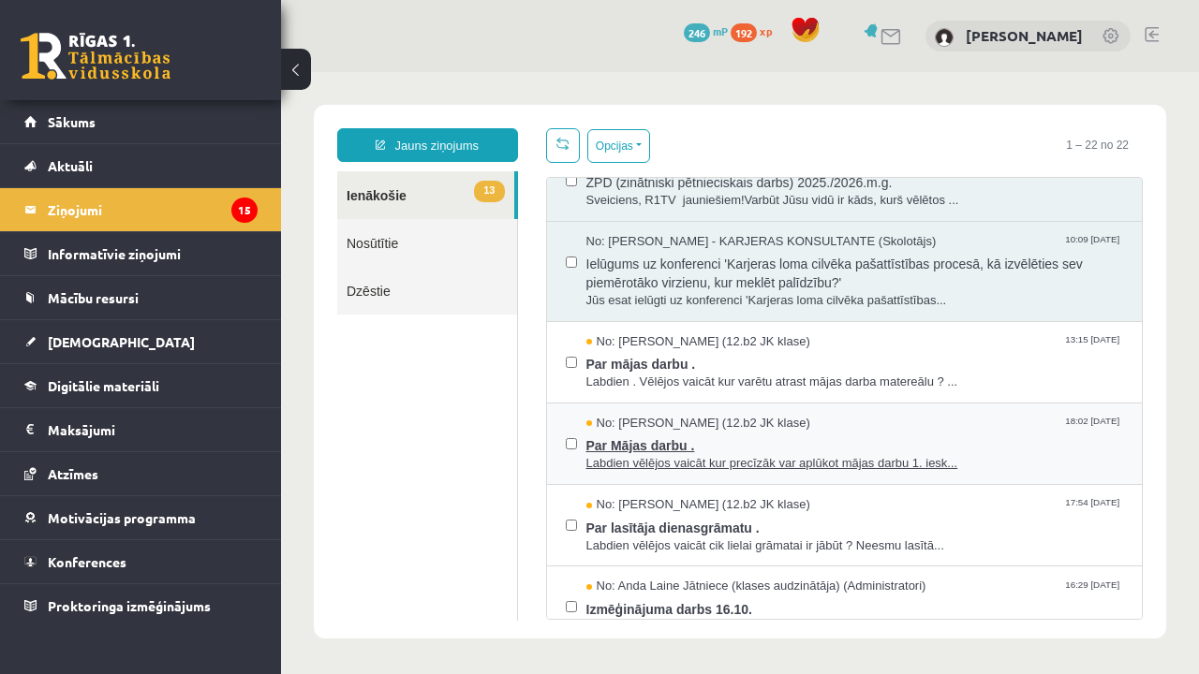
scroll to position [388, 0]
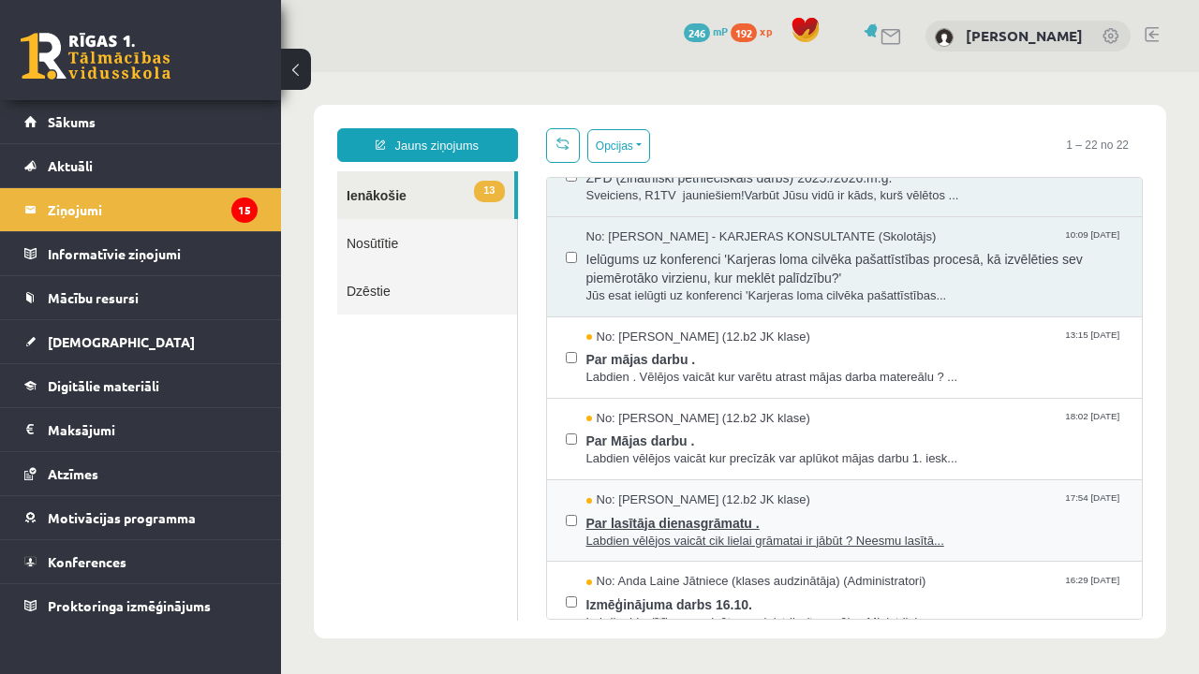
click at [909, 494] on div "No: Mārtiņš Ķeizars-Baltacis (12.b2 JK klase) 17:54 29/09/2025" at bounding box center [855, 501] width 538 height 18
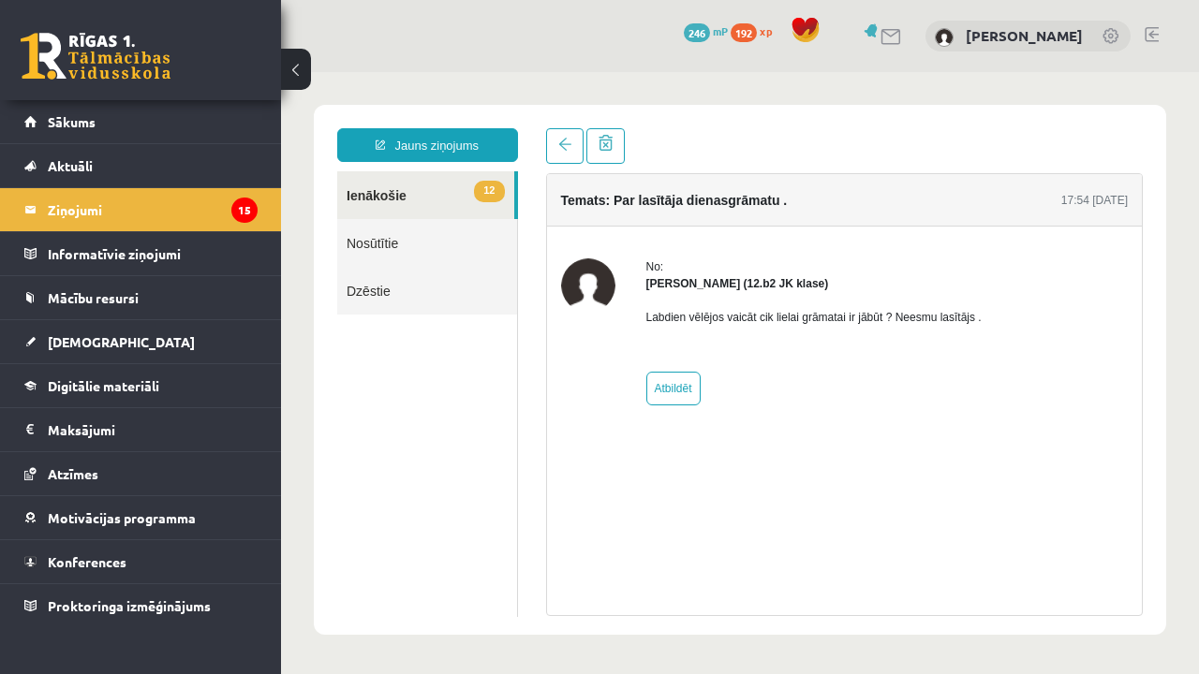
scroll to position [0, 0]
click at [555, 131] on link at bounding box center [564, 146] width 37 height 36
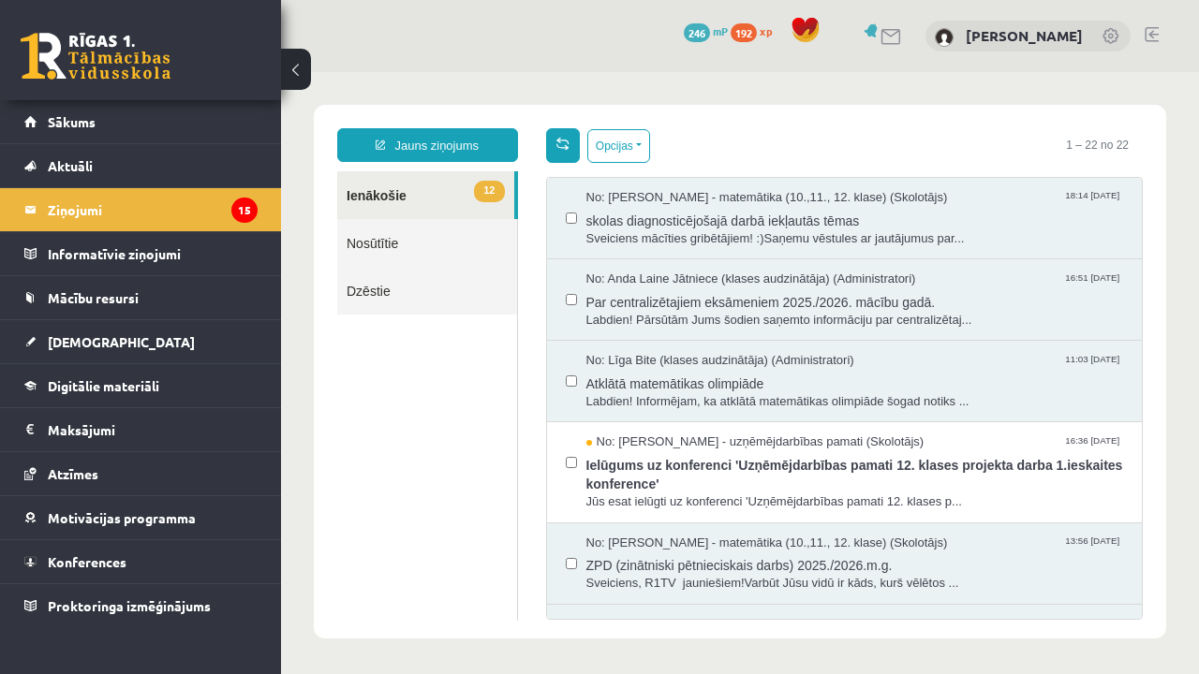
drag, startPoint x: 555, startPoint y: 131, endPoint x: 555, endPoint y: 146, distance: 15.0
click at [555, 135] on link at bounding box center [563, 145] width 34 height 35
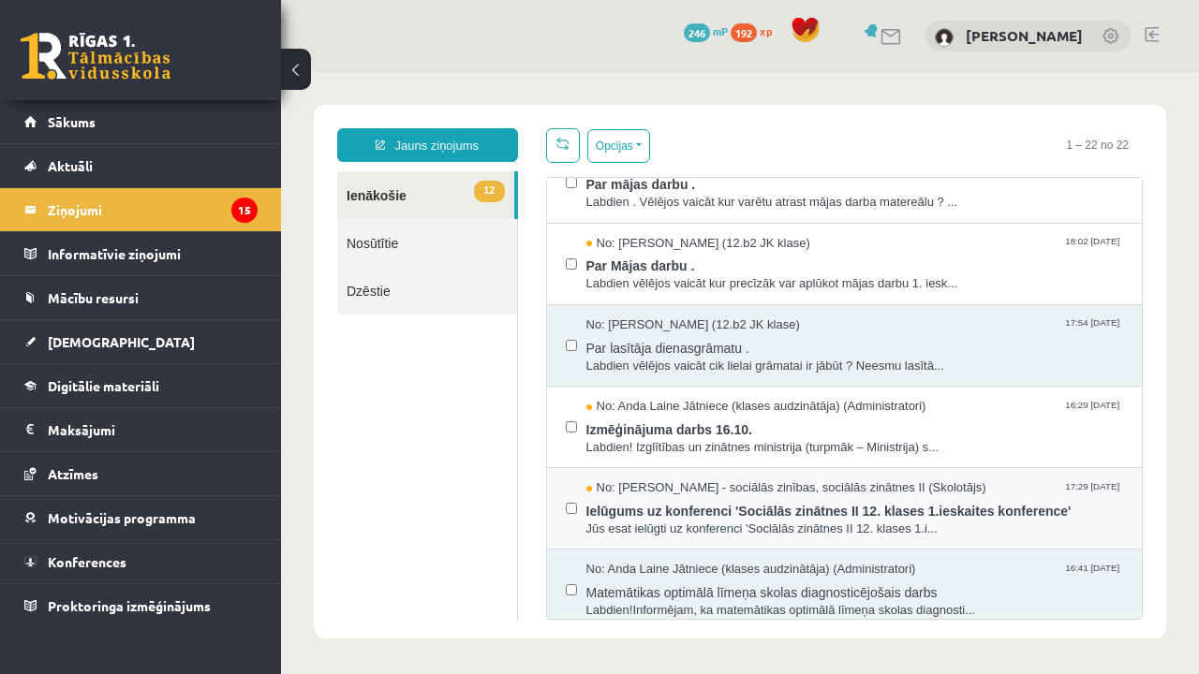
scroll to position [564, 0]
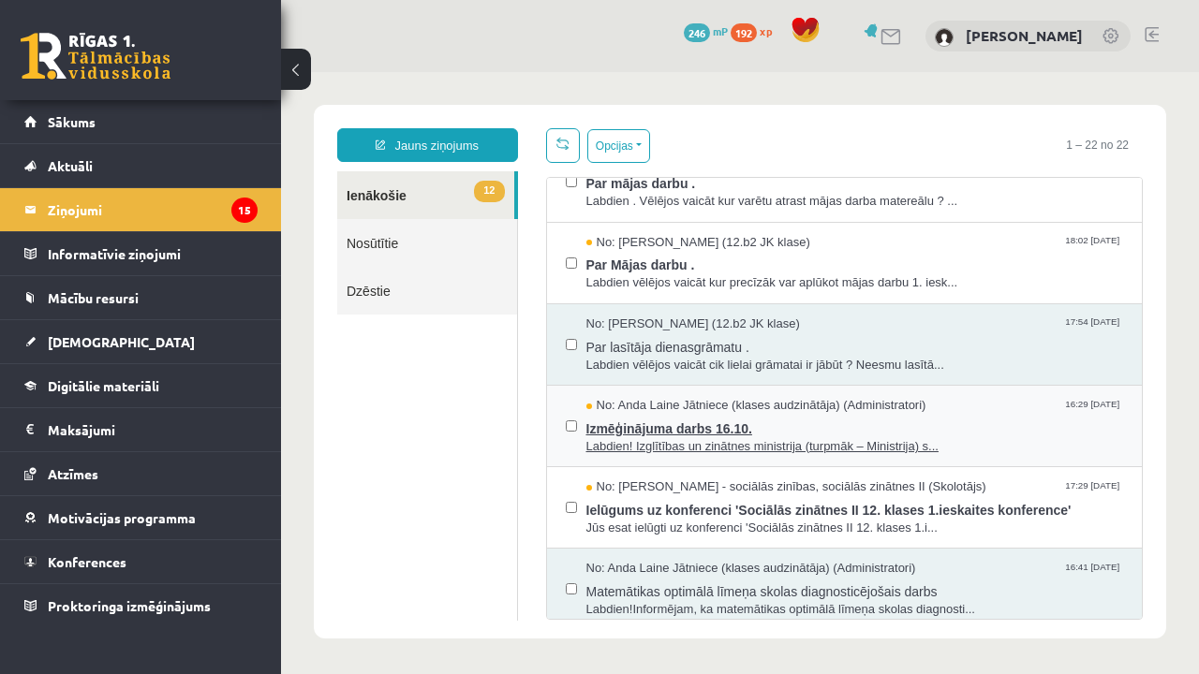
click at [848, 420] on span "Izmēģinājuma darbs 16.10." at bounding box center [855, 426] width 538 height 23
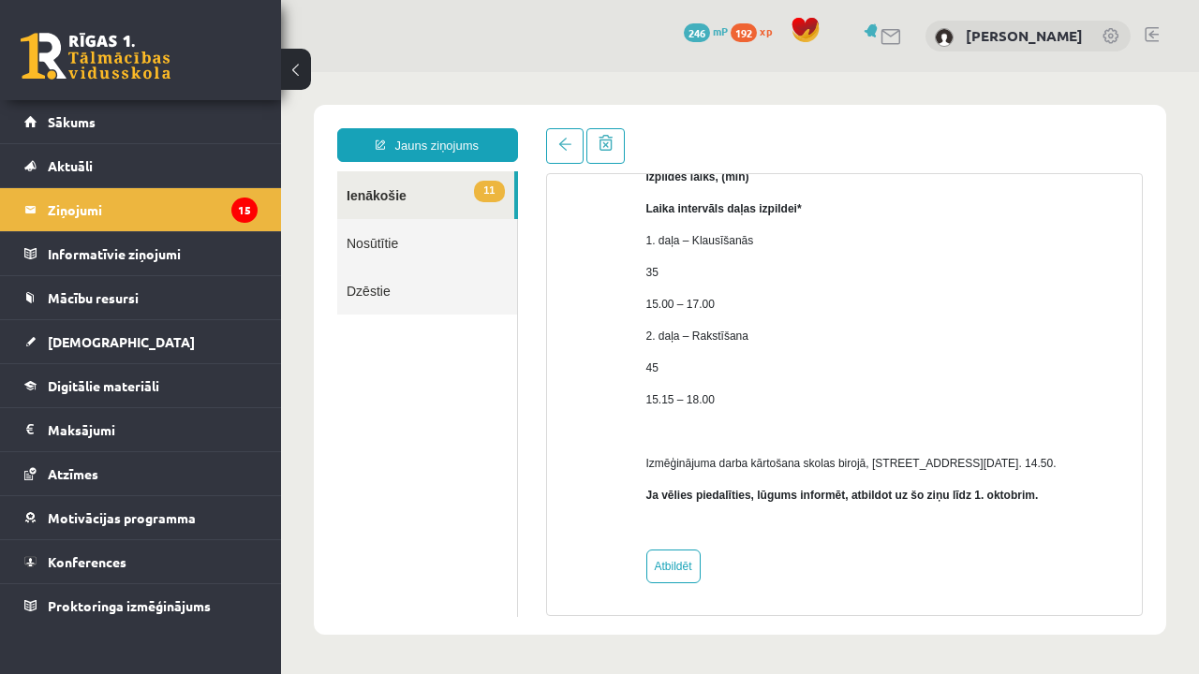
scroll to position [335, 0]
click at [564, 150] on span at bounding box center [564, 144] width 13 height 13
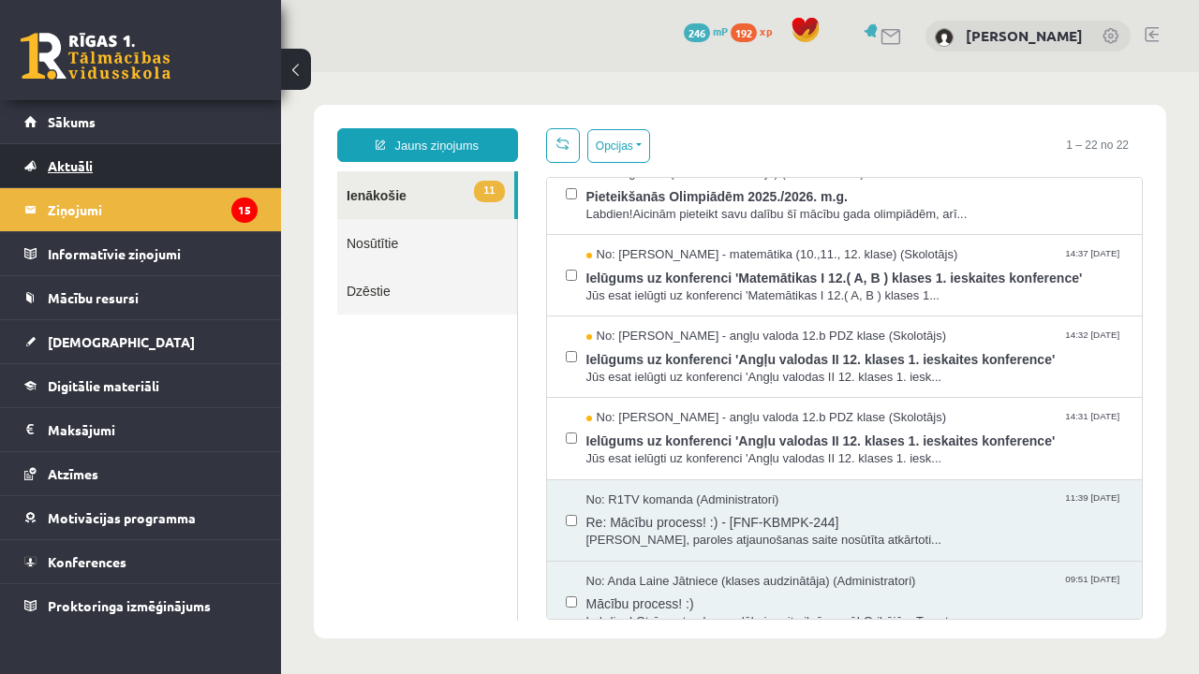
scroll to position [0, 0]
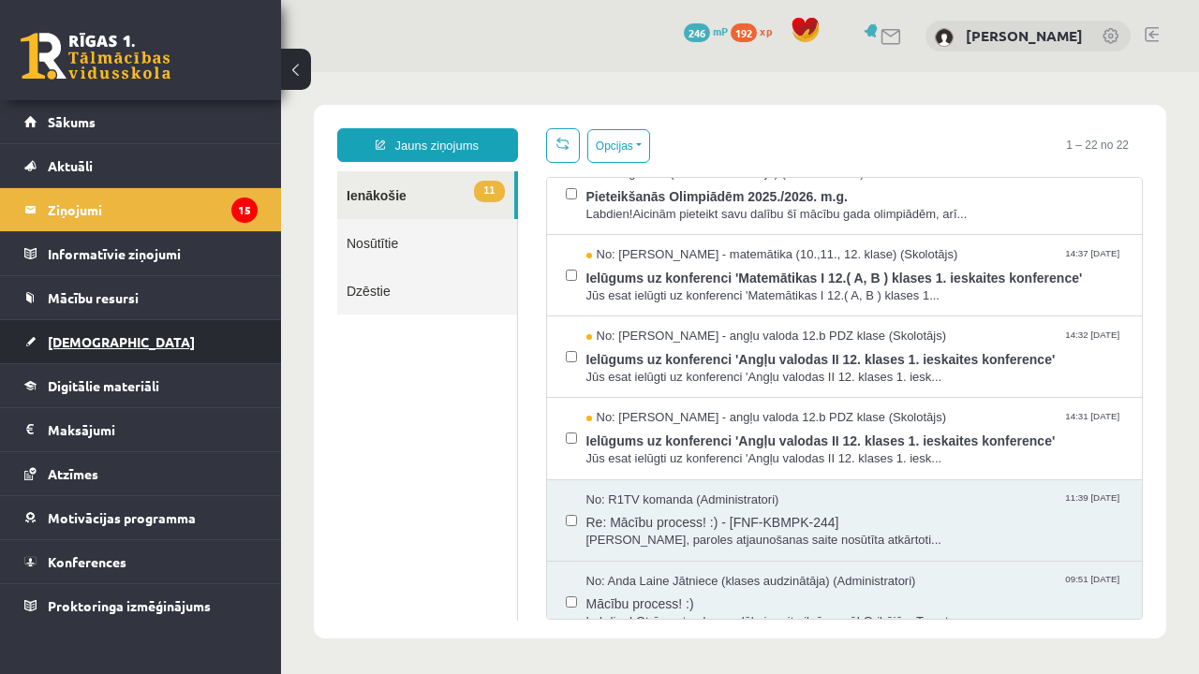
click at [130, 349] on link "[DEMOGRAPHIC_DATA]" at bounding box center [140, 341] width 233 height 43
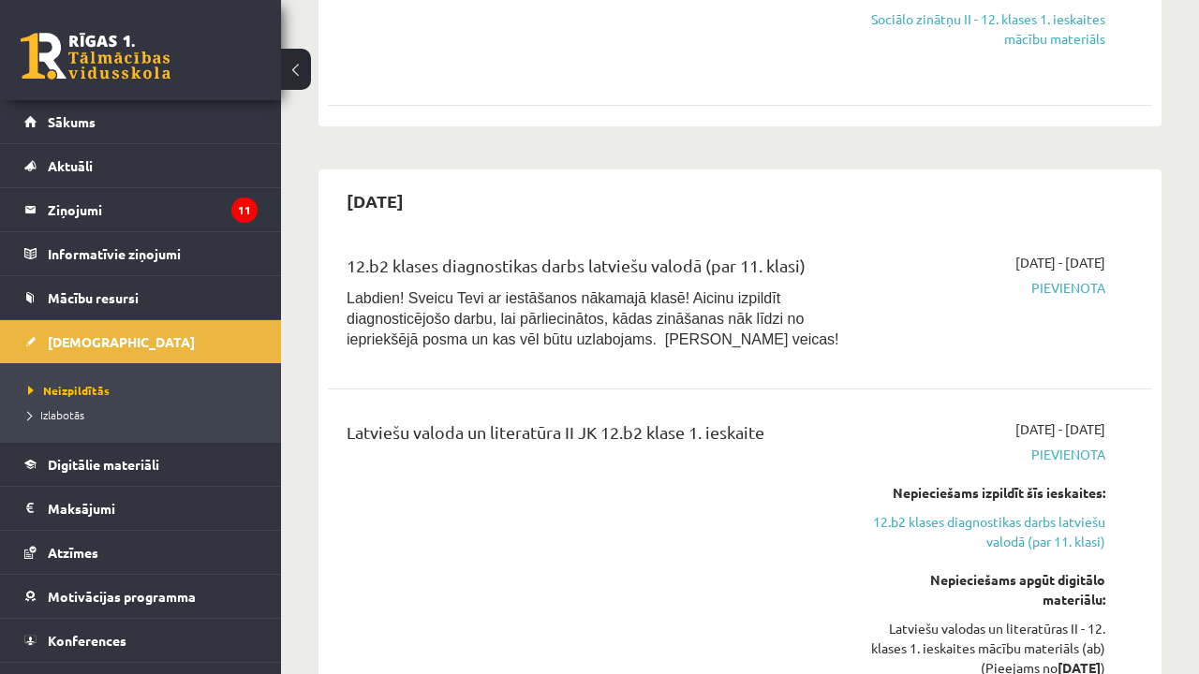
scroll to position [1180, 0]
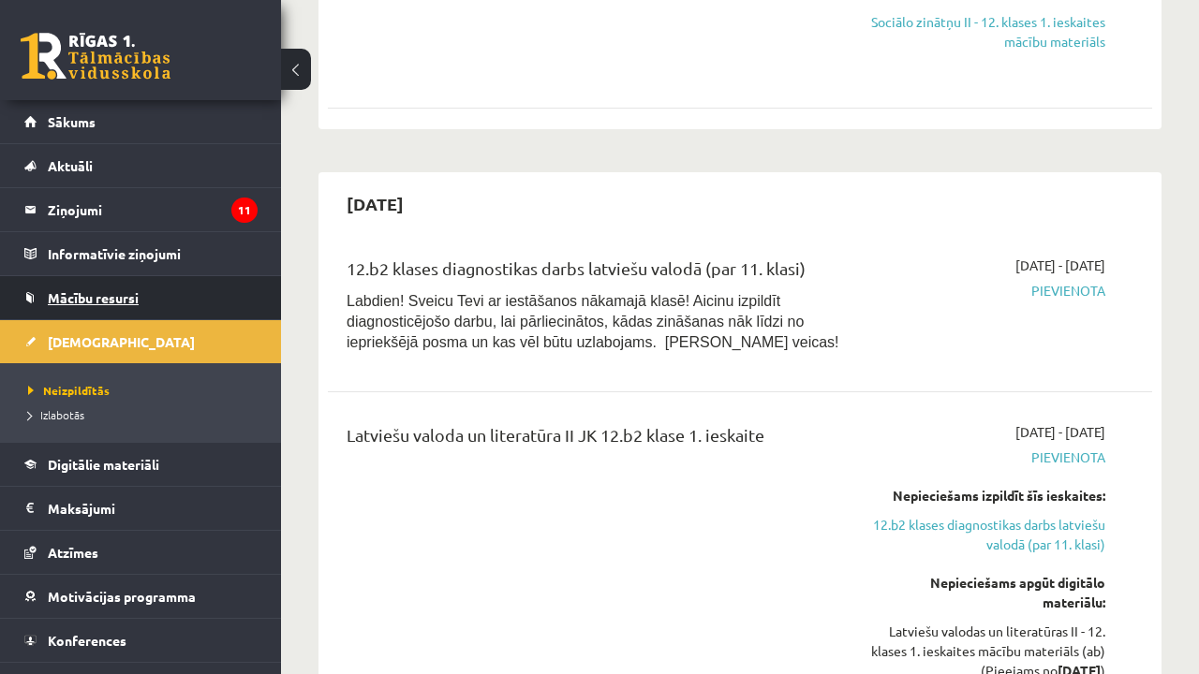
click at [168, 304] on link "Mācību resursi" at bounding box center [140, 297] width 233 height 43
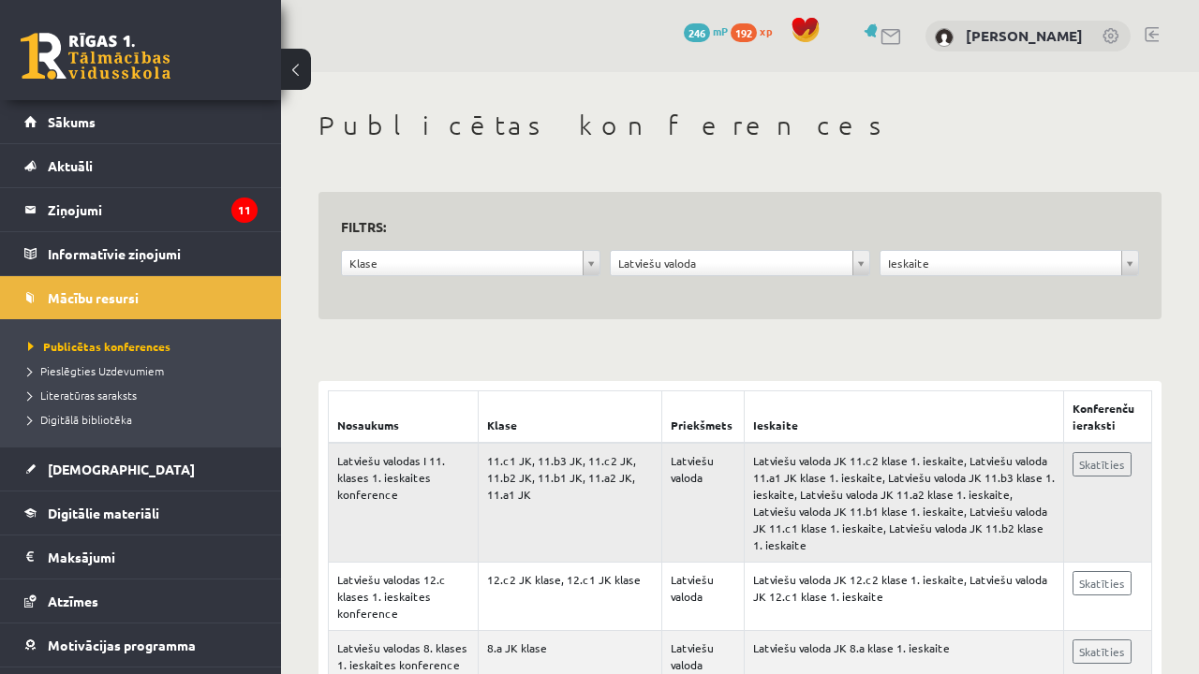
click at [399, 505] on td "Latviešu valodas I 11. klases 1. ieskaites konference" at bounding box center [404, 503] width 150 height 120
click at [149, 159] on link "Aktuāli" at bounding box center [140, 165] width 233 height 43
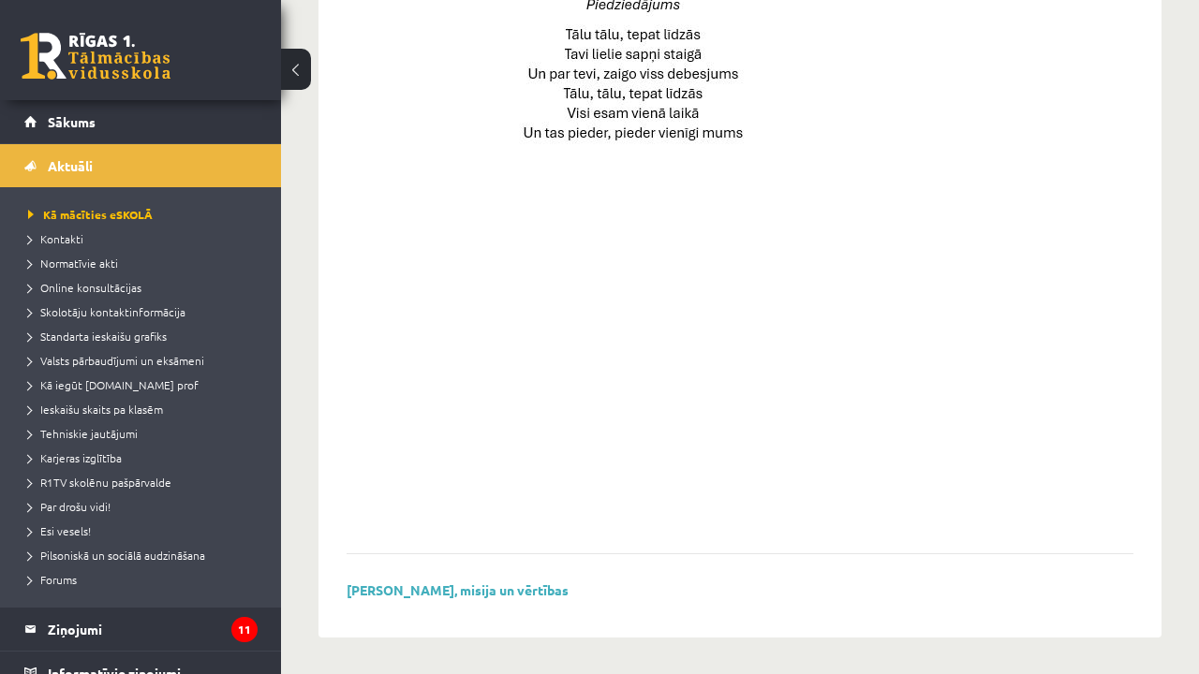
scroll to position [1363, 0]
click at [115, 266] on span "Normatīvie akti" at bounding box center [73, 263] width 90 height 15
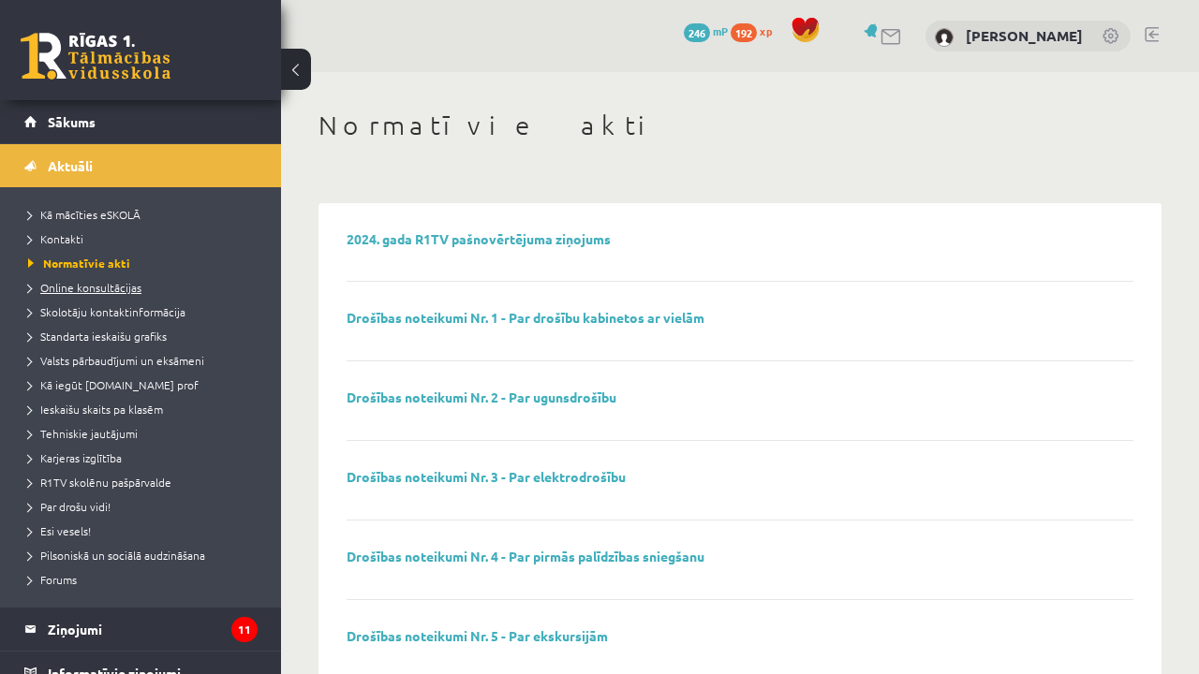
click at [118, 294] on link "Online konsultācijas" at bounding box center [145, 287] width 234 height 17
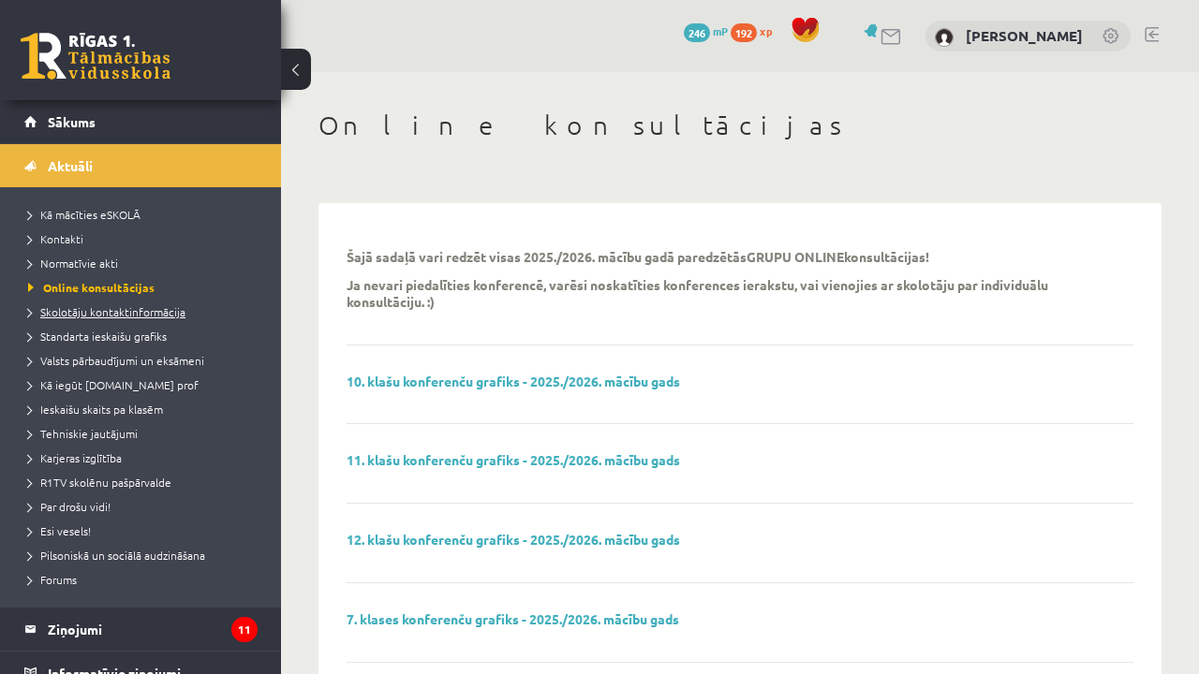
click at [122, 306] on span "Skolotāju kontaktinformācija" at bounding box center [106, 311] width 157 height 15
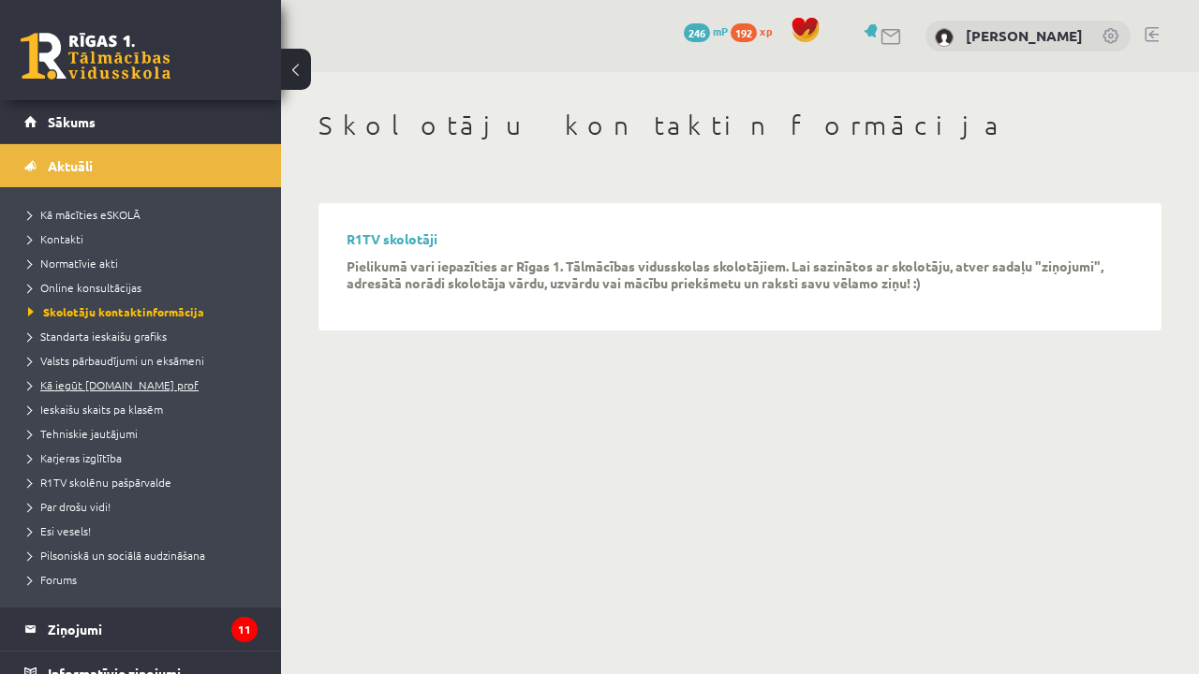
click at [126, 384] on span "Kā iegūt [DOMAIN_NAME] prof" at bounding box center [113, 384] width 170 height 15
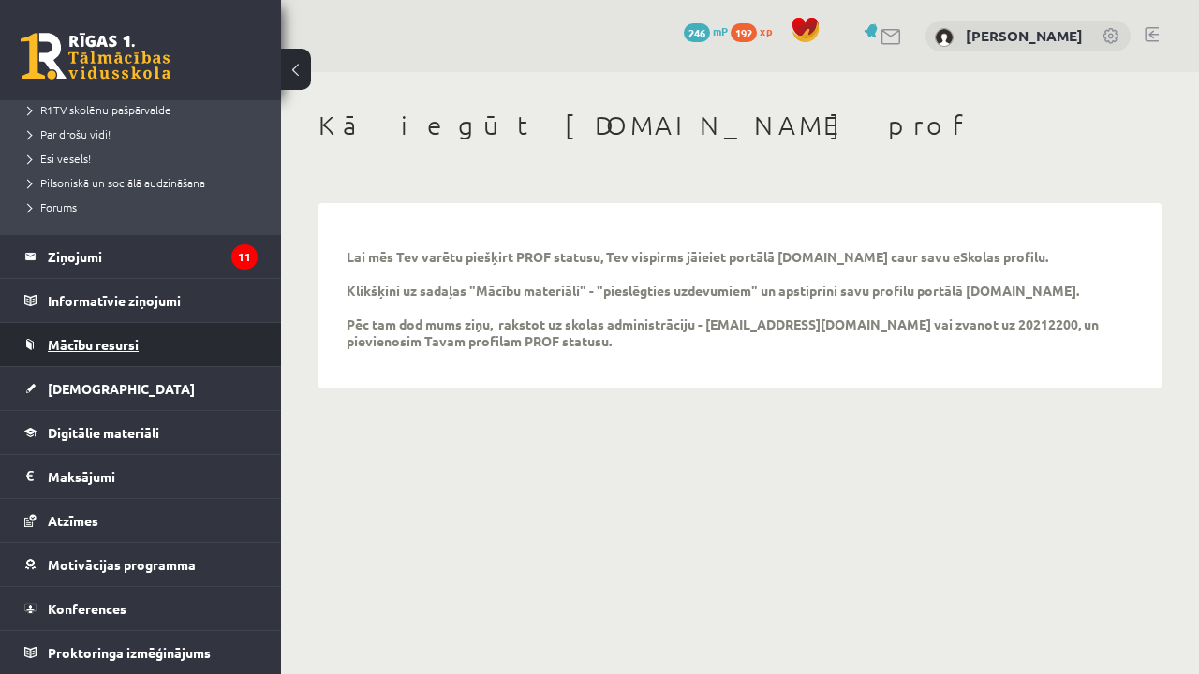
click at [163, 334] on link "Mācību resursi" at bounding box center [140, 344] width 233 height 43
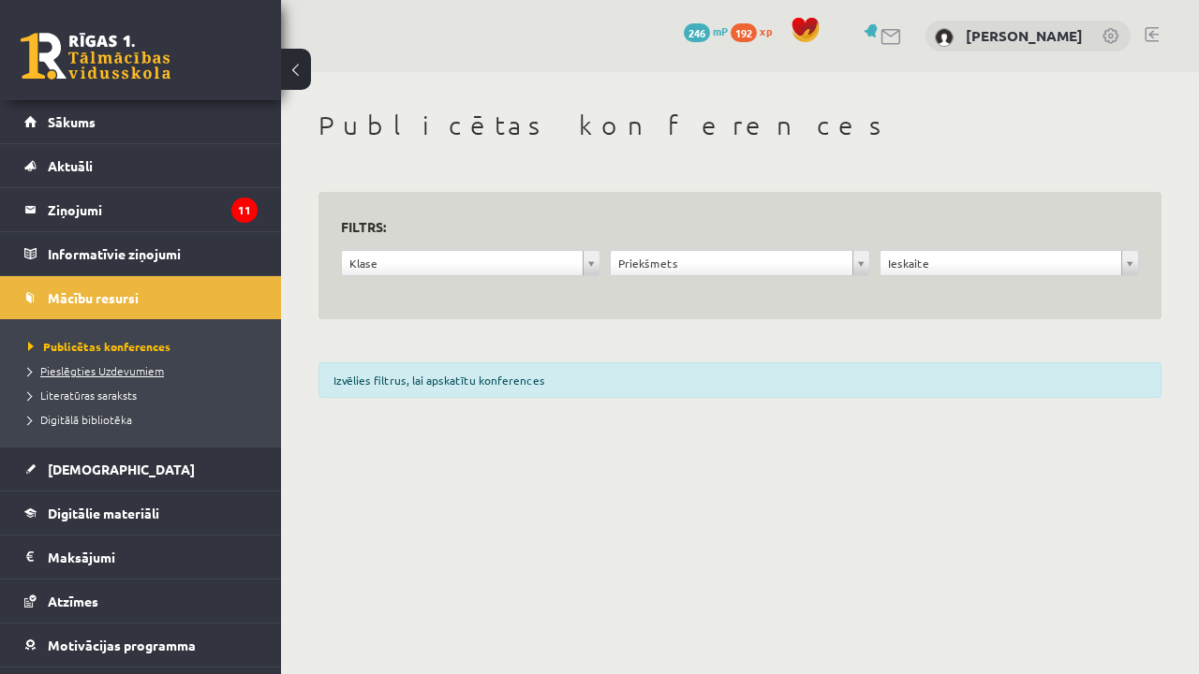
click at [147, 374] on span "Pieslēgties Uzdevumiem" at bounding box center [96, 370] width 136 height 15
click at [155, 376] on span "Pieslēgties Uzdevumiem" at bounding box center [102, 370] width 149 height 15
click at [185, 218] on legend "Ziņojumi 11" at bounding box center [153, 209] width 210 height 43
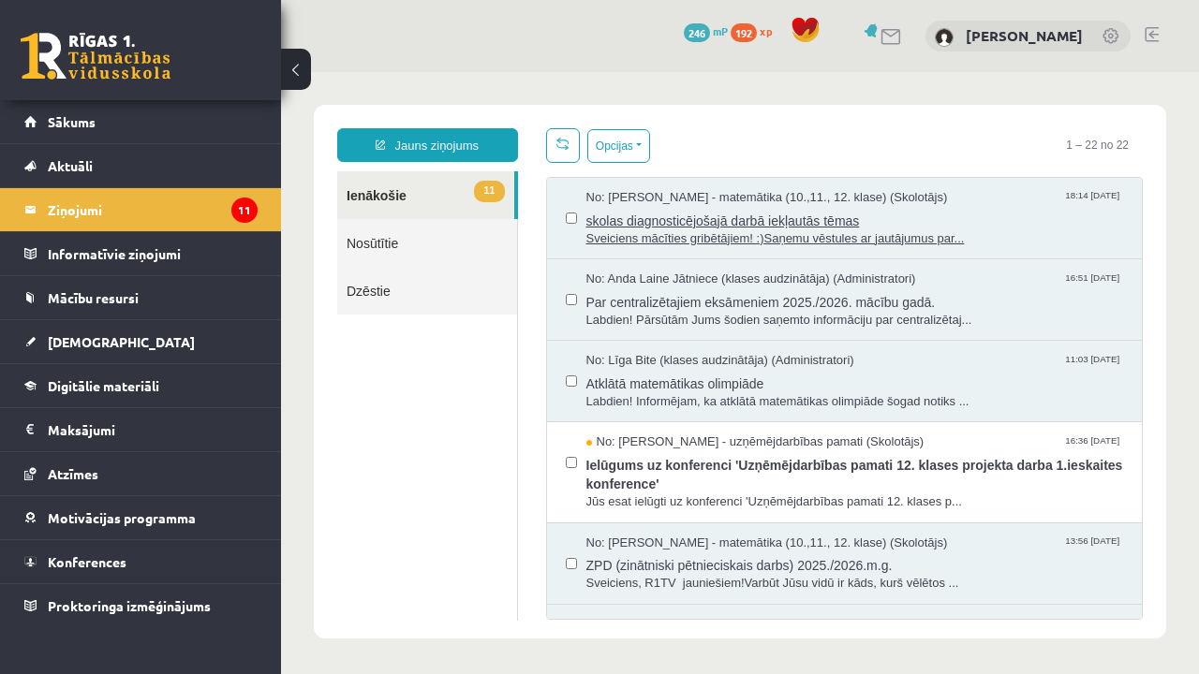
click at [944, 217] on span "skolas diagnosticējošajā darbā iekļautās tēmas" at bounding box center [855, 218] width 538 height 23
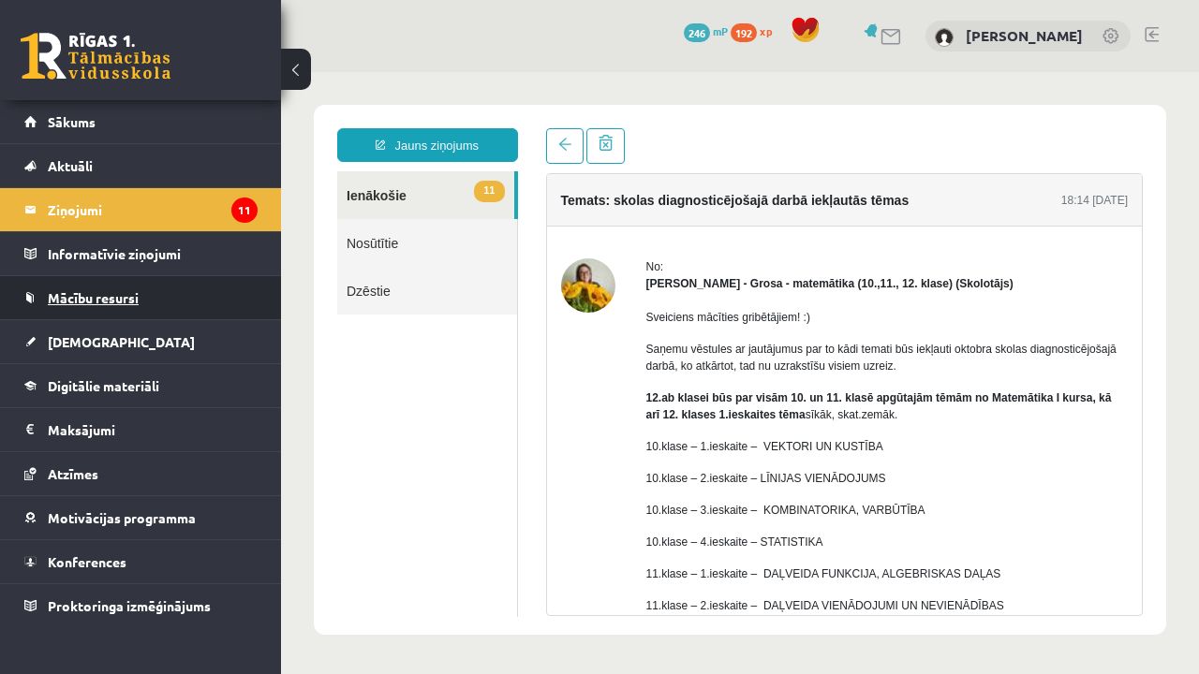
click at [136, 300] on span "Mācību resursi" at bounding box center [93, 297] width 91 height 17
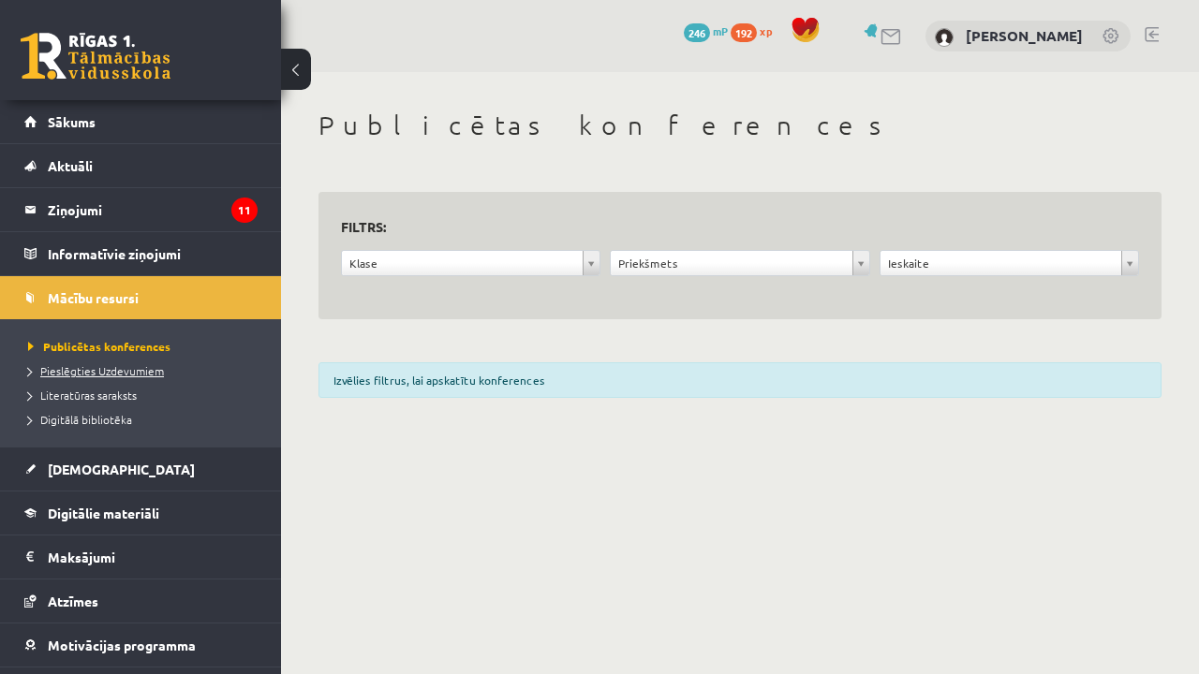
click at [113, 374] on span "Pieslēgties Uzdevumiem" at bounding box center [96, 370] width 136 height 15
